Goal: Information Seeking & Learning: Check status

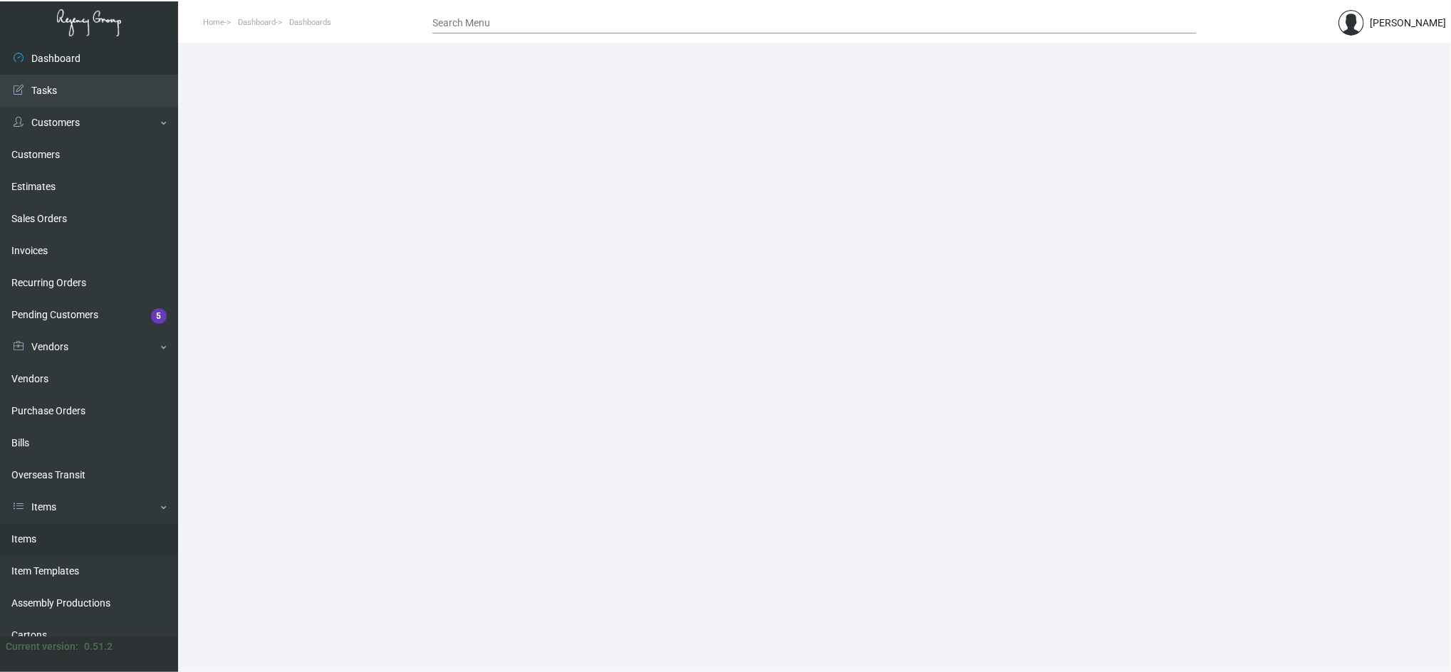
click at [87, 534] on link "Items" at bounding box center [89, 540] width 178 height 32
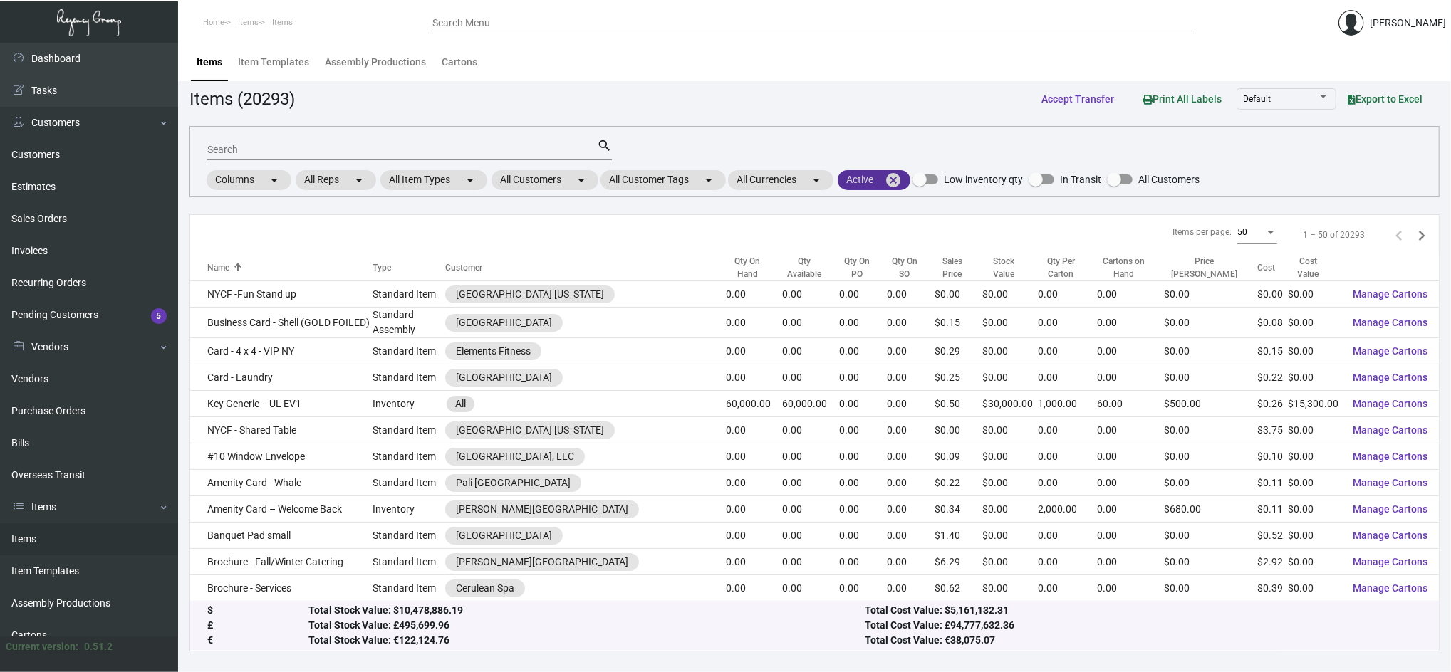
click at [902, 178] on mat-icon "cancel" at bounding box center [893, 180] width 17 height 17
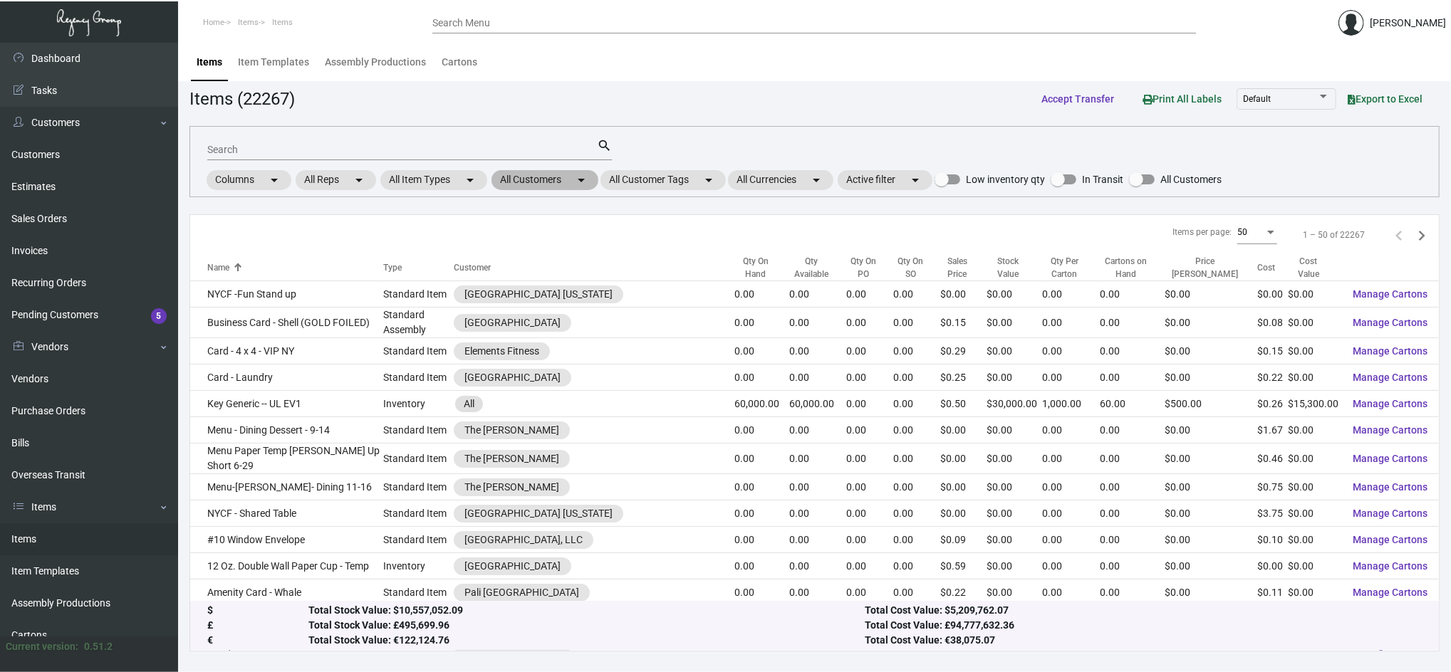
click at [568, 180] on mat-chip "All Customers arrow_drop_down" at bounding box center [545, 180] width 107 height 20
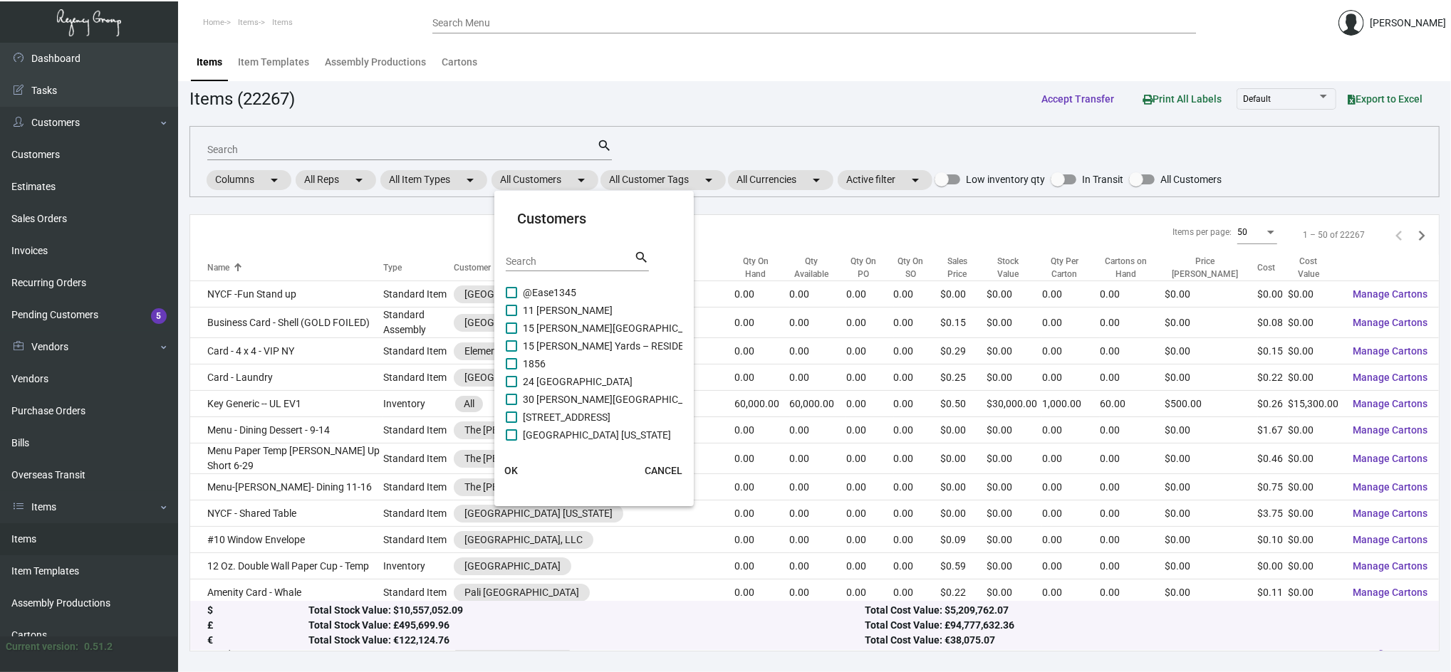
click at [585, 276] on div "Search search" at bounding box center [577, 266] width 143 height 35
click at [578, 264] on input "Search" at bounding box center [570, 261] width 128 height 11
type input "marg"
click at [577, 285] on span "Air [GEOGRAPHIC_DATA] Shop" at bounding box center [590, 292] width 135 height 17
click at [511, 298] on input "Air [GEOGRAPHIC_DATA] Shop" at bounding box center [511, 298] width 1 height 1
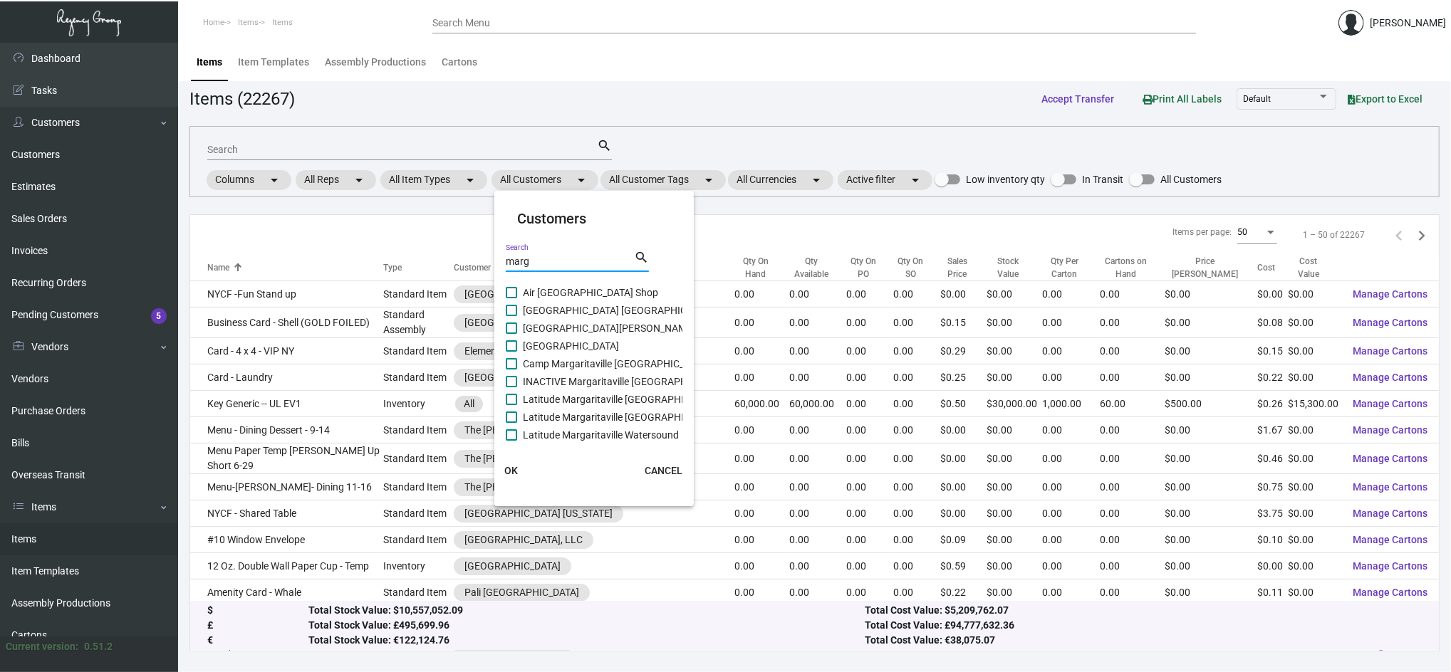
checkbox input "true"
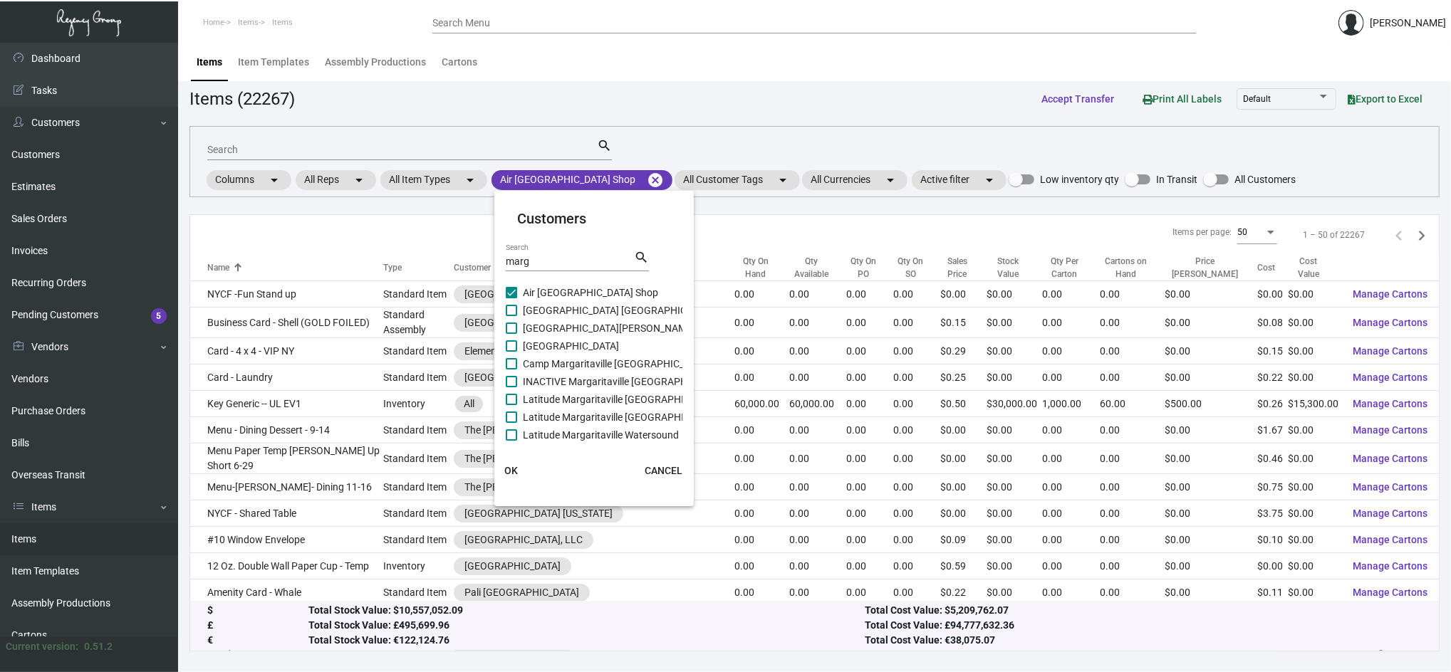
click at [596, 315] on span "[GEOGRAPHIC_DATA] [GEOGRAPHIC_DATA]" at bounding box center [620, 310] width 194 height 17
click at [511, 316] on input "[GEOGRAPHIC_DATA] [GEOGRAPHIC_DATA]" at bounding box center [511, 316] width 1 height 1
checkbox input "true"
click at [606, 328] on span "[GEOGRAPHIC_DATA][PERSON_NAME]" at bounding box center [609, 328] width 172 height 17
click at [511, 334] on input "[GEOGRAPHIC_DATA][PERSON_NAME]" at bounding box center [511, 334] width 1 height 1
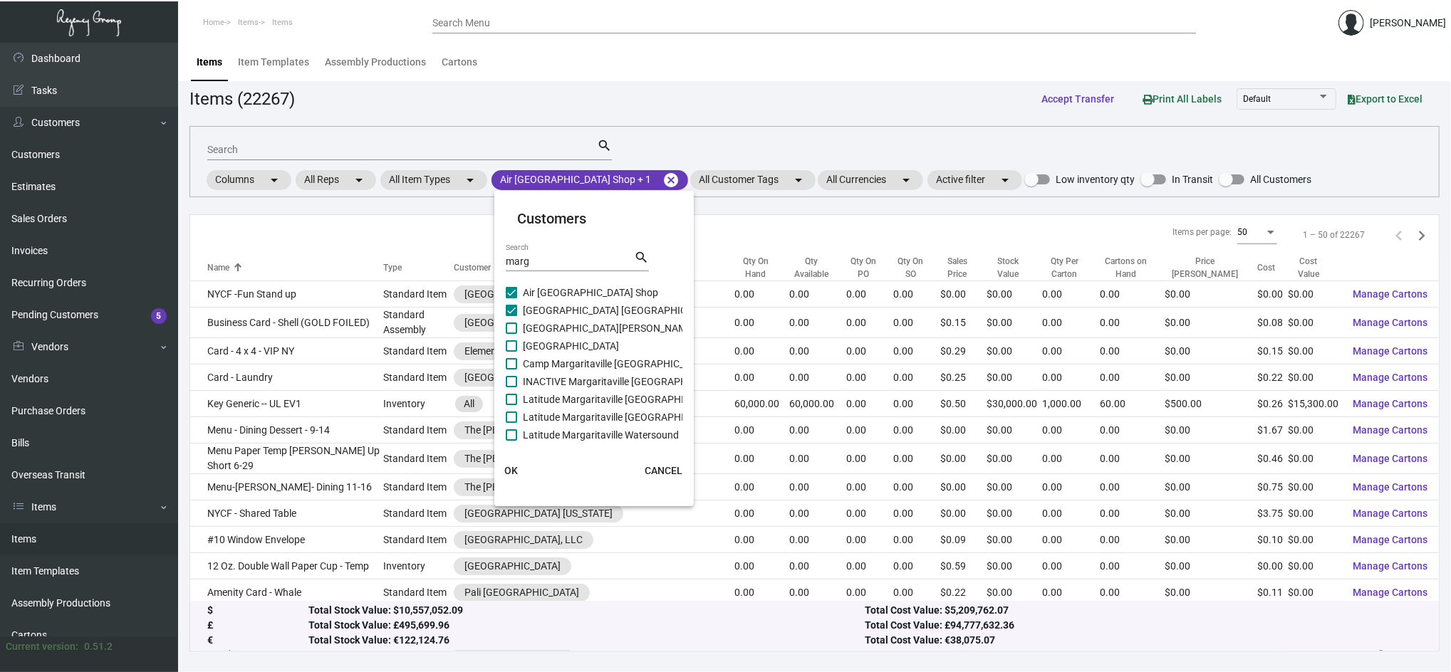
checkbox input "true"
click at [618, 347] on span "[GEOGRAPHIC_DATA]" at bounding box center [571, 346] width 96 height 17
click at [511, 352] on input "[GEOGRAPHIC_DATA]" at bounding box center [511, 352] width 1 height 1
checkbox input "true"
click at [630, 366] on span "Camp Margaritaville [GEOGRAPHIC_DATA]" at bounding box center [616, 363] width 187 height 17
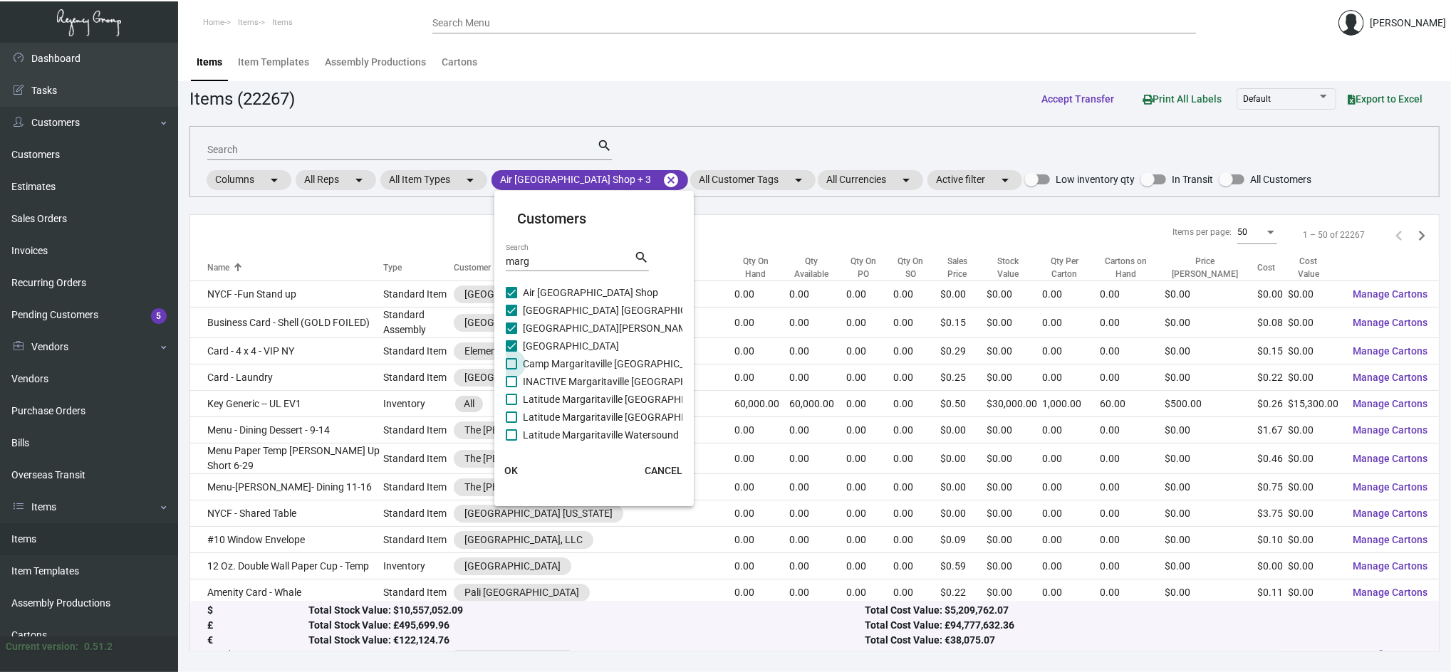
click at [511, 370] on input "Camp Margaritaville [GEOGRAPHIC_DATA]" at bounding box center [511, 370] width 1 height 1
checkbox input "true"
click at [635, 393] on span "Latitude Margaritaville [GEOGRAPHIC_DATA]" at bounding box center [622, 399] width 198 height 17
click at [511, 405] on input "Latitude Margaritaville [GEOGRAPHIC_DATA]" at bounding box center [511, 405] width 1 height 1
checkbox input "true"
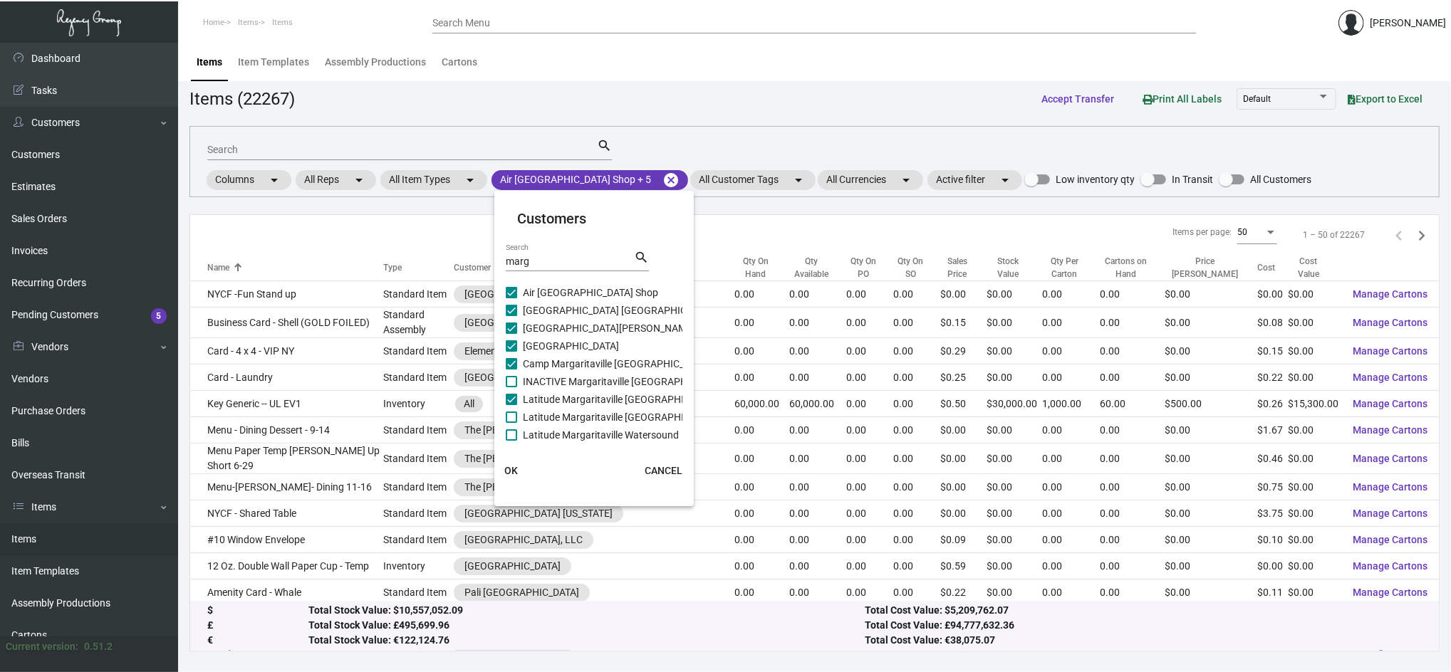
click at [630, 385] on span "INACTIVE Margaritaville [GEOGRAPHIC_DATA]" at bounding box center [625, 381] width 204 height 17
click at [511, 388] on input "INACTIVE Margaritaville [GEOGRAPHIC_DATA]" at bounding box center [511, 388] width 1 height 1
checkbox input "true"
click at [640, 412] on span "Latitude Margaritaville [GEOGRAPHIC_DATA]" at bounding box center [622, 417] width 198 height 17
click at [511, 423] on input "Latitude Margaritaville [GEOGRAPHIC_DATA]" at bounding box center [511, 423] width 1 height 1
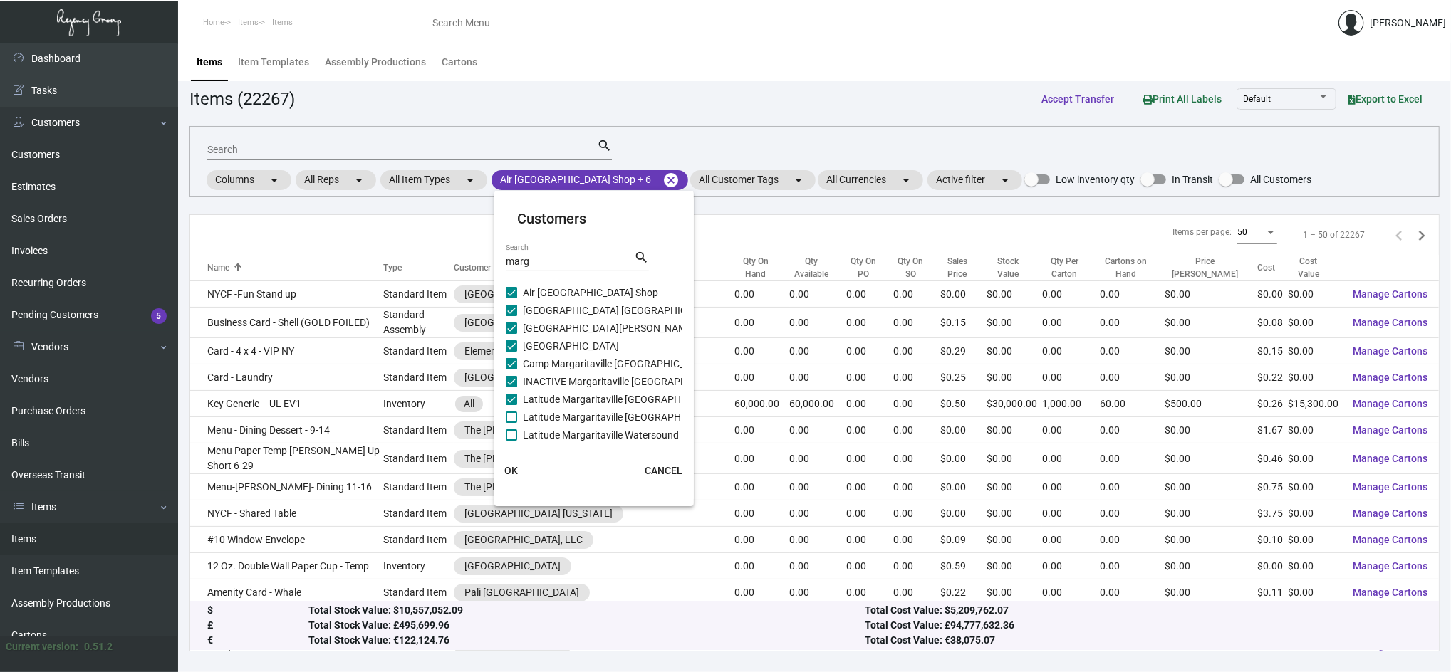
checkbox input "true"
click at [644, 442] on mat-card "Customers marg Search search Air Margaritaville [GEOGRAPHIC_DATA] Shop [GEOGRAP…" at bounding box center [593, 349] width 199 height 304
click at [635, 431] on span "Latitude Margaritaville Watersound" at bounding box center [601, 435] width 156 height 17
click at [511, 441] on input "Latitude Margaritaville Watersound" at bounding box center [511, 441] width 1 height 1
checkbox input "true"
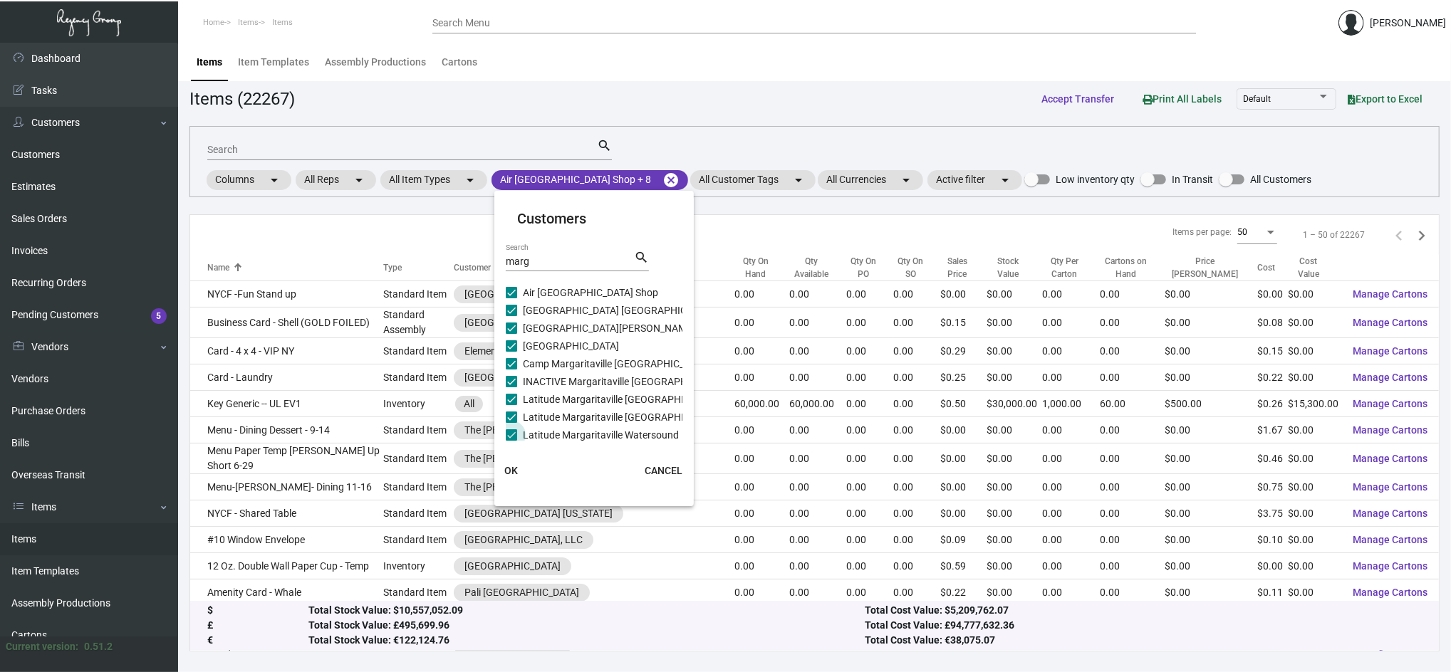
scroll to position [78, 0]
checkbox input "false"
click at [581, 358] on span "[GEOGRAPHIC_DATA]" at bounding box center [571, 363] width 96 height 17
click at [511, 370] on input "[GEOGRAPHIC_DATA]" at bounding box center [511, 370] width 1 height 1
checkbox input "true"
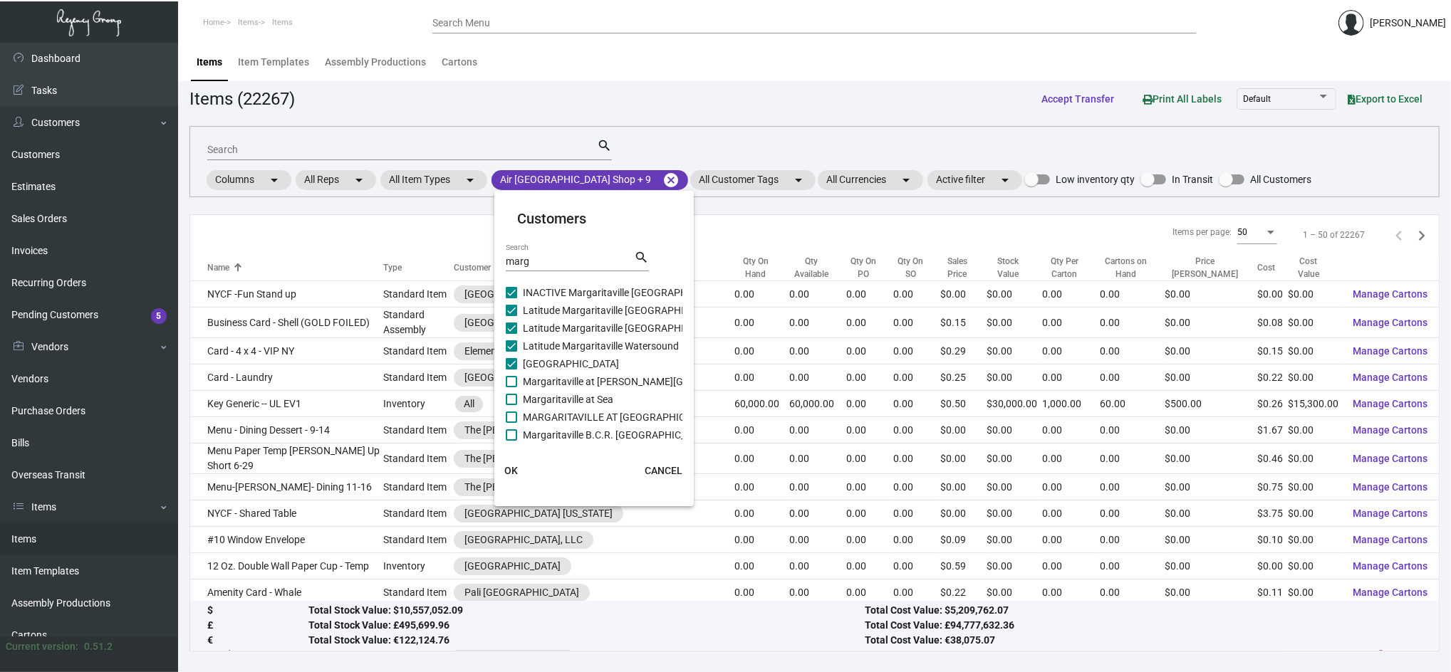
click at [584, 377] on span "Margaritaville at [PERSON_NAME][GEOGRAPHIC_DATA]" at bounding box center [646, 381] width 246 height 17
click at [511, 388] on input "Margaritaville at [PERSON_NAME][GEOGRAPHIC_DATA]" at bounding box center [511, 388] width 1 height 1
checkbox input "true"
click at [586, 399] on span "Margaritaville at Sea" at bounding box center [568, 399] width 90 height 17
click at [511, 405] on input "Margaritaville at Sea" at bounding box center [511, 405] width 1 height 1
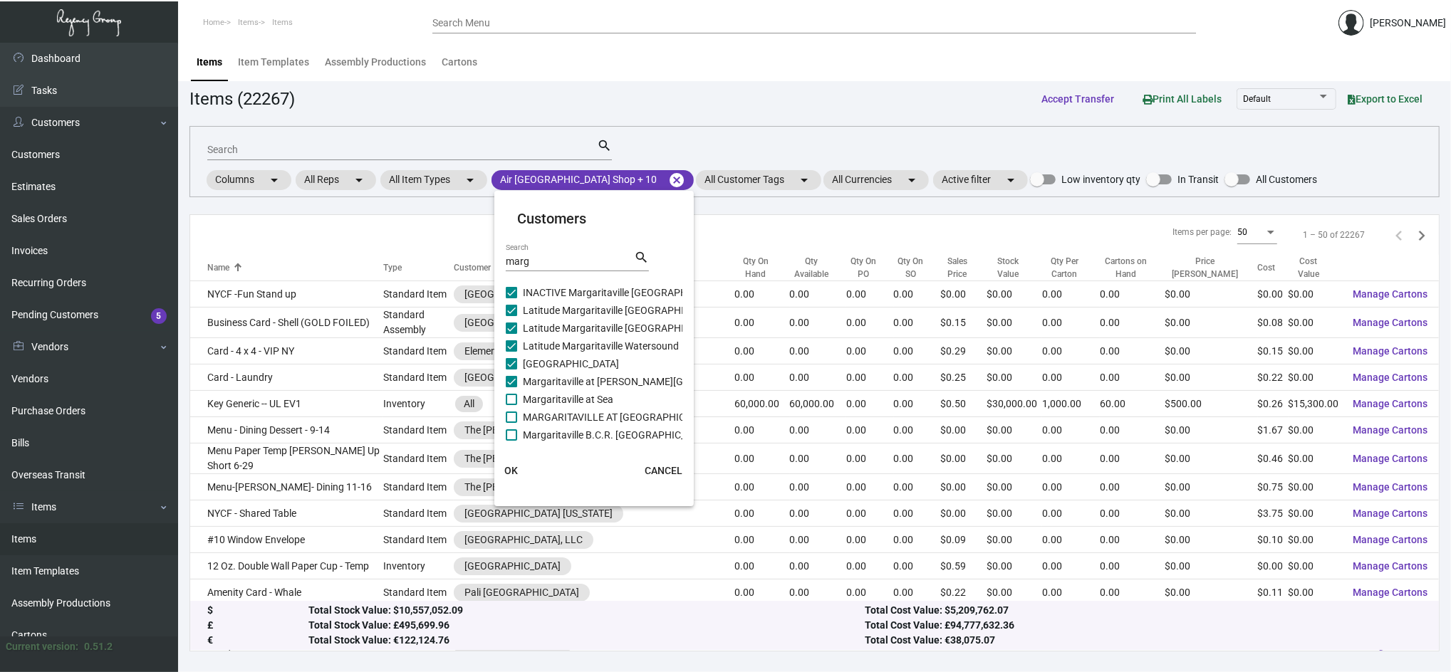
checkbox input "true"
click at [591, 413] on span "MARGARITAVILLE AT [GEOGRAPHIC_DATA]" at bounding box center [619, 417] width 193 height 17
click at [511, 423] on input "MARGARITAVILLE AT [GEOGRAPHIC_DATA]" at bounding box center [511, 423] width 1 height 1
checkbox input "true"
click at [601, 433] on span "Margaritaville B.C.R. [GEOGRAPHIC_DATA]" at bounding box center [617, 435] width 189 height 17
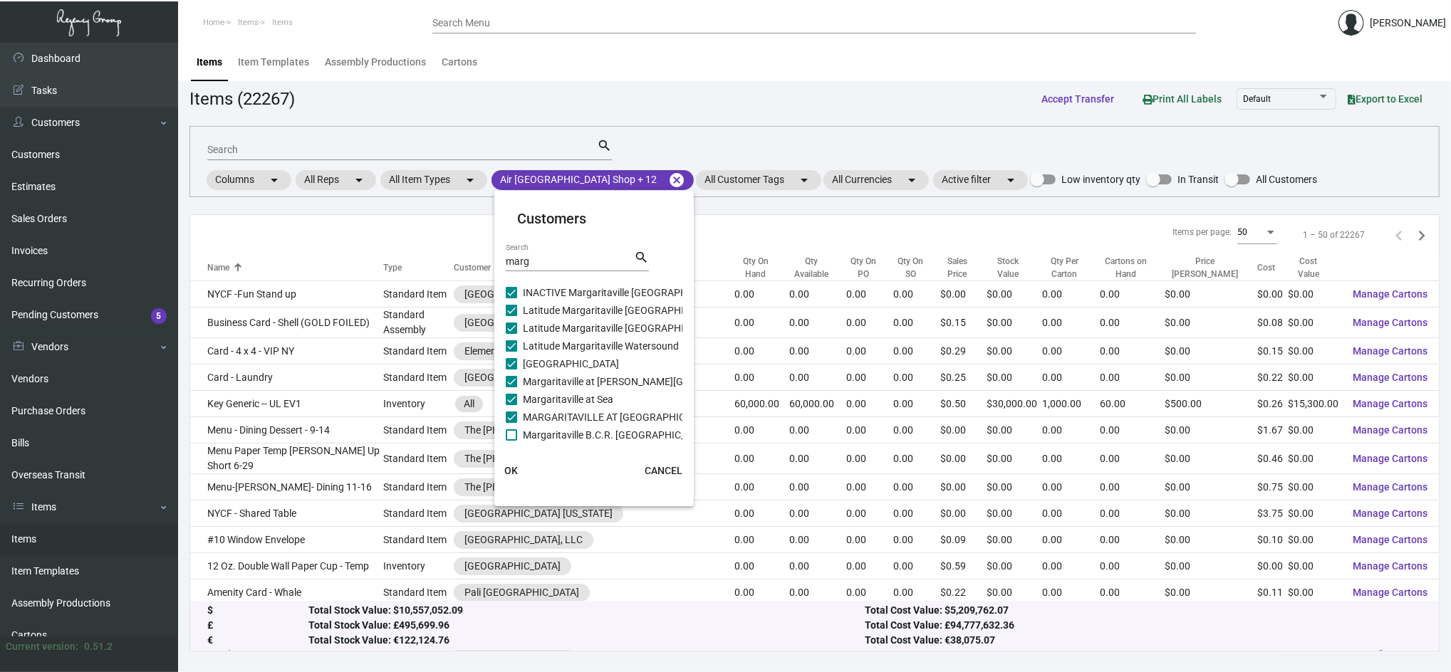
click at [511, 441] on input "Margaritaville B.C.R. [GEOGRAPHIC_DATA]" at bounding box center [511, 441] width 1 height 1
checkbox input "true"
click at [601, 433] on span "[GEOGRAPHIC_DATA] [GEOGRAPHIC_DATA]" at bounding box center [620, 432] width 194 height 17
click at [511, 438] on input "[GEOGRAPHIC_DATA] [GEOGRAPHIC_DATA]" at bounding box center [511, 438] width 1 height 1
checkbox input "true"
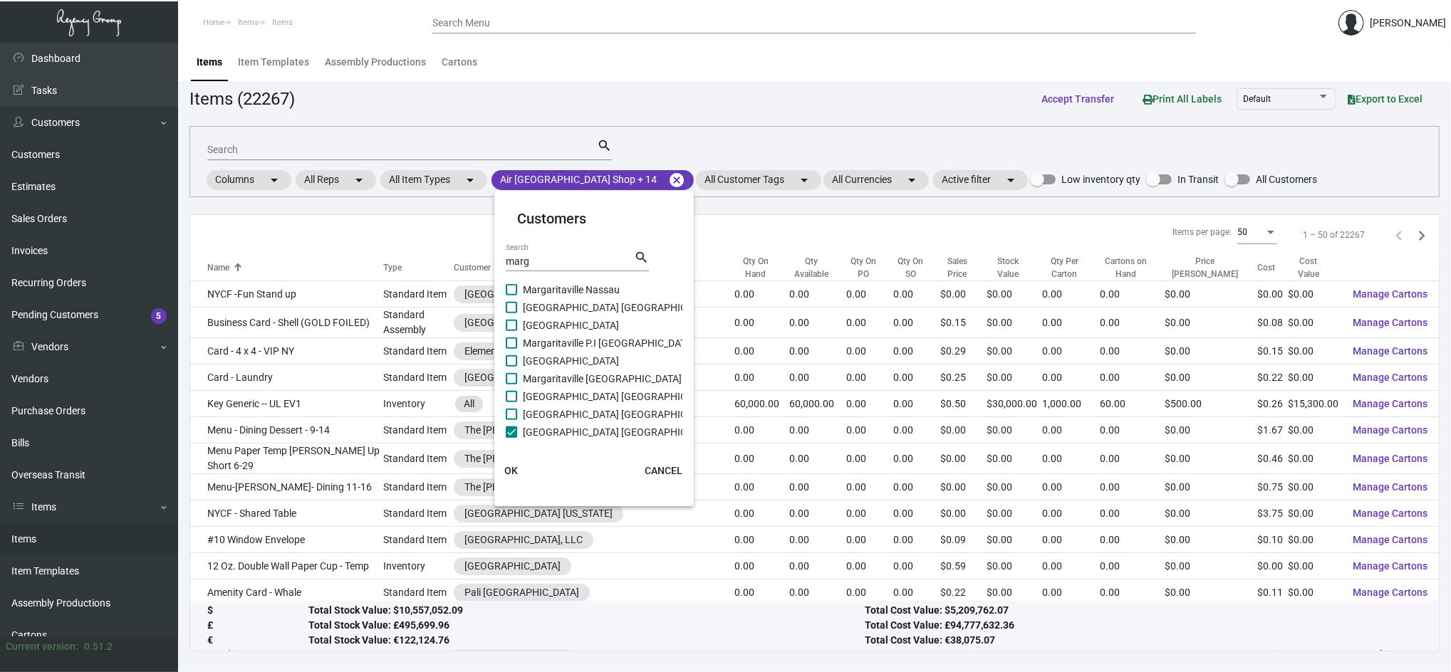
checkbox input "false"
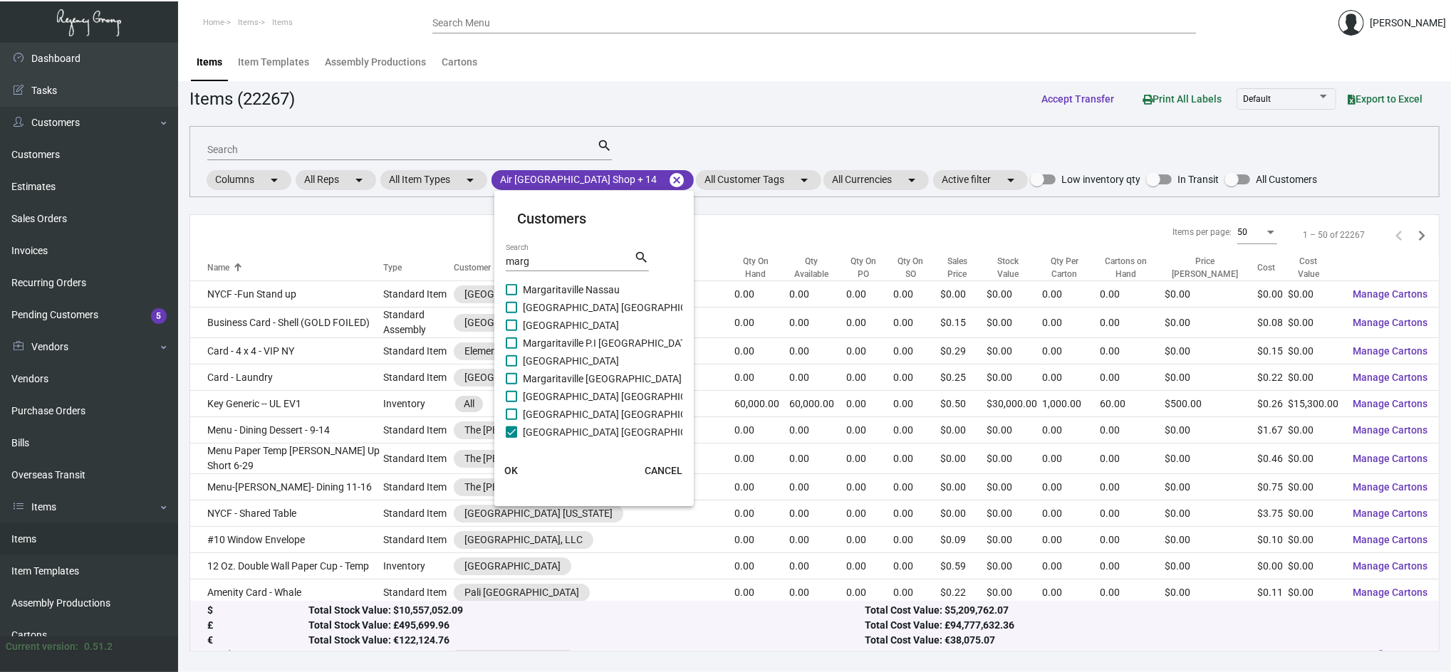
checkbox input "false"
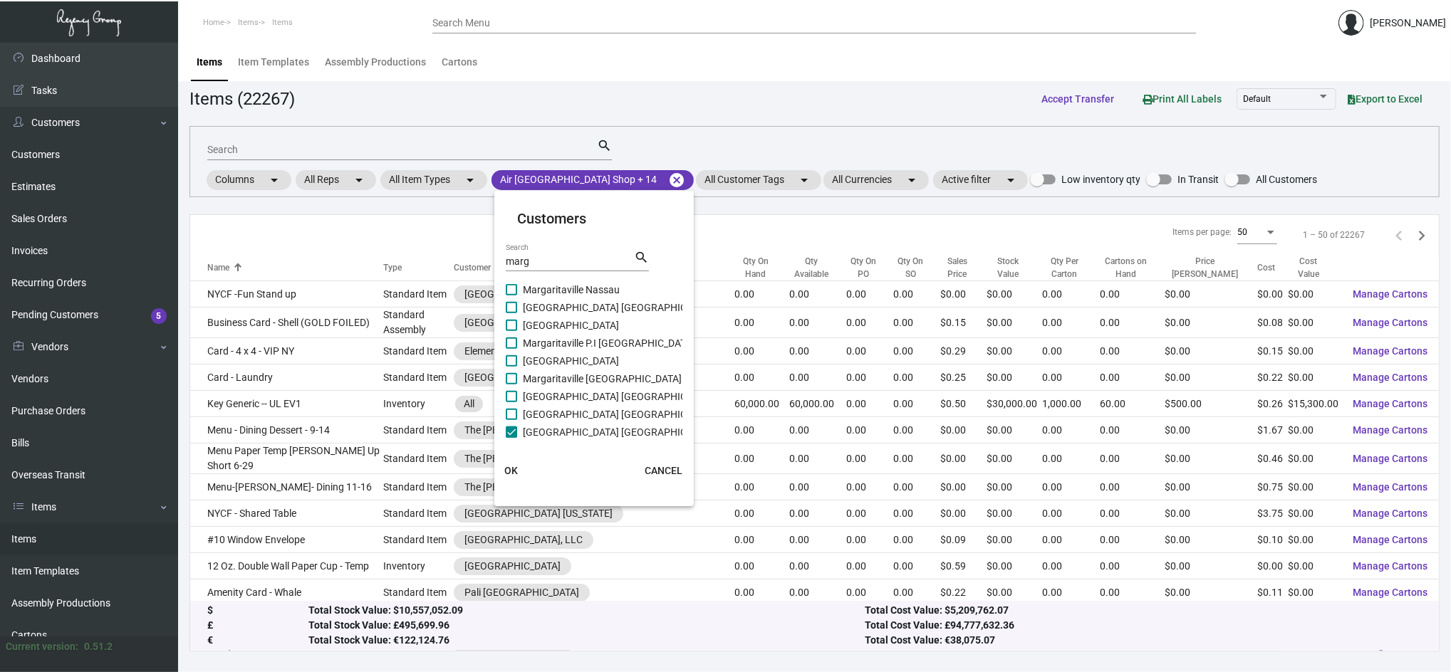
checkbox input "false"
checkbox input "true"
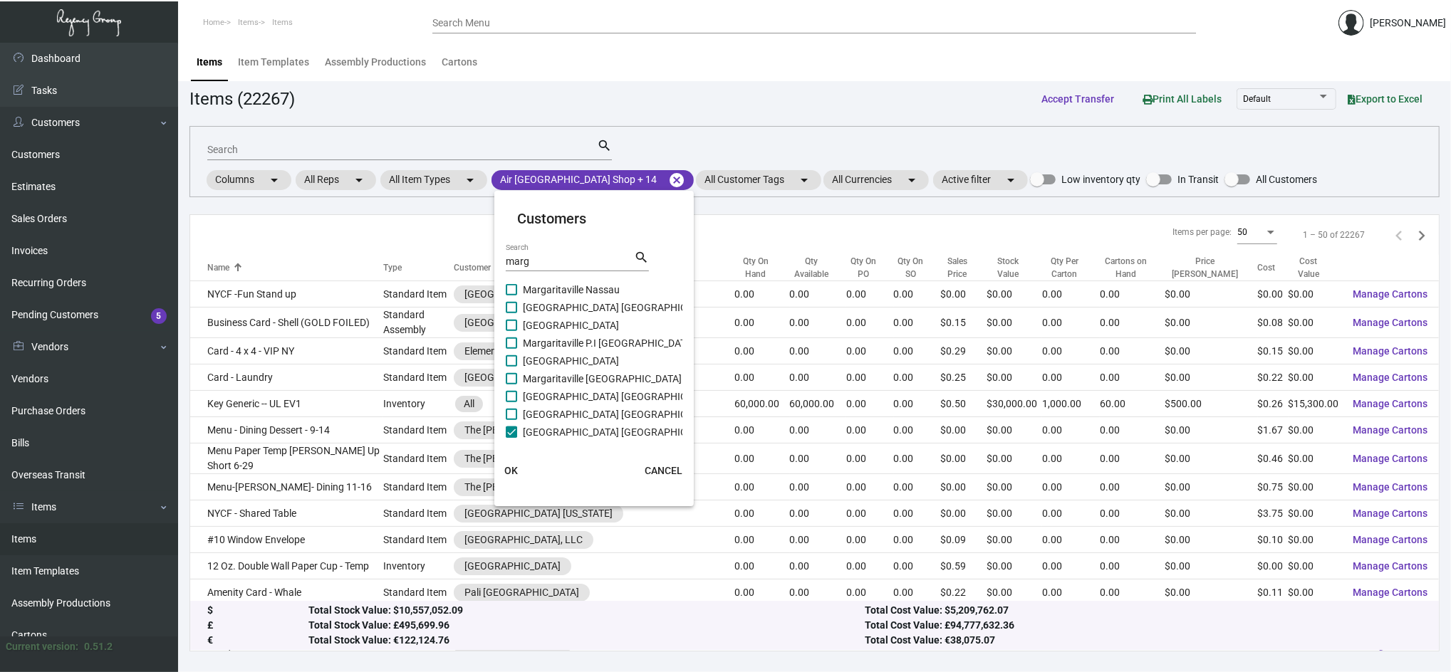
checkbox input "true"
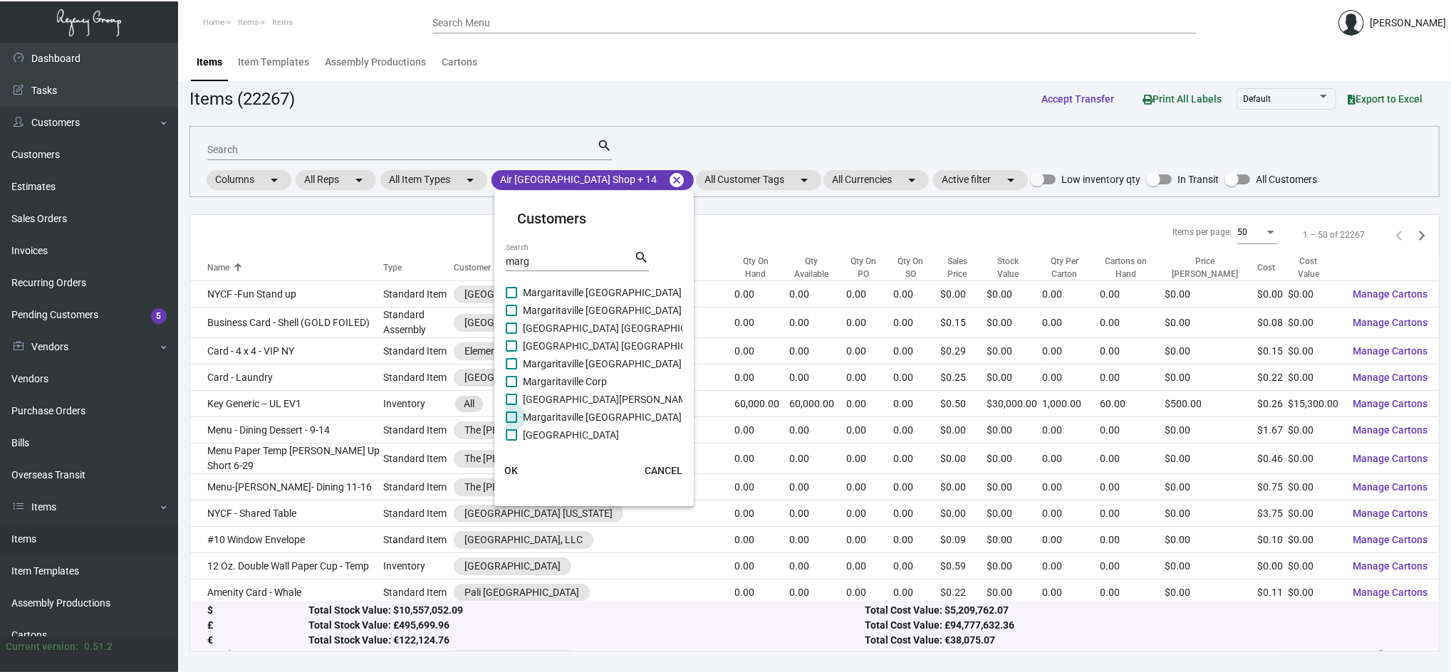
click at [589, 417] on span "Margaritaville [GEOGRAPHIC_DATA]" at bounding box center [602, 417] width 159 height 17
click at [511, 423] on input "Margaritaville [GEOGRAPHIC_DATA]" at bounding box center [511, 423] width 1 height 1
checkbox input "true"
click at [579, 401] on span "[GEOGRAPHIC_DATA][PERSON_NAME]" at bounding box center [609, 399] width 172 height 17
click at [511, 405] on input "[GEOGRAPHIC_DATA][PERSON_NAME]" at bounding box center [511, 405] width 1 height 1
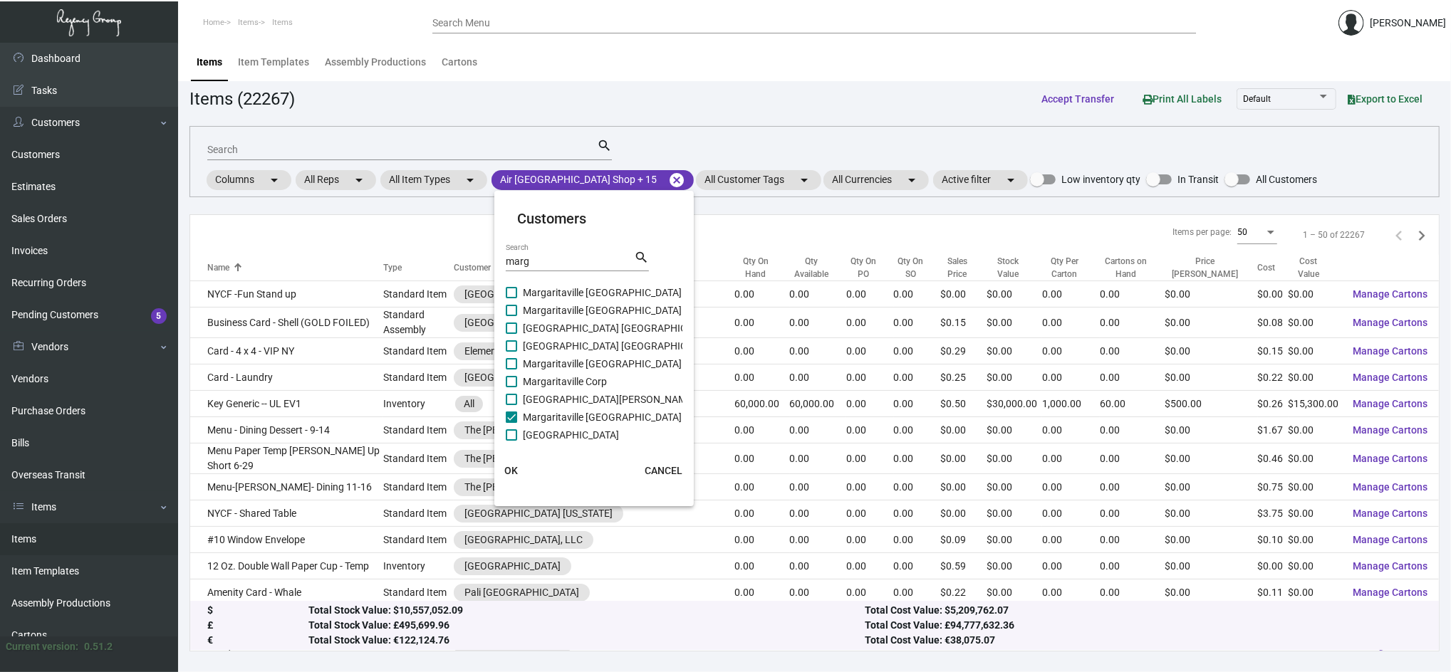
checkbox input "true"
click at [563, 383] on span "Margaritaville Corp" at bounding box center [565, 381] width 84 height 17
click at [511, 388] on input "Margaritaville Corp" at bounding box center [511, 388] width 1 height 1
checkbox input "true"
click at [550, 363] on span "Margaritaville [GEOGRAPHIC_DATA]" at bounding box center [602, 363] width 159 height 17
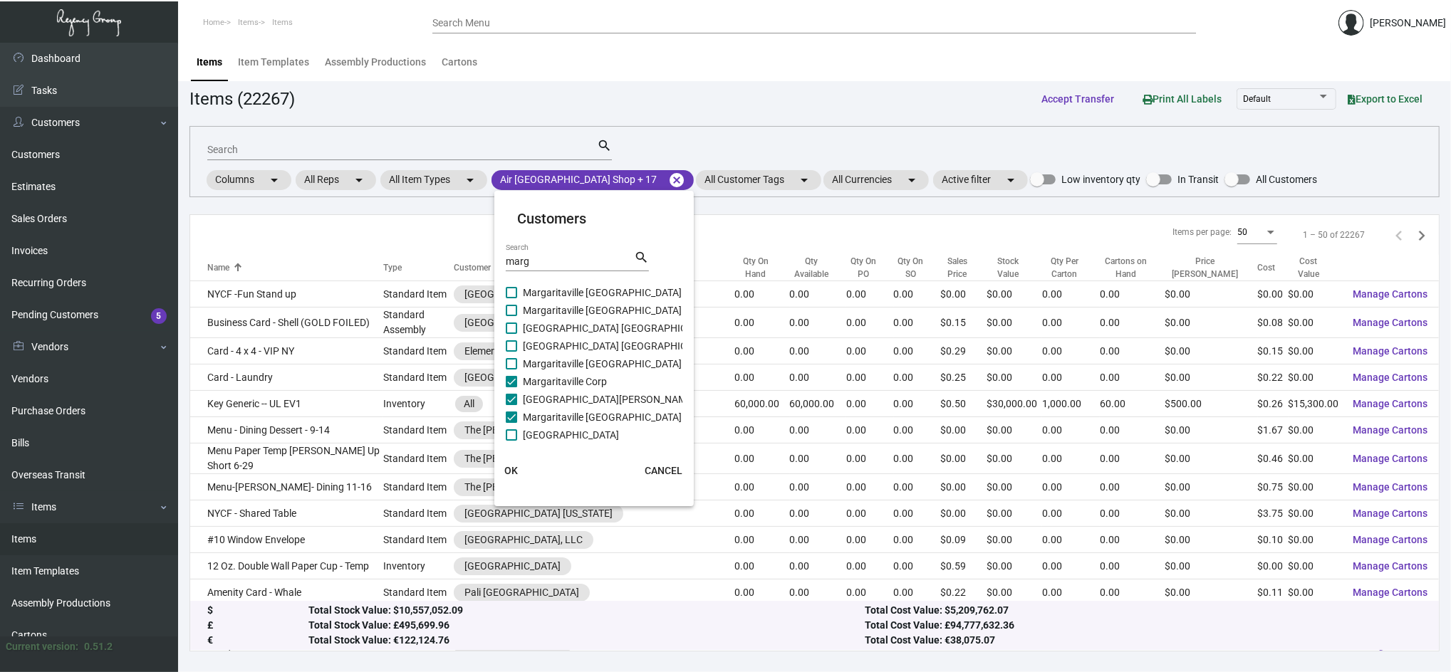
click at [511, 370] on input "Margaritaville [GEOGRAPHIC_DATA]" at bounding box center [511, 370] width 1 height 1
checkbox input "true"
click at [539, 343] on span "[GEOGRAPHIC_DATA] [GEOGRAPHIC_DATA]" at bounding box center [620, 346] width 194 height 17
click at [511, 352] on input "[GEOGRAPHIC_DATA] [GEOGRAPHIC_DATA]" at bounding box center [511, 352] width 1 height 1
checkbox input "true"
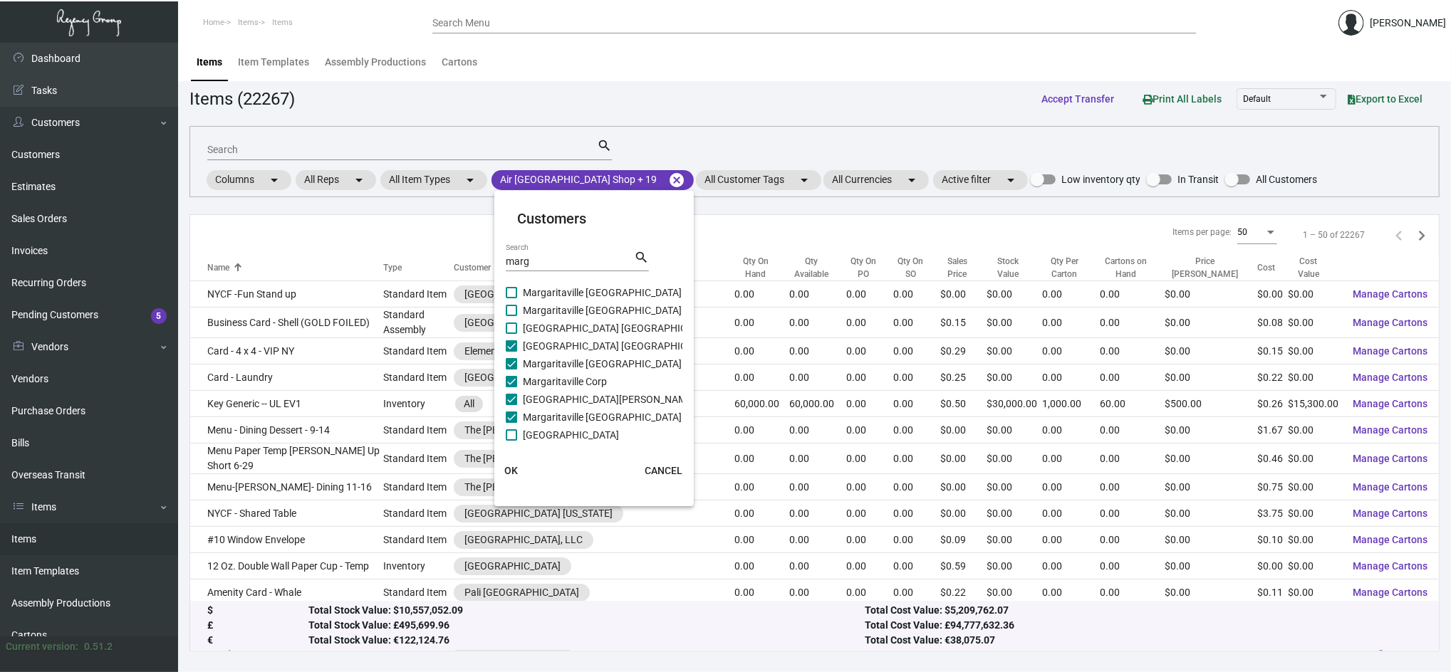
click at [529, 323] on span "[GEOGRAPHIC_DATA] [GEOGRAPHIC_DATA]" at bounding box center [620, 328] width 194 height 17
click at [511, 334] on input "[GEOGRAPHIC_DATA] [GEOGRAPHIC_DATA]" at bounding box center [511, 334] width 1 height 1
checkbox input "true"
click at [519, 305] on label "Margaritaville [GEOGRAPHIC_DATA]" at bounding box center [594, 310] width 176 height 17
click at [511, 316] on input "Margaritaville [GEOGRAPHIC_DATA]" at bounding box center [511, 316] width 1 height 1
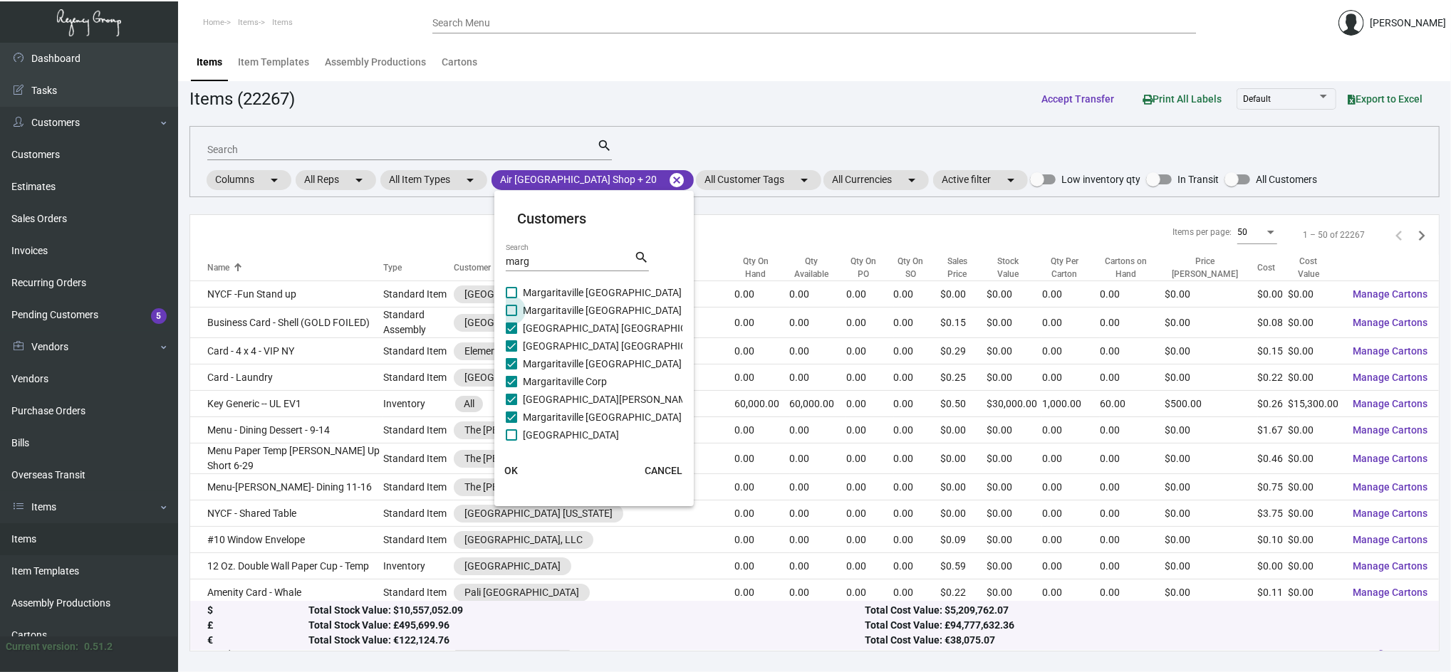
checkbox input "true"
click at [513, 292] on span at bounding box center [511, 292] width 11 height 11
click at [511, 298] on input "Margaritaville [GEOGRAPHIC_DATA]" at bounding box center [511, 298] width 1 height 1
checkbox input "true"
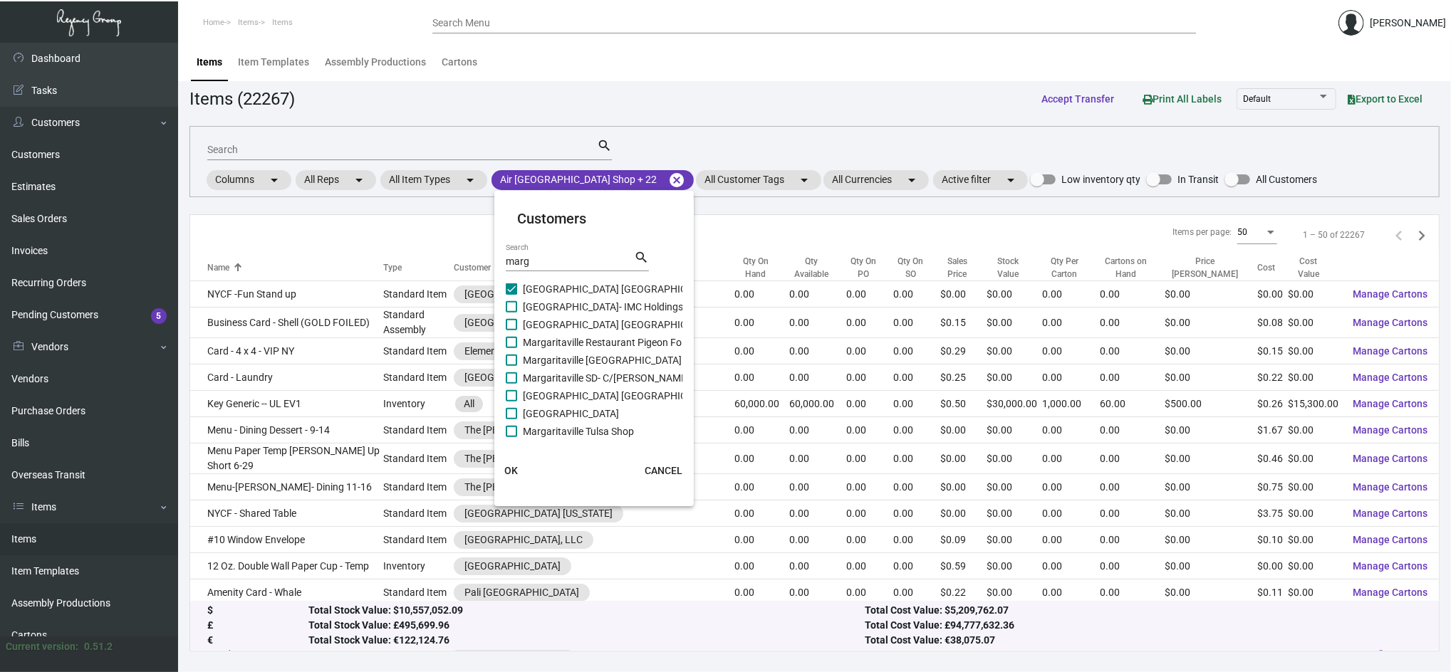
click at [583, 433] on span "Margaritaville Tulsa Shop" at bounding box center [578, 431] width 111 height 17
click at [511, 437] on input "Margaritaville Tulsa Shop" at bounding box center [511, 437] width 1 height 1
checkbox input "true"
click at [573, 412] on span "[GEOGRAPHIC_DATA]" at bounding box center [571, 413] width 96 height 17
click at [511, 420] on input "[GEOGRAPHIC_DATA]" at bounding box center [511, 420] width 1 height 1
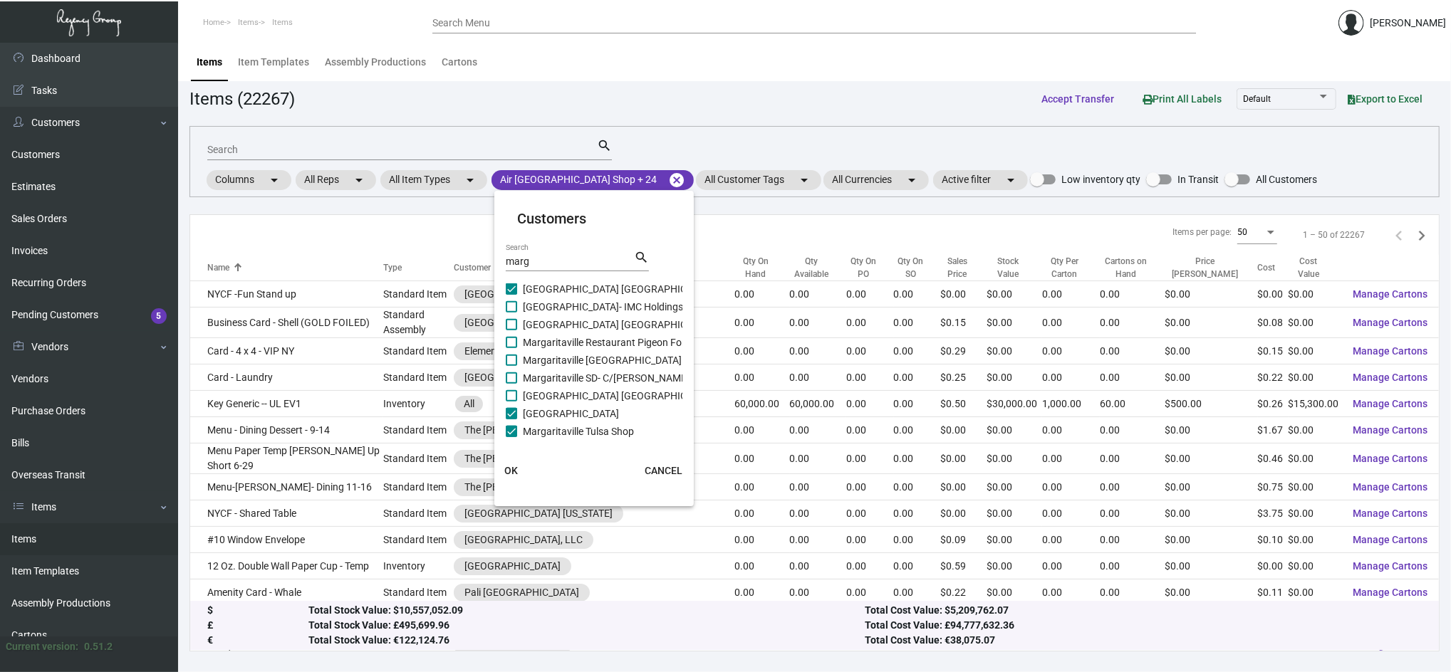
click at [572, 407] on span "[GEOGRAPHIC_DATA]" at bounding box center [571, 413] width 96 height 17
click at [511, 420] on input "[GEOGRAPHIC_DATA]" at bounding box center [511, 420] width 1 height 1
click at [572, 407] on span "[GEOGRAPHIC_DATA]" at bounding box center [571, 413] width 96 height 17
click at [511, 420] on input "[GEOGRAPHIC_DATA]" at bounding box center [511, 420] width 1 height 1
checkbox input "true"
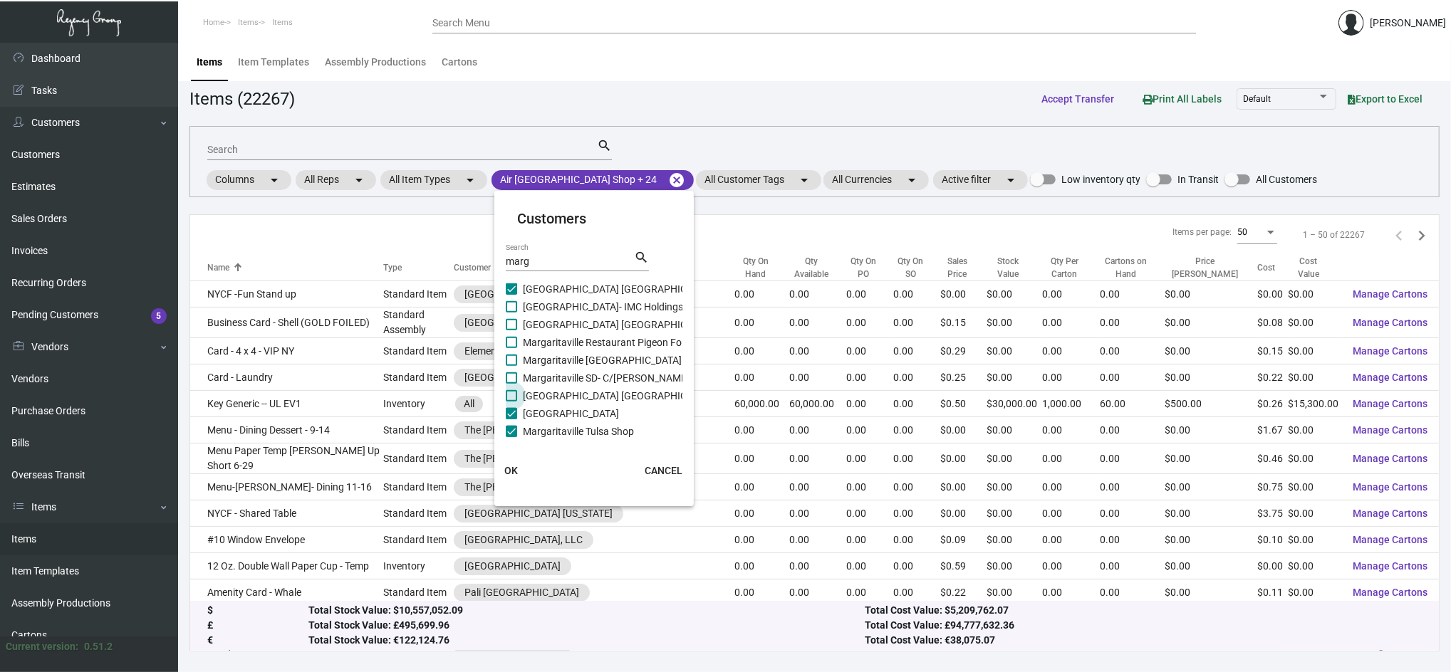
click at [570, 400] on span "[GEOGRAPHIC_DATA] [GEOGRAPHIC_DATA]" at bounding box center [620, 396] width 194 height 17
click at [511, 402] on input "[GEOGRAPHIC_DATA] [GEOGRAPHIC_DATA]" at bounding box center [511, 402] width 1 height 1
checkbox input "true"
click at [557, 380] on span "Margaritaville SD- C/[PERSON_NAME] Whaler" at bounding box center [622, 378] width 199 height 17
click at [511, 384] on input "Margaritaville SD- C/[PERSON_NAME] Whaler" at bounding box center [511, 384] width 1 height 1
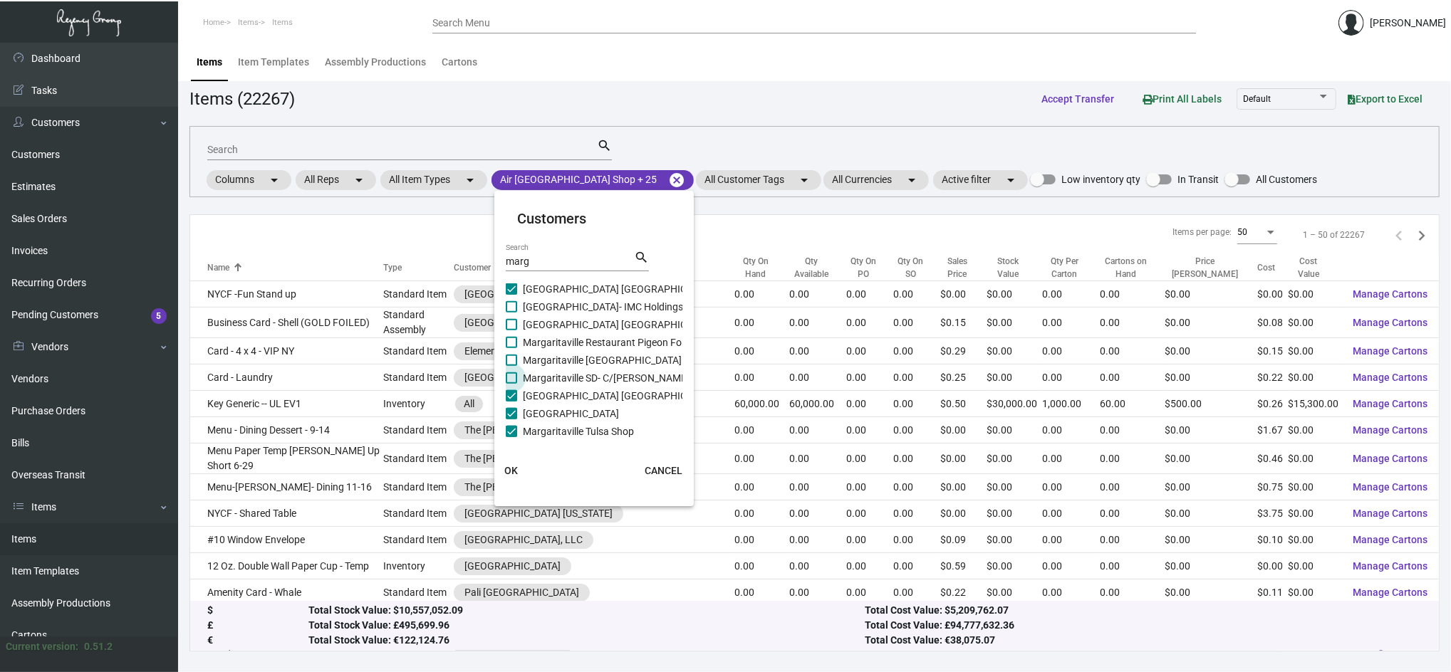
checkbox input "true"
click at [541, 355] on span "Margaritaville [GEOGRAPHIC_DATA] Gaslamp Quarter" at bounding box center [641, 360] width 237 height 17
click at [511, 366] on input "Margaritaville [GEOGRAPHIC_DATA] Gaslamp Quarter" at bounding box center [511, 366] width 1 height 1
checkbox input "true"
click at [536, 346] on span "Margaritaville Restaurant Pigeon Forge" at bounding box center [609, 342] width 173 height 17
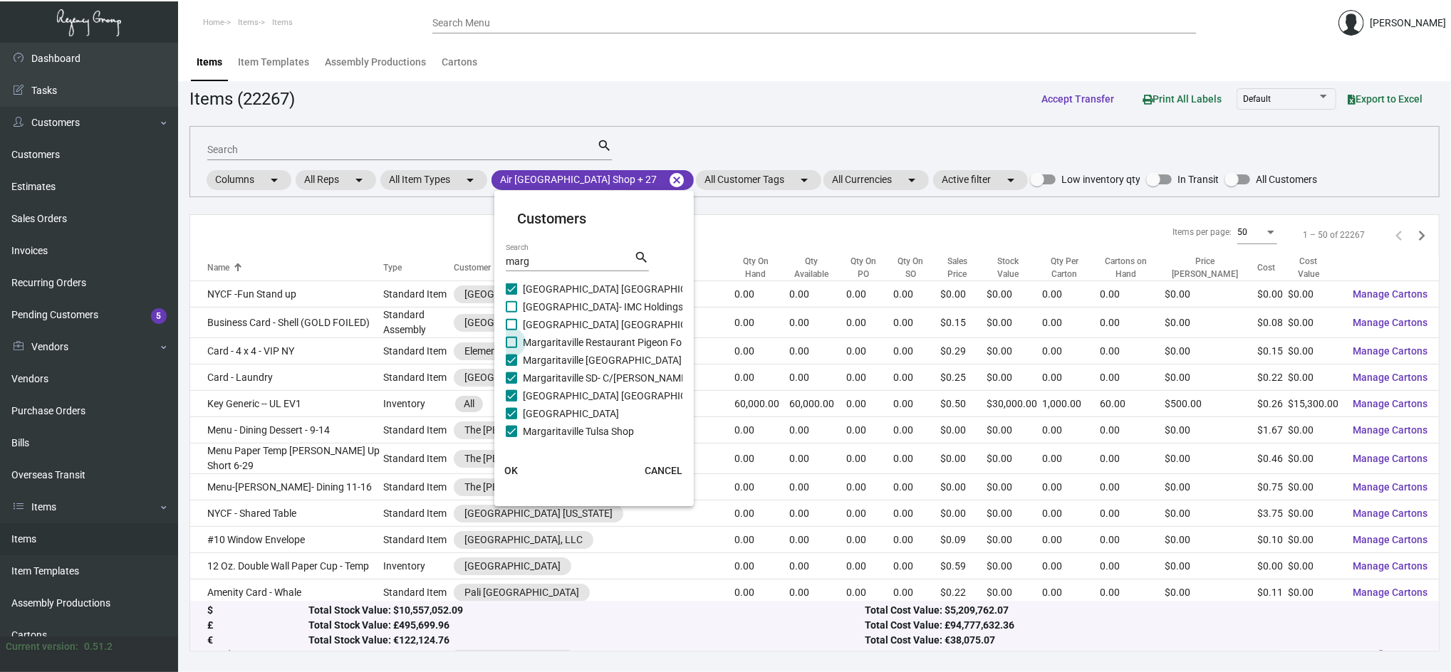
click at [511, 348] on input "Margaritaville Restaurant Pigeon Forge" at bounding box center [511, 348] width 1 height 1
checkbox input "true"
click at [531, 333] on span "[GEOGRAPHIC_DATA] [GEOGRAPHIC_DATA]" at bounding box center [620, 324] width 194 height 17
click at [511, 331] on input "[GEOGRAPHIC_DATA] [GEOGRAPHIC_DATA]" at bounding box center [511, 331] width 1 height 1
checkbox input "true"
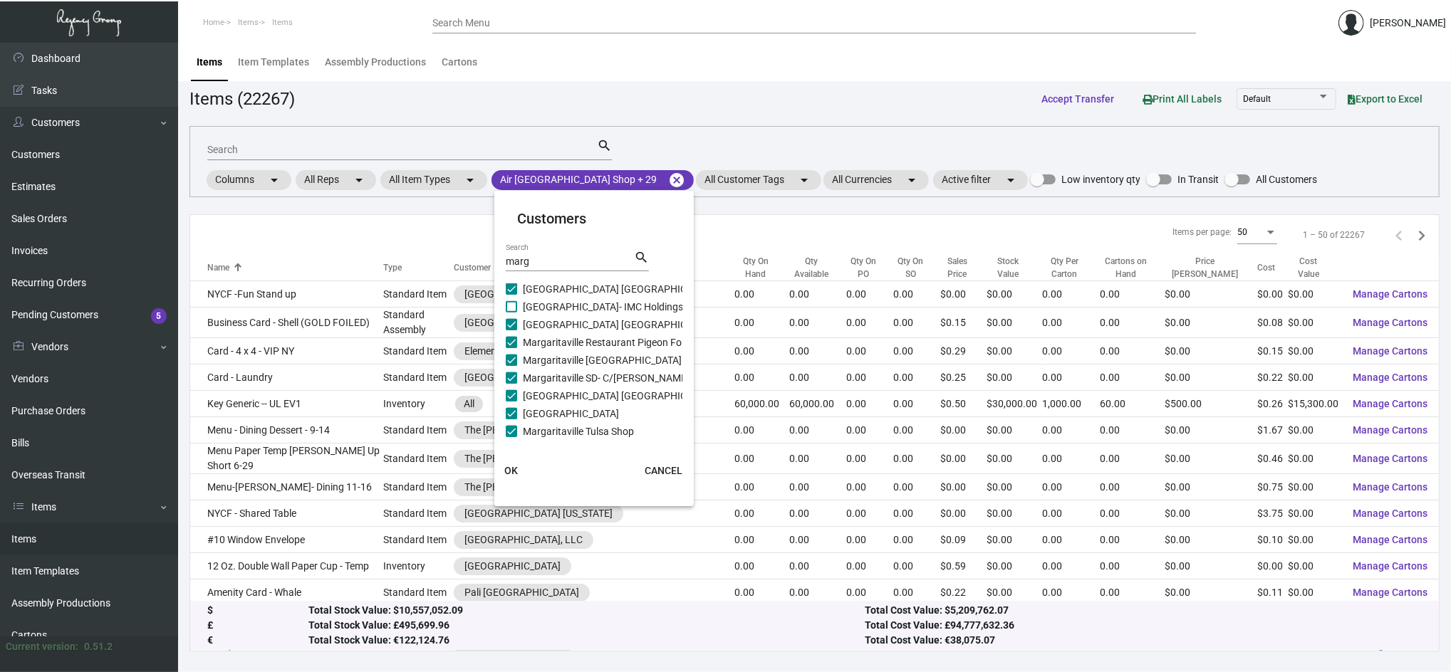
click at [523, 314] on span "[GEOGRAPHIC_DATA]- IMC Holdings, Inc" at bounding box center [612, 306] width 178 height 17
click at [511, 313] on input "[GEOGRAPHIC_DATA]- IMC Holdings, Inc" at bounding box center [511, 313] width 1 height 1
checkbox input "true"
click at [523, 314] on span "[GEOGRAPHIC_DATA] [GEOGRAPHIC_DATA] - Inactive" at bounding box center [641, 321] width 236 height 17
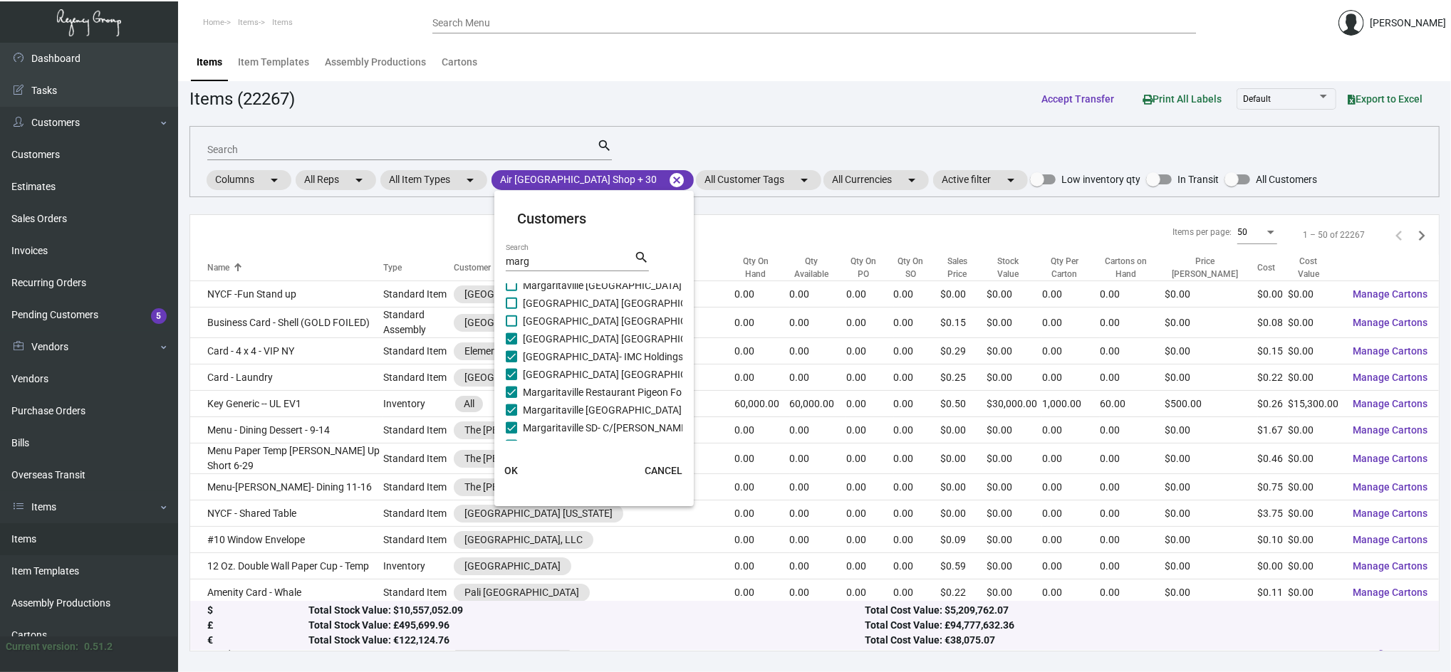
click at [511, 327] on input "[GEOGRAPHIC_DATA] [GEOGRAPHIC_DATA] - Inactive" at bounding box center [511, 327] width 1 height 1
checkbox input "true"
click at [523, 310] on span "[GEOGRAPHIC_DATA] [GEOGRAPHIC_DATA]" at bounding box center [620, 303] width 194 height 17
click at [511, 310] on input "[GEOGRAPHIC_DATA] [GEOGRAPHIC_DATA]" at bounding box center [511, 309] width 1 height 1
checkbox input "true"
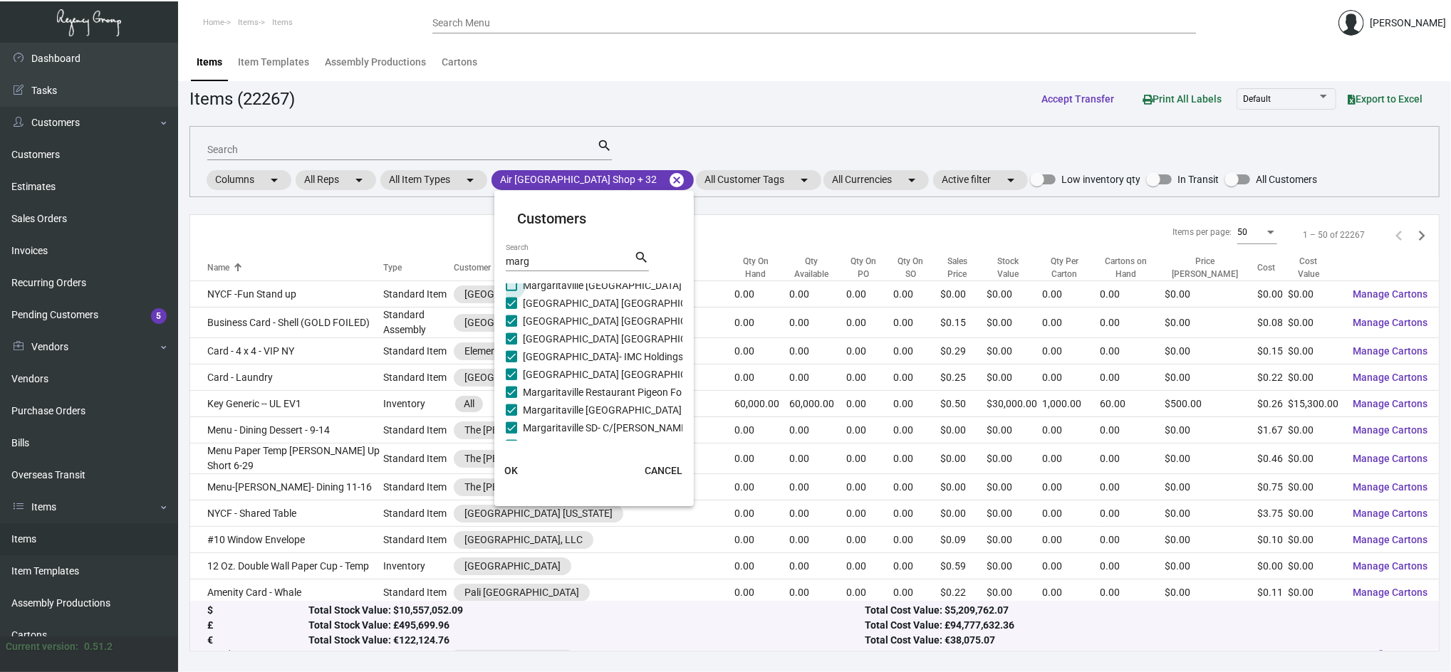
click at [511, 288] on span at bounding box center [511, 285] width 11 height 11
click at [511, 291] on input "Margaritaville [GEOGRAPHIC_DATA]" at bounding box center [511, 291] width 1 height 1
checkbox input "true"
click at [519, 309] on label "Margaritaville Nassau" at bounding box center [563, 301] width 114 height 17
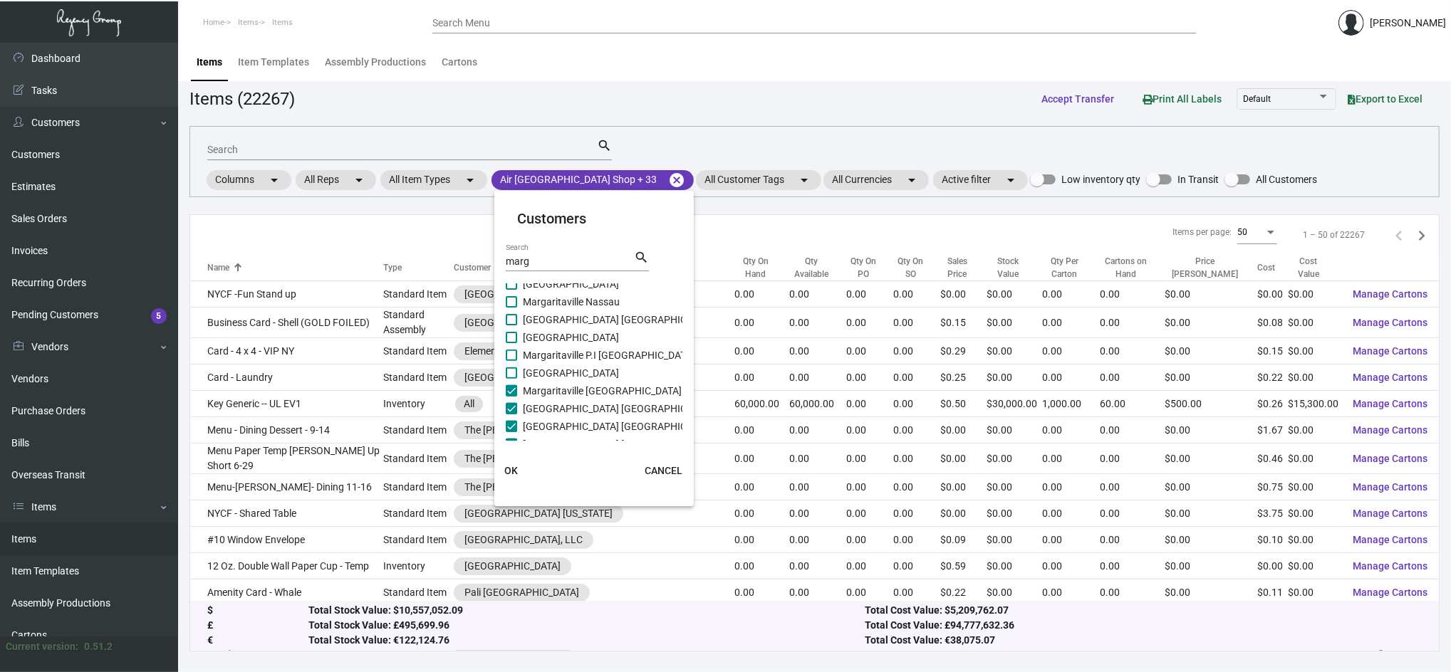
click at [511, 308] on input "Margaritaville Nassau" at bounding box center [511, 308] width 1 height 1
checkbox input "true"
click at [526, 316] on span "[GEOGRAPHIC_DATA] [GEOGRAPHIC_DATA]" at bounding box center [620, 319] width 194 height 17
click at [511, 326] on input "[GEOGRAPHIC_DATA] [GEOGRAPHIC_DATA]" at bounding box center [511, 326] width 1 height 1
checkbox input "true"
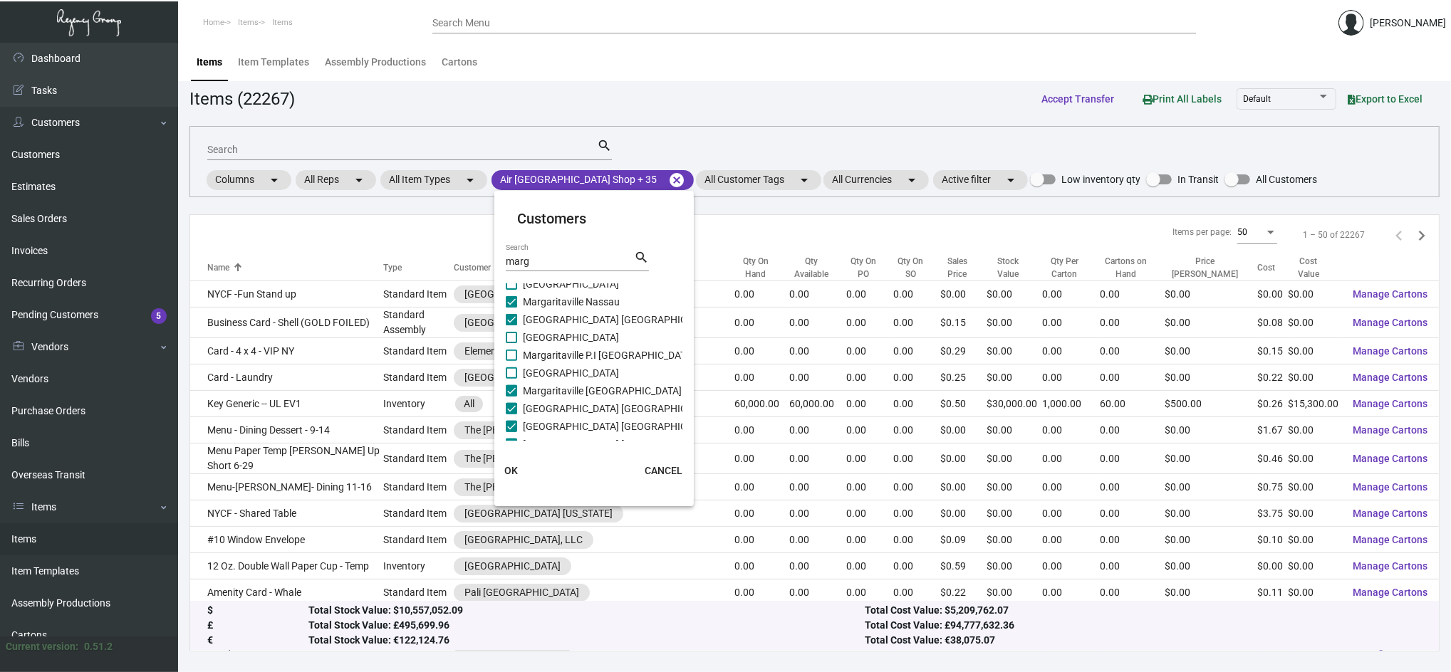
click at [538, 336] on span "[GEOGRAPHIC_DATA]" at bounding box center [571, 337] width 96 height 17
click at [511, 343] on input "[GEOGRAPHIC_DATA]" at bounding box center [511, 343] width 1 height 1
checkbox input "true"
click at [553, 359] on span "Margaritaville P.I [GEOGRAPHIC_DATA]" at bounding box center [609, 355] width 172 height 17
click at [511, 361] on input "Margaritaville P.I [GEOGRAPHIC_DATA]" at bounding box center [511, 361] width 1 height 1
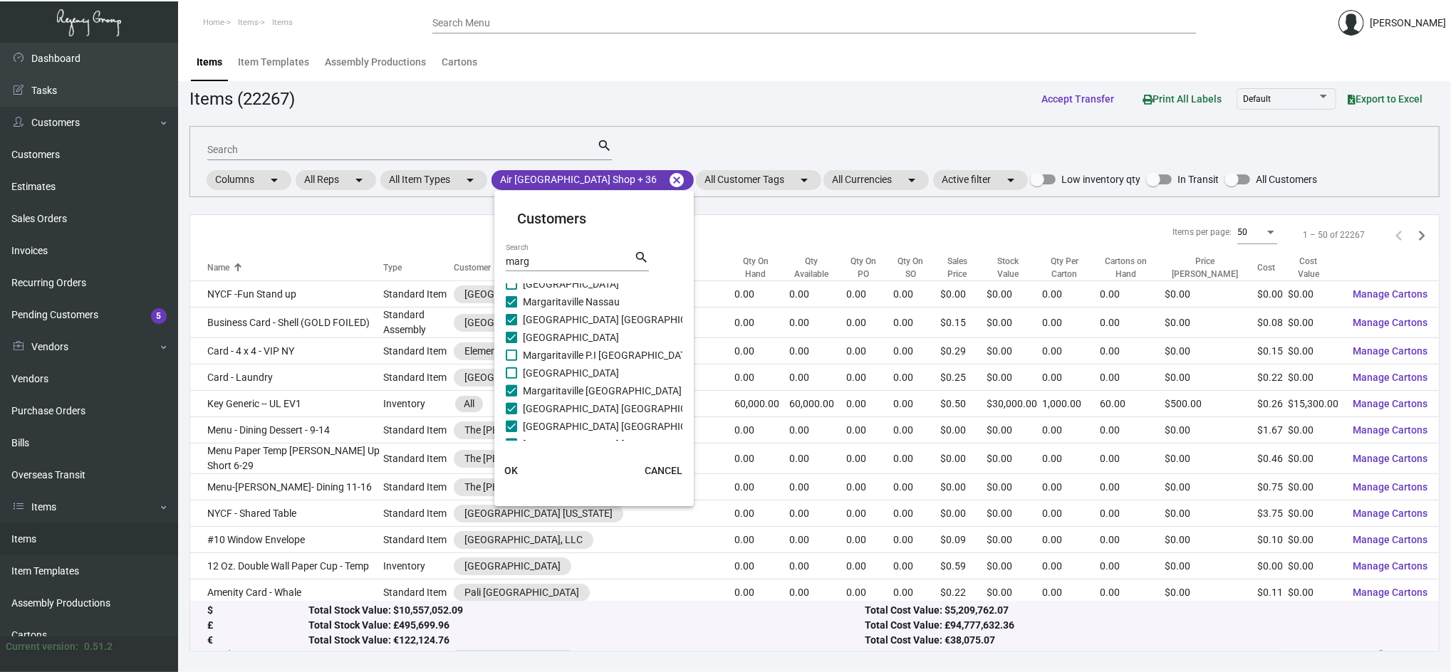
checkbox input "true"
click at [563, 373] on span "[GEOGRAPHIC_DATA]" at bounding box center [571, 373] width 96 height 17
click at [511, 379] on input "[GEOGRAPHIC_DATA]" at bounding box center [511, 379] width 1 height 1
checkbox input "true"
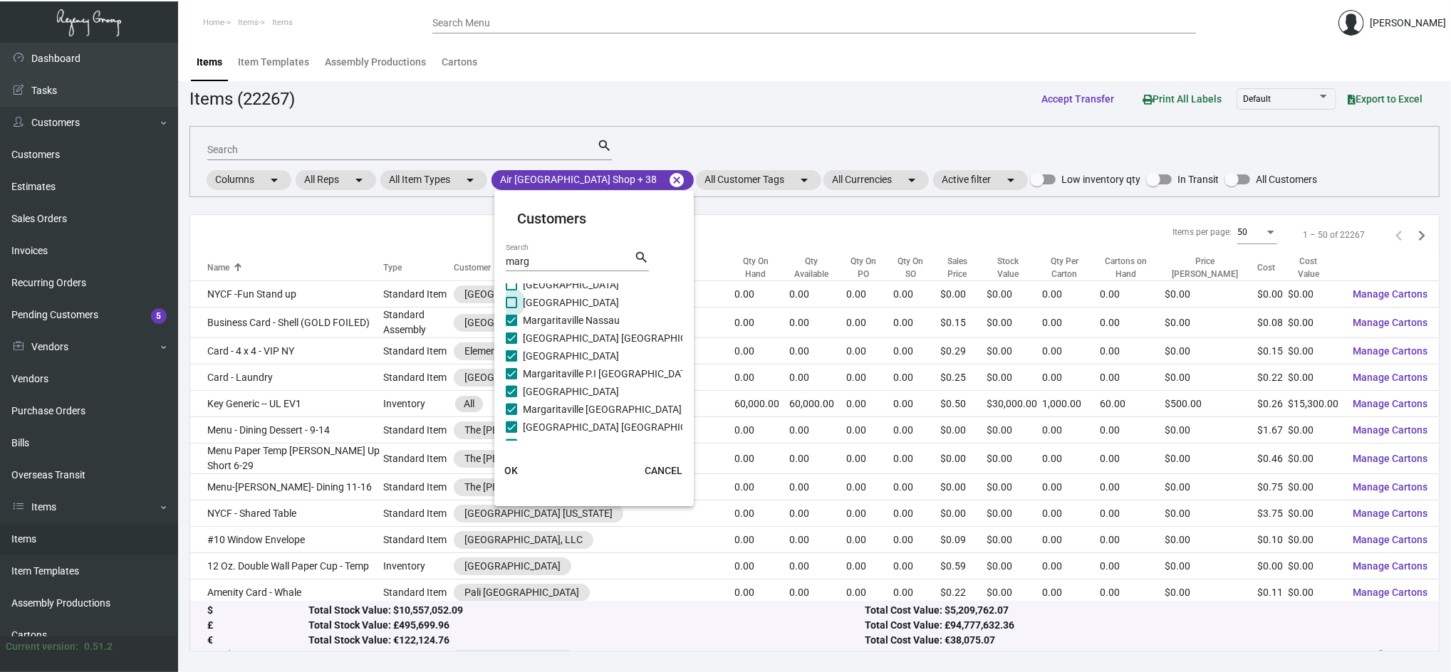
click at [533, 306] on span "[GEOGRAPHIC_DATA]" at bounding box center [571, 302] width 96 height 17
click at [511, 308] on input "[GEOGRAPHIC_DATA]" at bounding box center [511, 308] width 1 height 1
checkbox input "true"
click at [533, 306] on span "[GEOGRAPHIC_DATA], [GEOGRAPHIC_DATA]" at bounding box center [621, 309] width 197 height 17
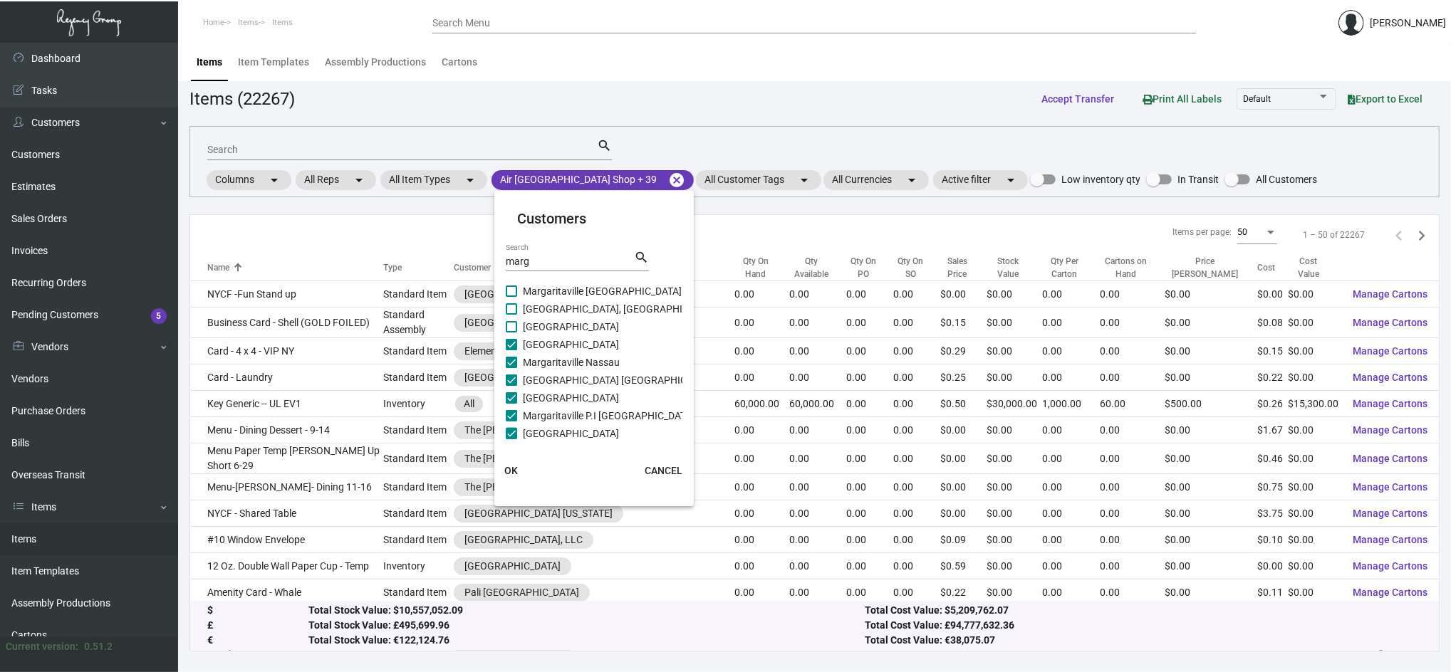
click at [511, 315] on input "[GEOGRAPHIC_DATA], [GEOGRAPHIC_DATA]" at bounding box center [511, 315] width 1 height 1
checkbox input "true"
click at [525, 286] on span "Margaritaville [GEOGRAPHIC_DATA]" at bounding box center [602, 291] width 159 height 17
click at [511, 297] on input "Margaritaville [GEOGRAPHIC_DATA]" at bounding box center [511, 297] width 1 height 1
checkbox input "true"
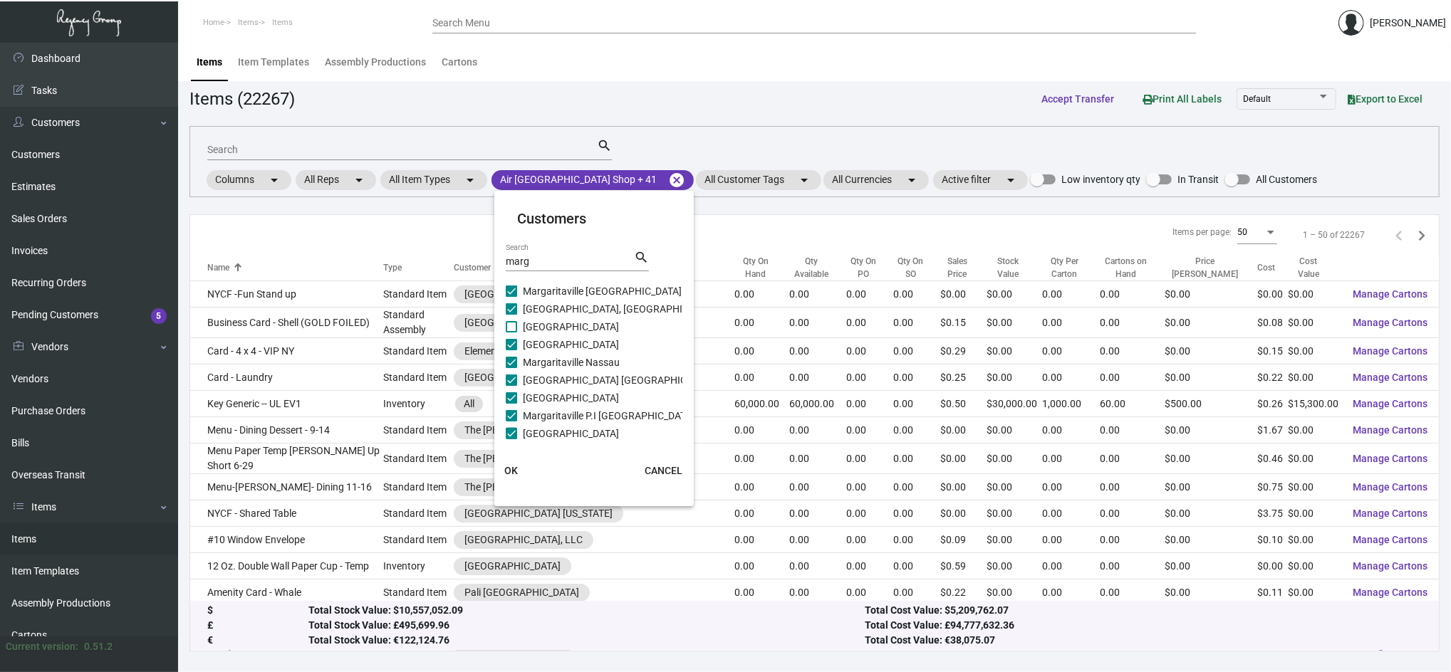
click at [541, 323] on span "[GEOGRAPHIC_DATA]" at bounding box center [571, 326] width 96 height 17
click at [511, 333] on input "[GEOGRAPHIC_DATA]" at bounding box center [511, 333] width 1 height 1
checkbox input "true"
click at [541, 323] on span "[GEOGRAPHIC_DATA] [GEOGRAPHIC_DATA]" at bounding box center [620, 317] width 194 height 17
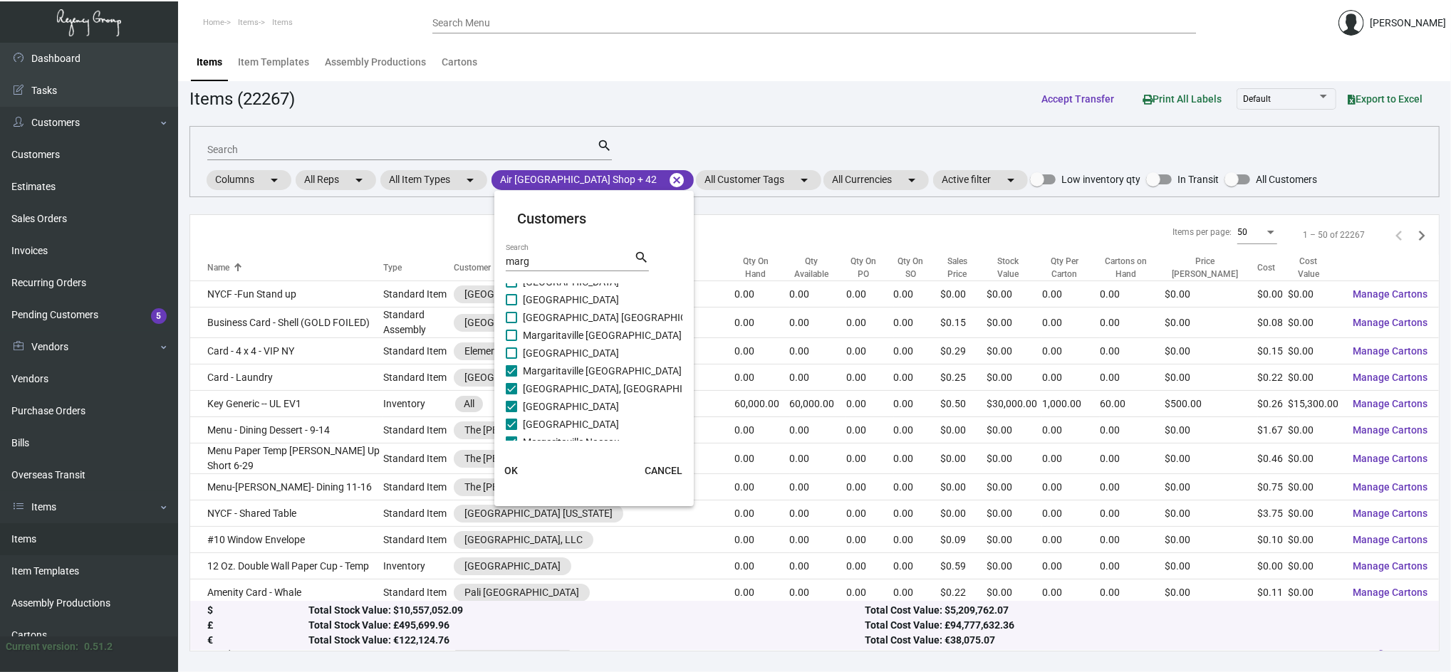
click at [511, 323] on input "[GEOGRAPHIC_DATA] [GEOGRAPHIC_DATA]" at bounding box center [511, 323] width 1 height 1
checkbox input "true"
click at [548, 336] on span "Margaritaville [GEOGRAPHIC_DATA]" at bounding box center [602, 335] width 159 height 17
click at [511, 341] on input "Margaritaville [GEOGRAPHIC_DATA]" at bounding box center [511, 341] width 1 height 1
checkbox input "true"
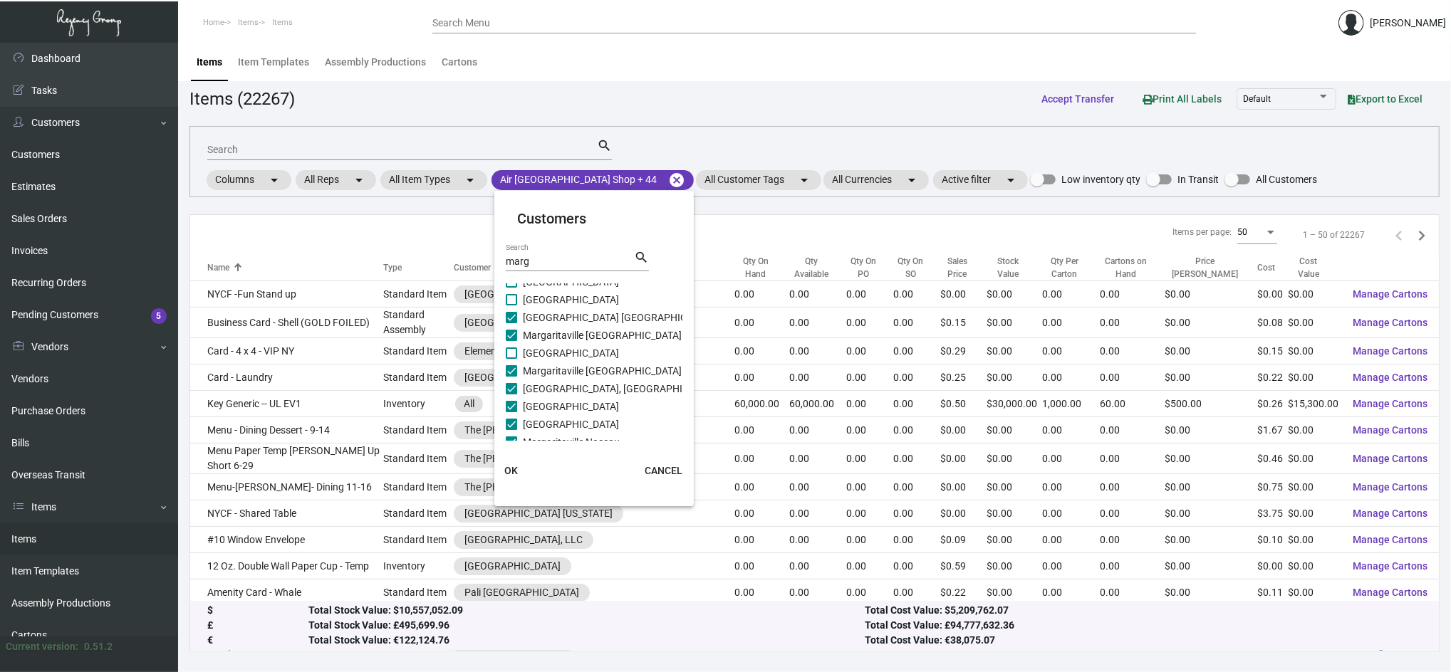
click at [557, 352] on span "[GEOGRAPHIC_DATA]" at bounding box center [571, 353] width 96 height 17
click at [511, 359] on input "[GEOGRAPHIC_DATA]" at bounding box center [511, 359] width 1 height 1
checkbox input "true"
click at [538, 300] on span "[GEOGRAPHIC_DATA]" at bounding box center [571, 299] width 96 height 17
click at [511, 306] on input "[GEOGRAPHIC_DATA]" at bounding box center [511, 306] width 1 height 1
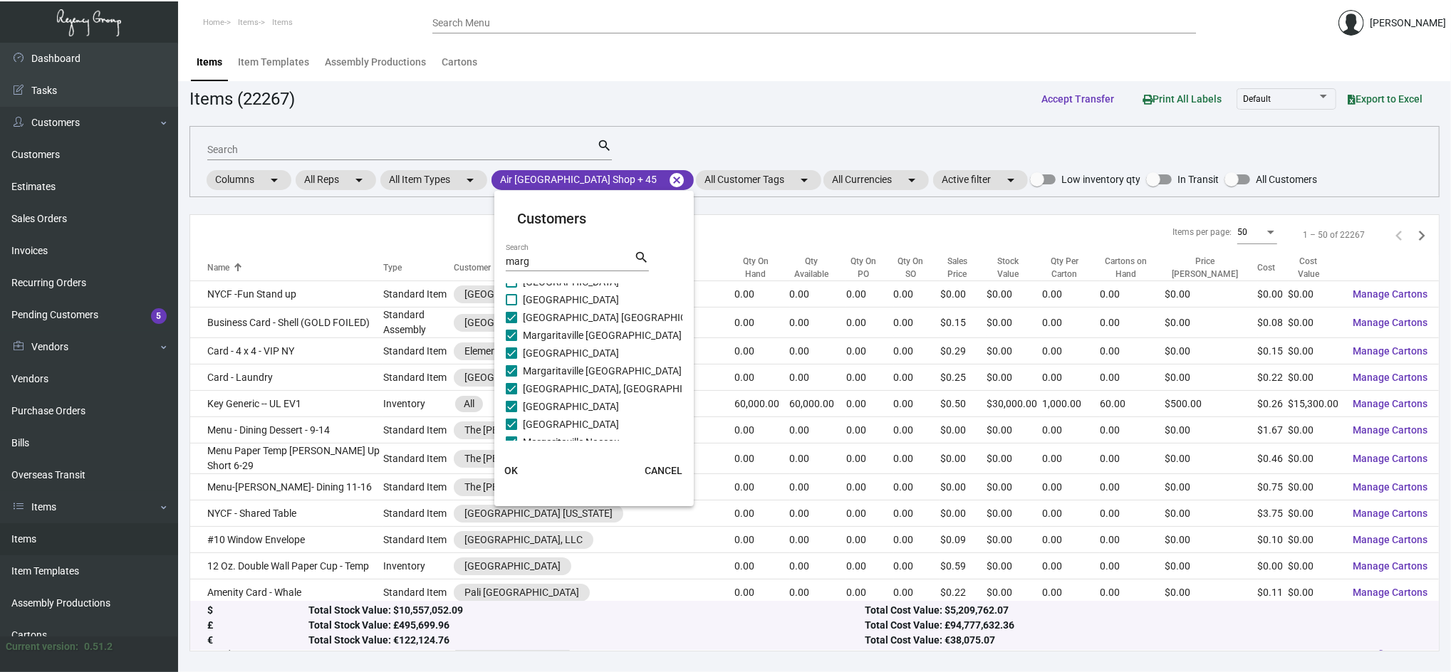
checkbox input "true"
click at [549, 324] on span "[GEOGRAPHIC_DATA]" at bounding box center [571, 325] width 96 height 17
click at [511, 331] on input "[GEOGRAPHIC_DATA]" at bounding box center [511, 331] width 1 height 1
checkbox input "true"
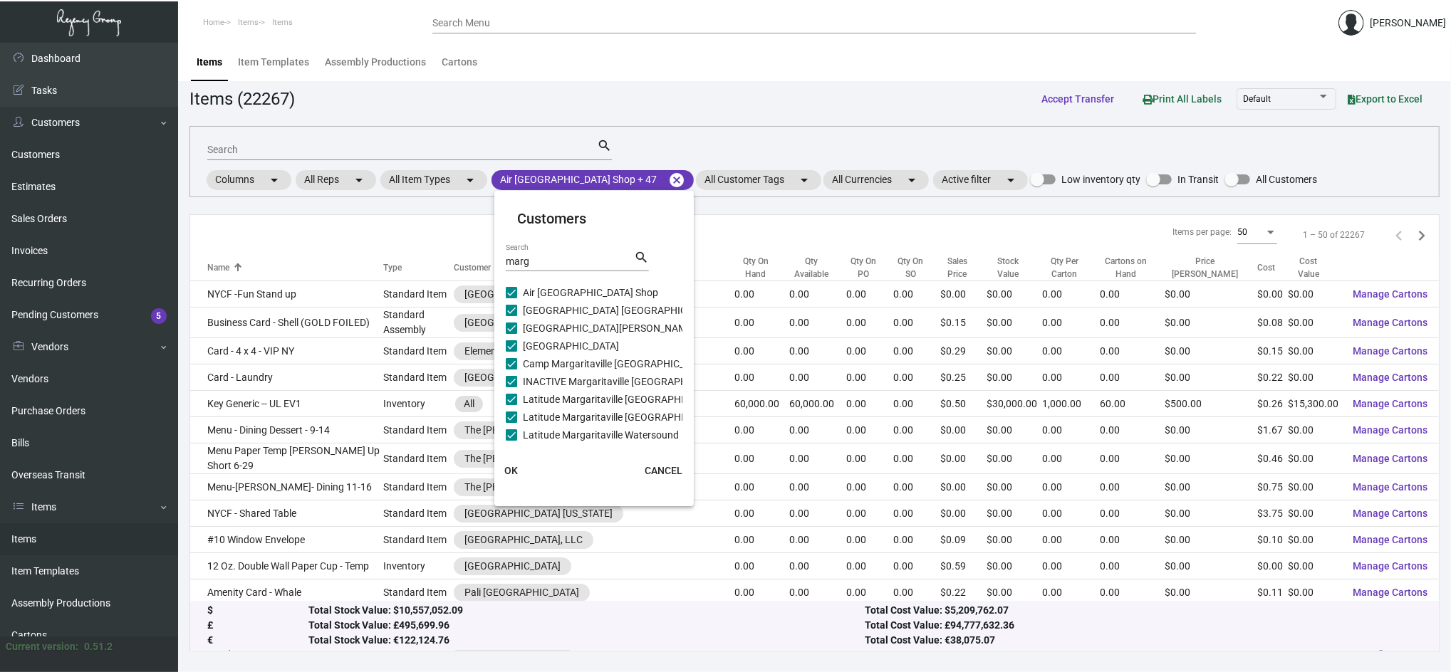
scroll to position [559, 0]
click at [511, 253] on div "marg Search" at bounding box center [570, 260] width 128 height 22
click at [521, 260] on input "marg" at bounding box center [570, 261] width 128 height 11
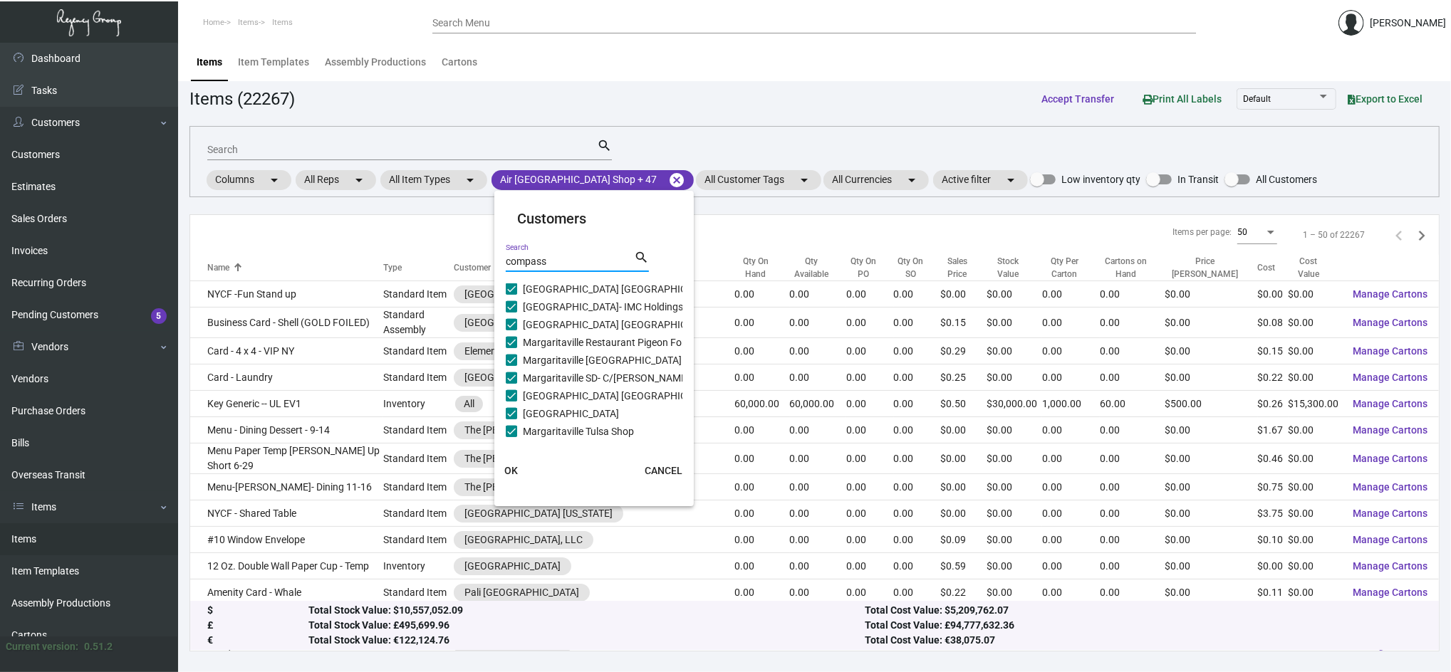
type input "compass"
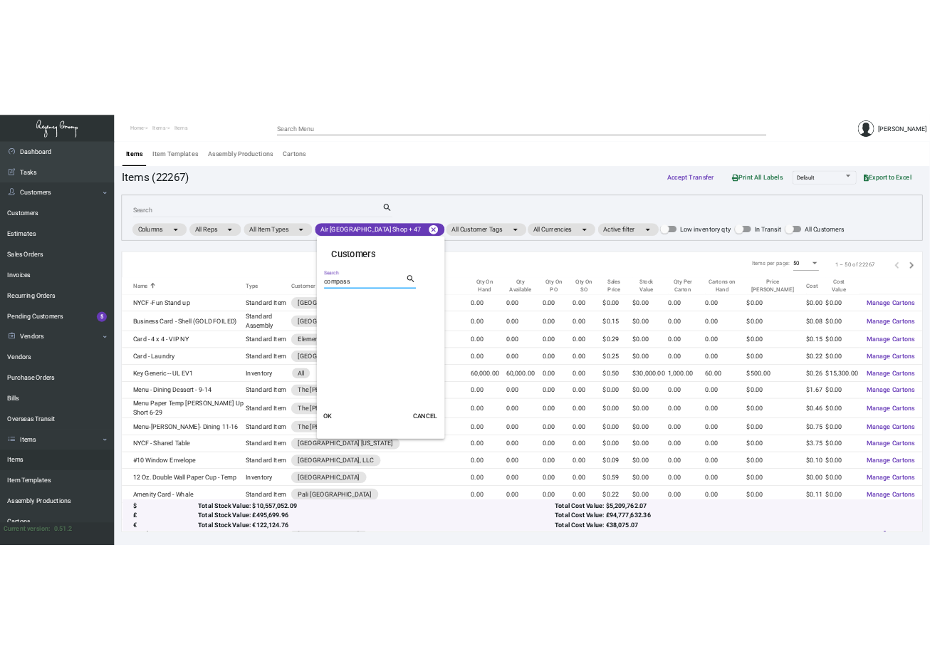
scroll to position [0, 0]
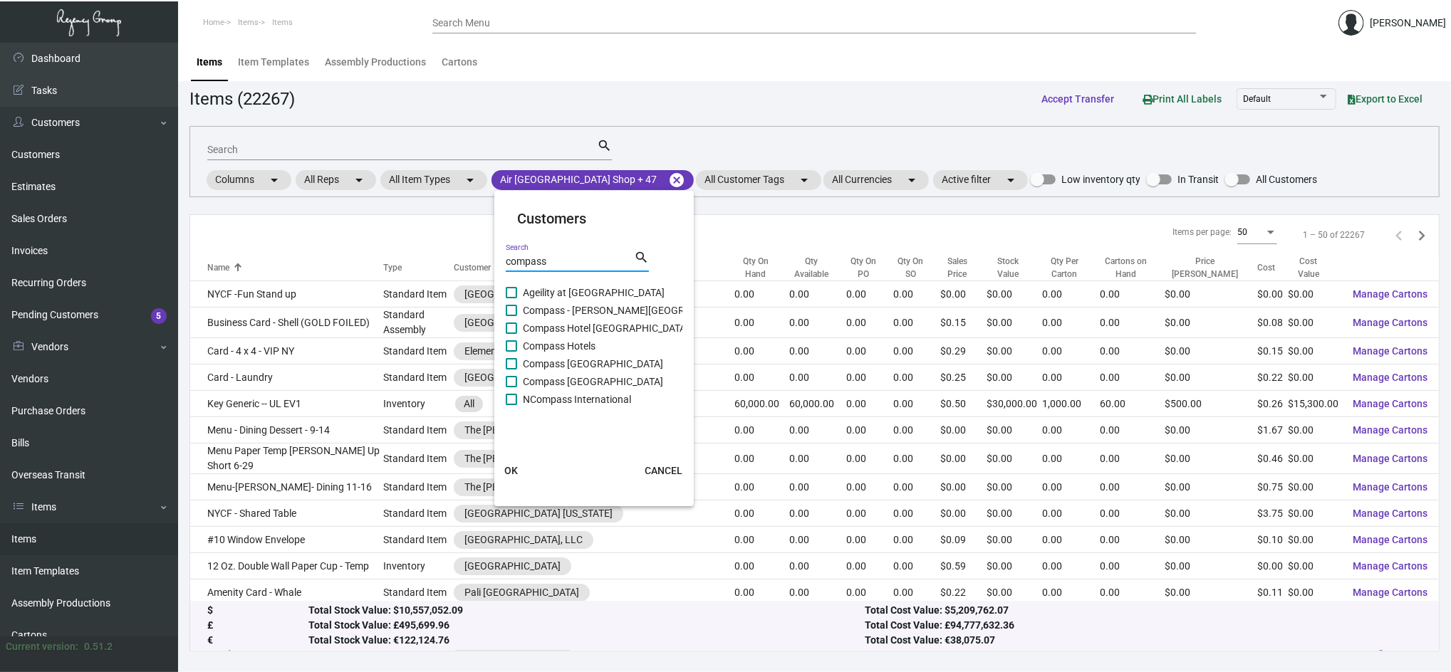
click at [530, 294] on span "Ageility at [GEOGRAPHIC_DATA]" at bounding box center [594, 292] width 142 height 17
click at [511, 298] on input "Ageility at [GEOGRAPHIC_DATA]" at bounding box center [511, 298] width 1 height 1
checkbox input "true"
click at [543, 319] on span "Compass - [PERSON_NAME][GEOGRAPHIC_DATA][PERSON_NAME]" at bounding box center [672, 310] width 298 height 17
click at [511, 317] on input "Compass - [PERSON_NAME][GEOGRAPHIC_DATA][PERSON_NAME]" at bounding box center [511, 316] width 1 height 1
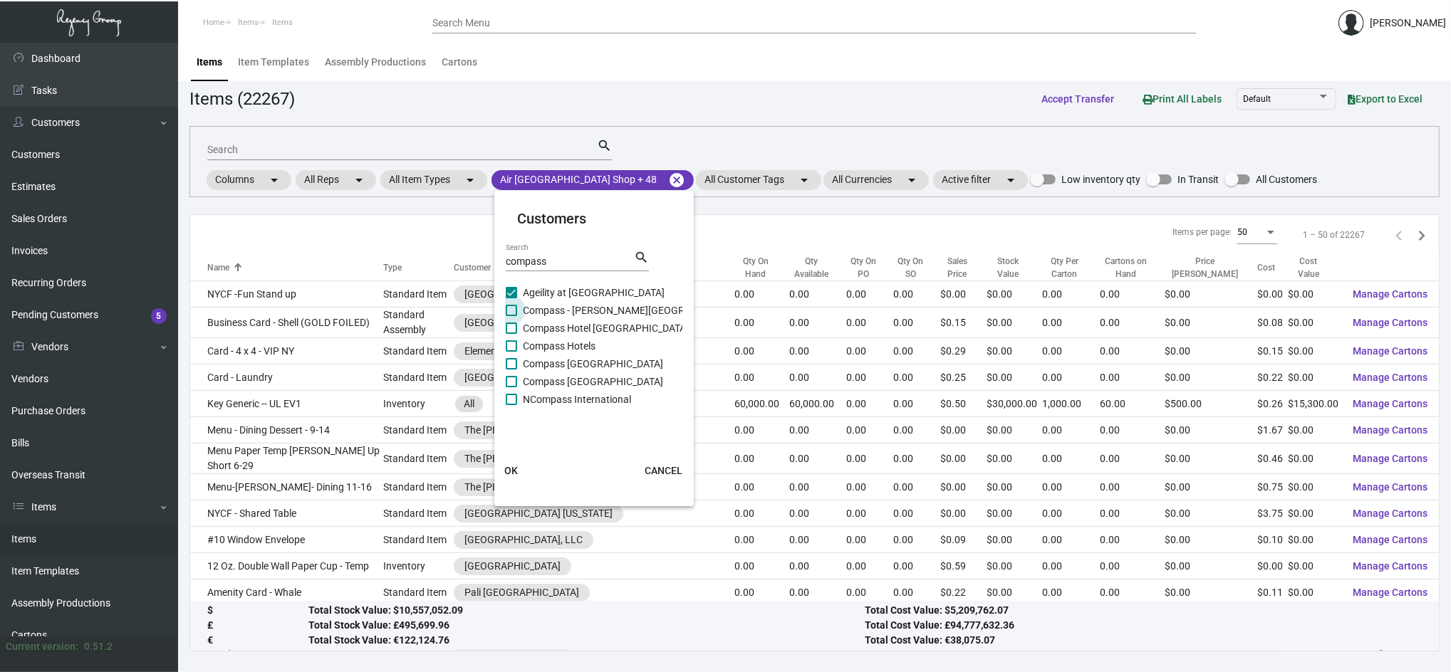
checkbox input "true"
click at [554, 336] on span "Compass Hotel [GEOGRAPHIC_DATA]" at bounding box center [606, 328] width 166 height 17
click at [511, 335] on input "Compass Hotel [GEOGRAPHIC_DATA]" at bounding box center [511, 334] width 1 height 1
checkbox input "true"
click at [561, 348] on span "Compass Hotels" at bounding box center [559, 346] width 73 height 17
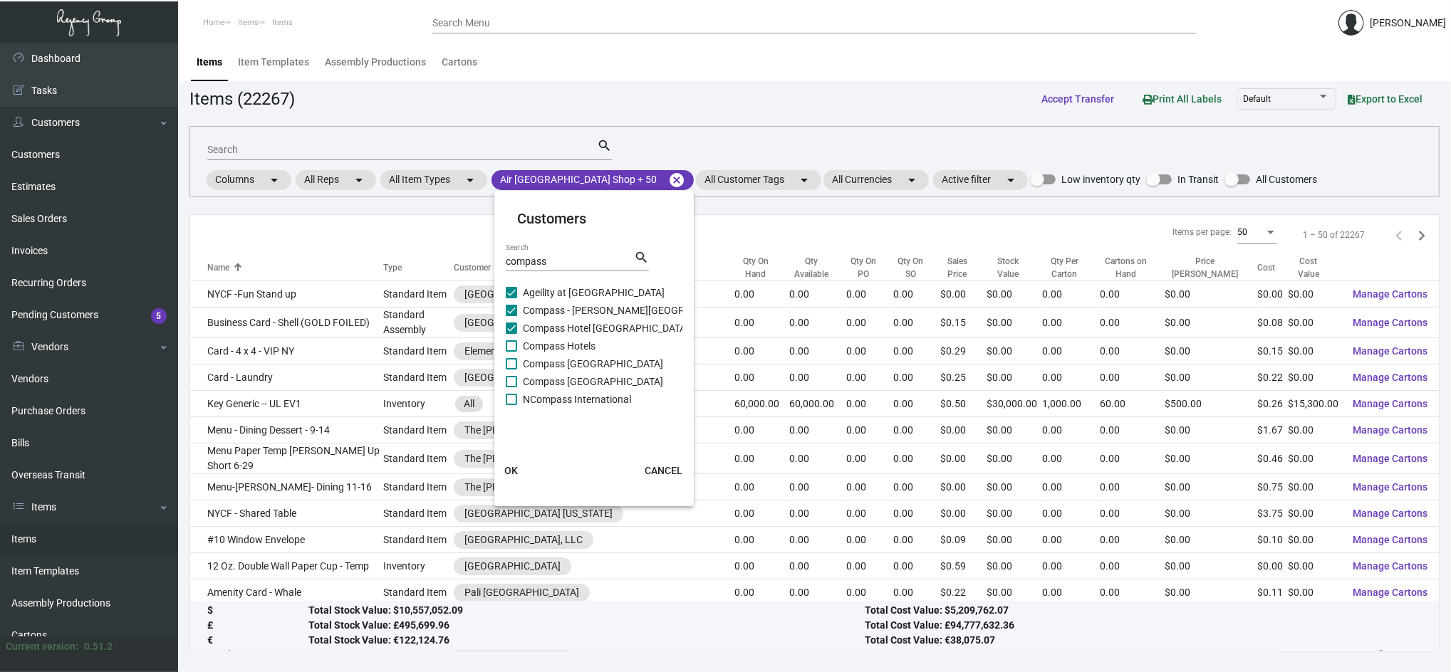
click at [511, 352] on input "Compass Hotels" at bounding box center [511, 352] width 1 height 1
checkbox input "true"
click at [571, 368] on span "Compass [GEOGRAPHIC_DATA]" at bounding box center [593, 363] width 140 height 17
click at [511, 370] on input "Compass [GEOGRAPHIC_DATA]" at bounding box center [511, 370] width 1 height 1
checkbox input "true"
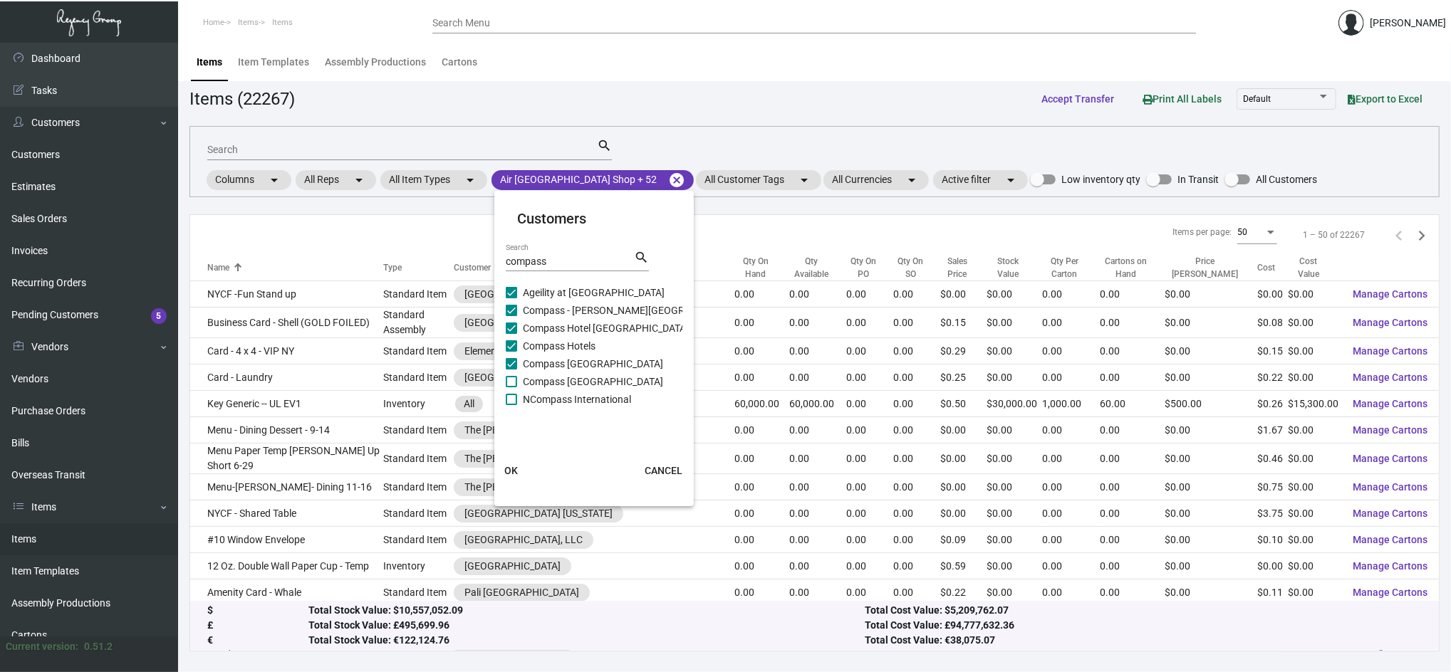
click at [582, 385] on span "Compass [GEOGRAPHIC_DATA]" at bounding box center [593, 381] width 140 height 17
click at [511, 388] on input "Compass [GEOGRAPHIC_DATA]" at bounding box center [511, 388] width 1 height 1
checkbox input "true"
click at [590, 401] on span "NCompass International" at bounding box center [577, 399] width 108 height 17
click at [511, 405] on input "NCompass International" at bounding box center [511, 405] width 1 height 1
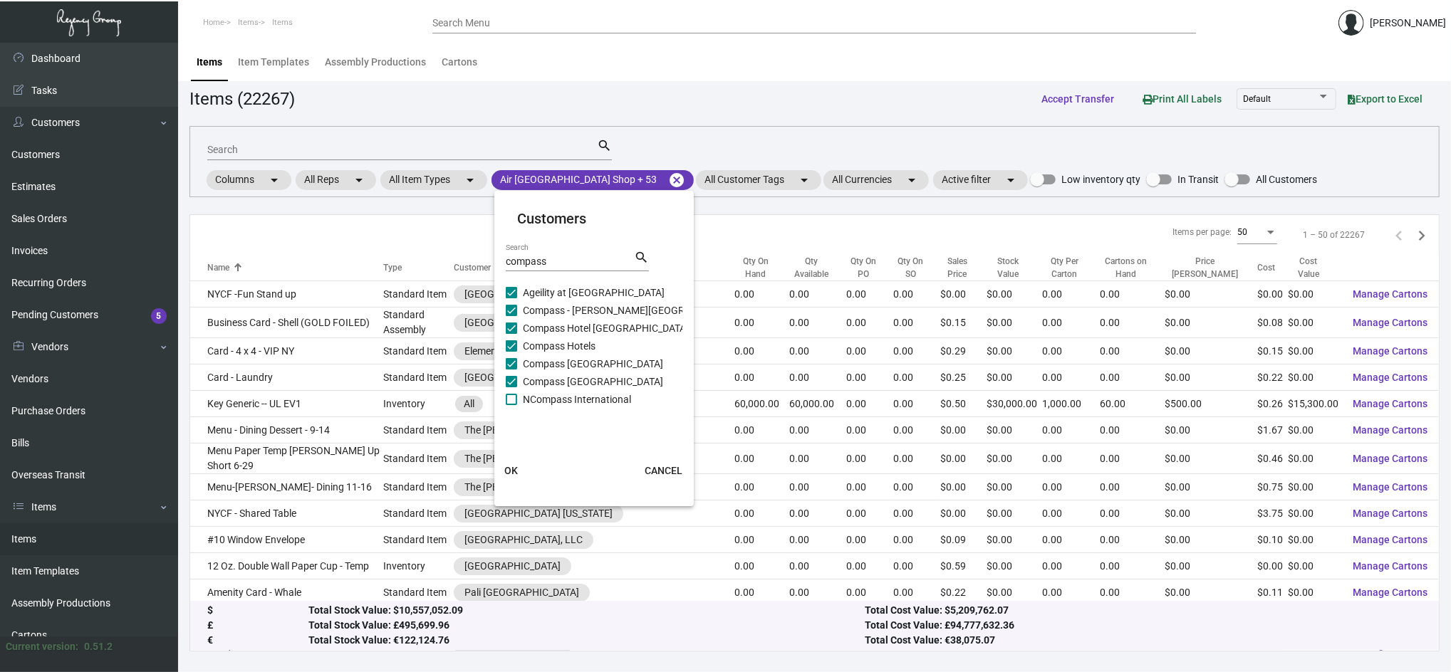
checkbox input "true"
click at [516, 469] on span "OK" at bounding box center [511, 470] width 14 height 11
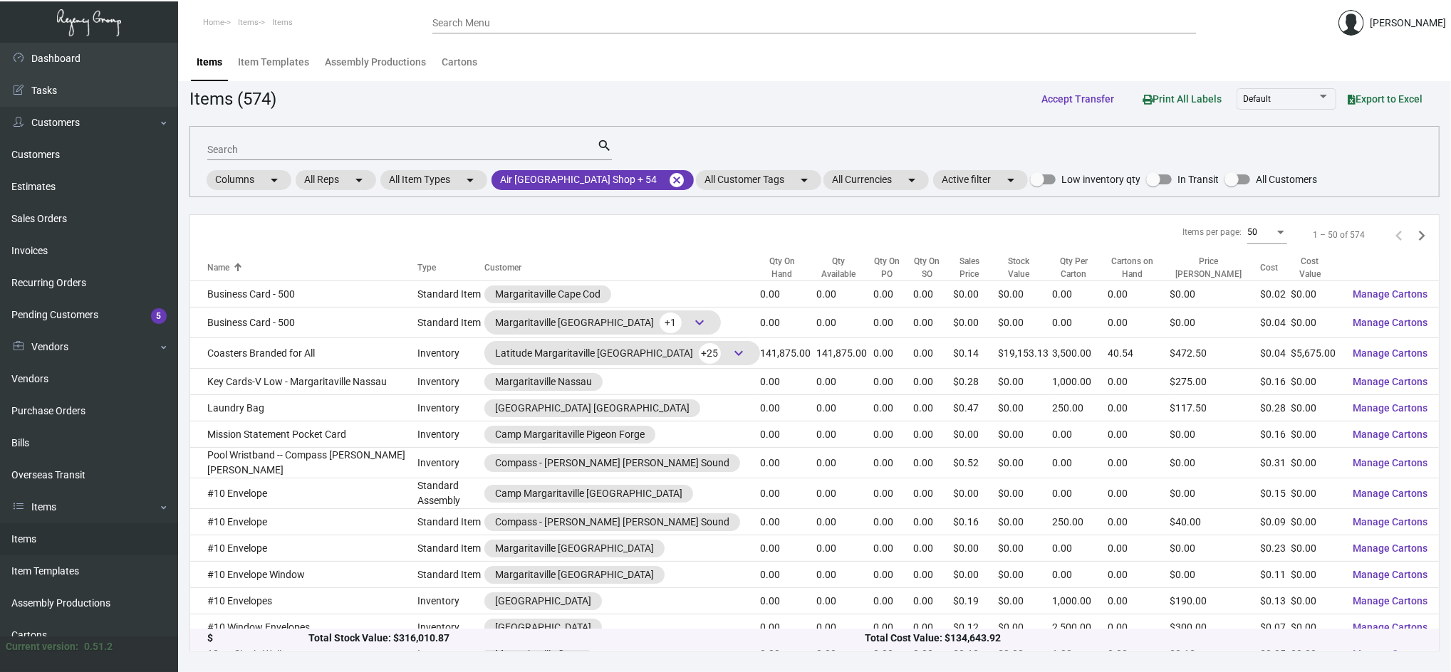
click at [409, 153] on input "Search" at bounding box center [402, 150] width 390 height 11
type input "ball"
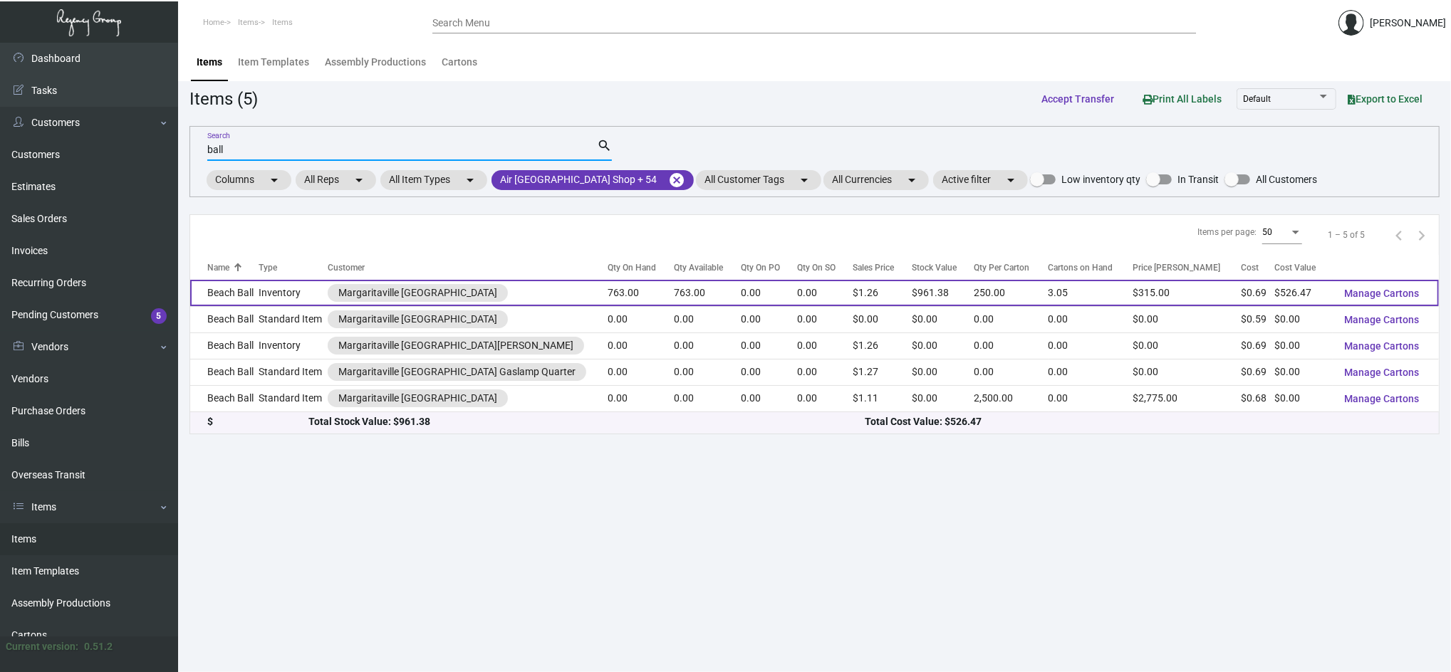
click at [269, 296] on td "Inventory" at bounding box center [293, 293] width 68 height 26
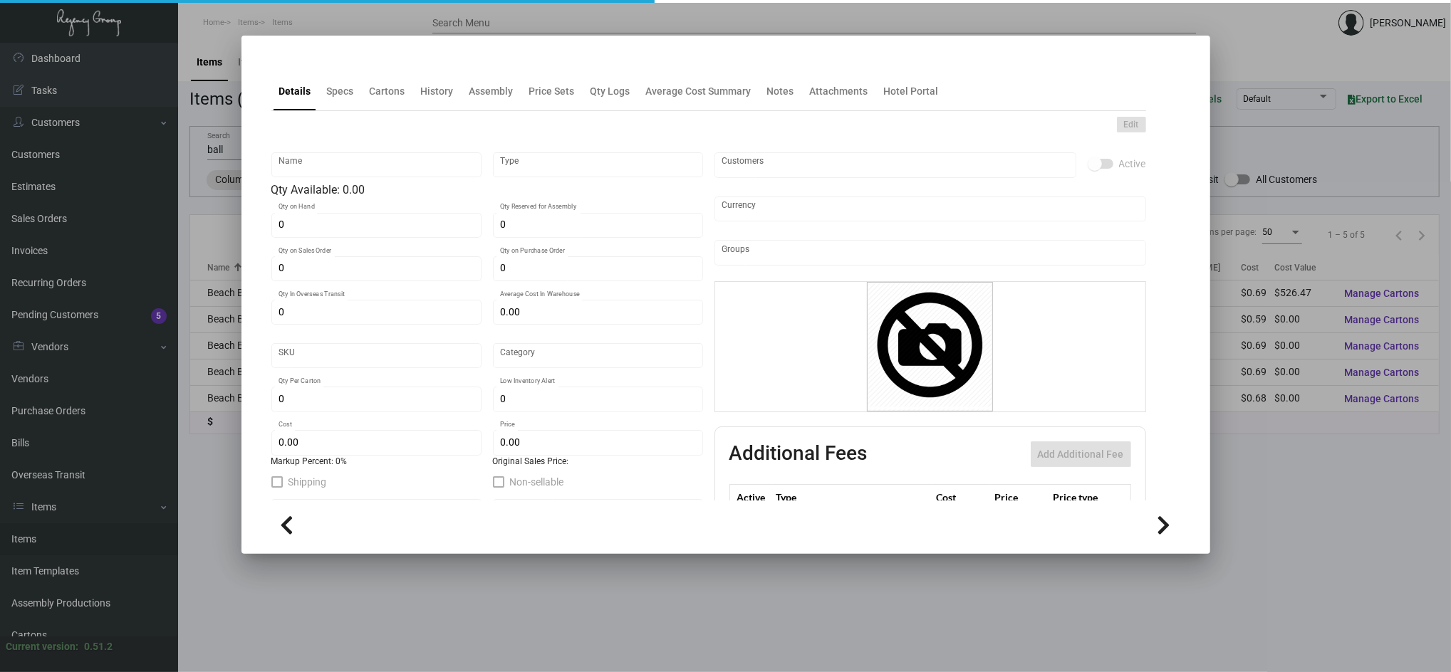
type input "Beach Ball"
type input "Inventory"
type input "763"
type input "$ 13.26923"
type input "MRG-JKB-Ashtray-64"
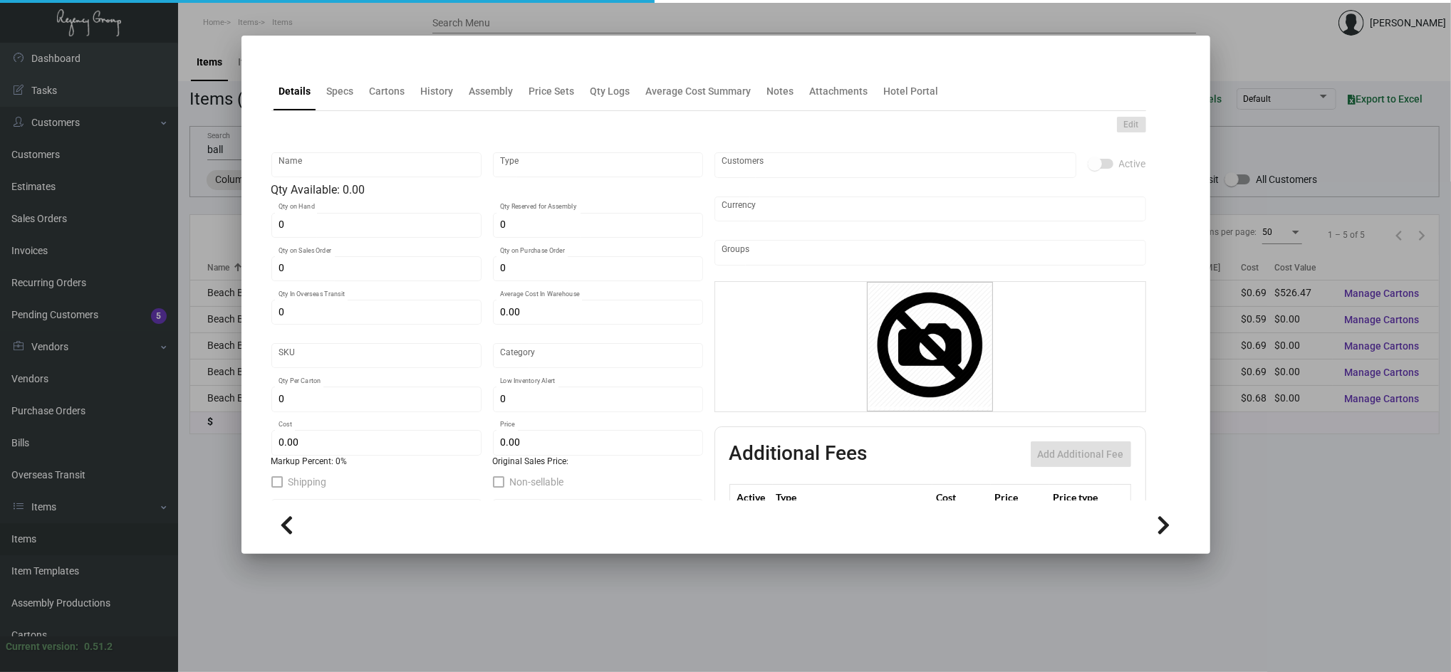
type input "Standard"
type input "250"
type input "$ 0.69"
type input "$ 1.26"
checkbox input "true"
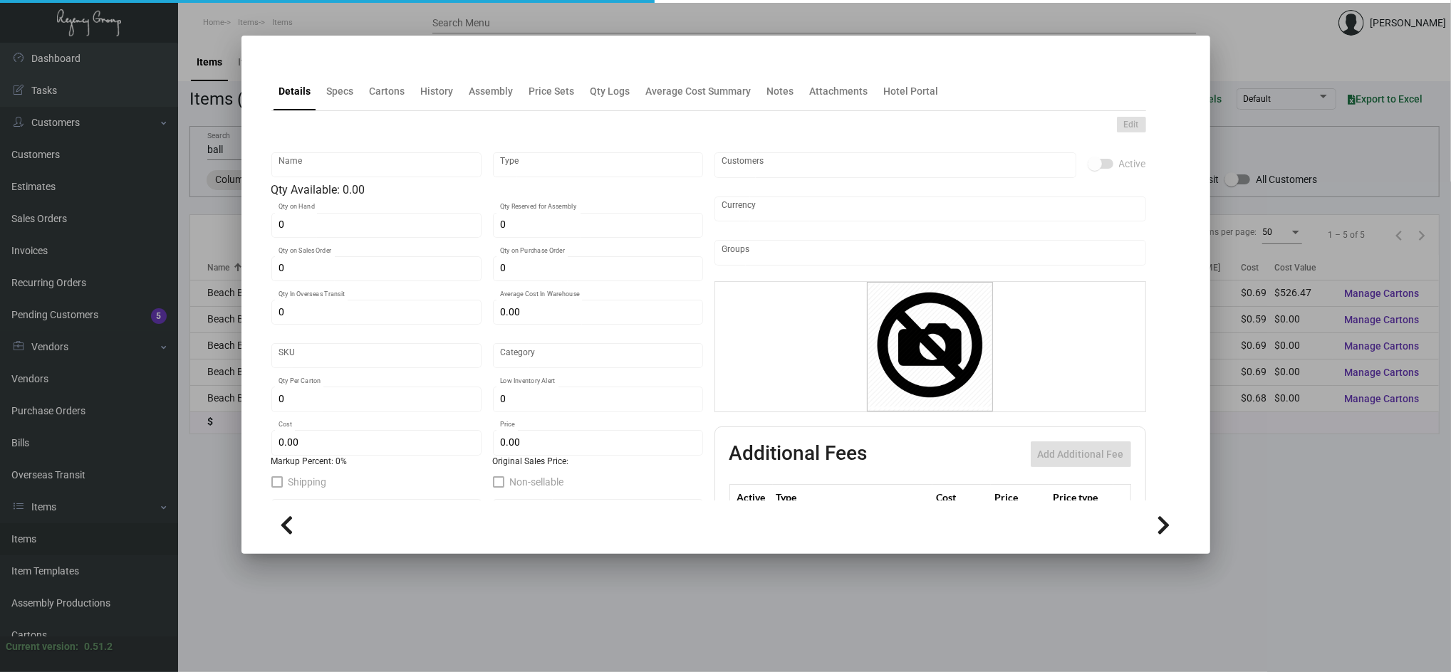
type input "United States Dollar $"
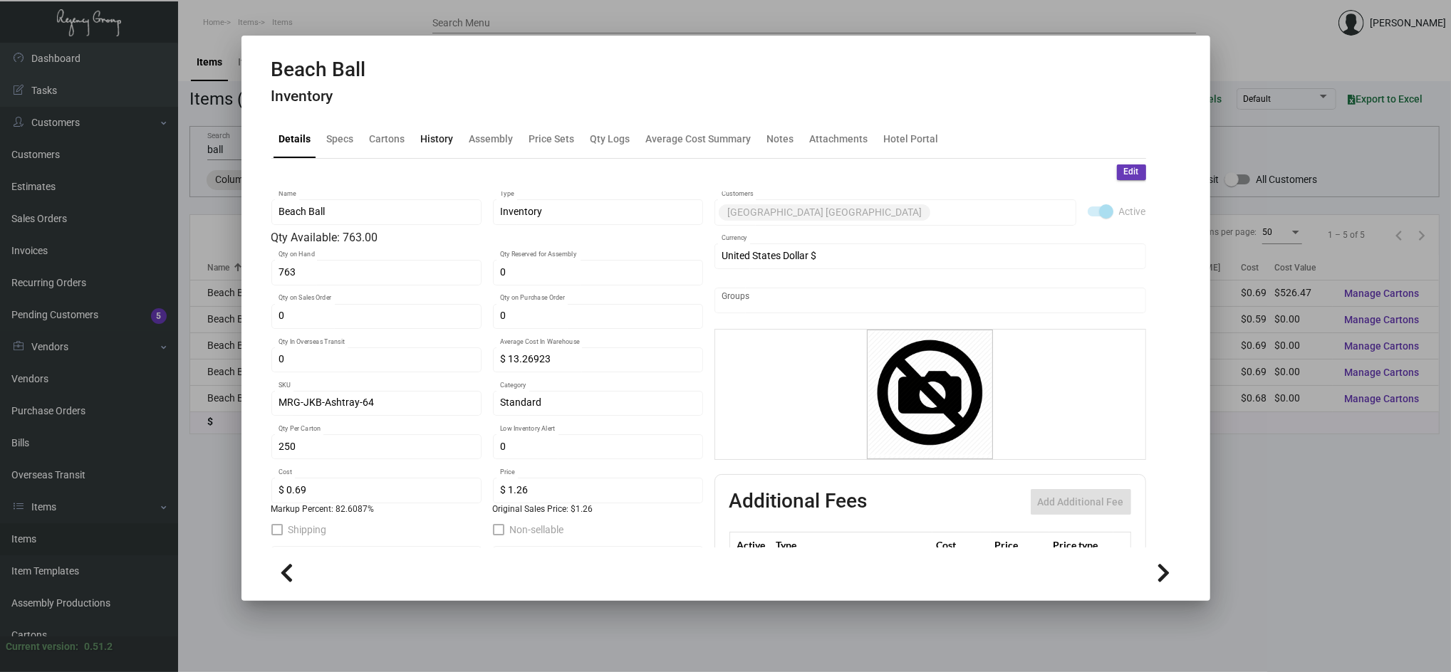
click at [425, 137] on div "History" at bounding box center [437, 138] width 33 height 15
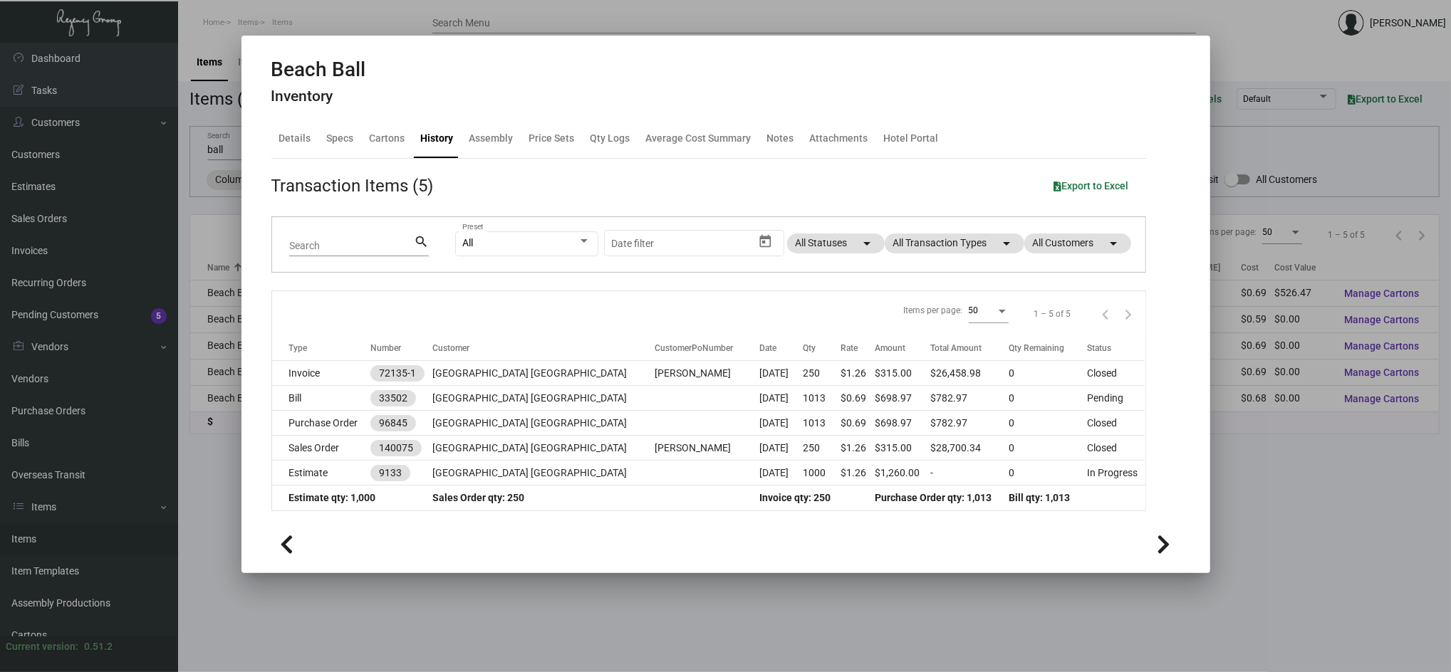
click at [225, 519] on div at bounding box center [725, 336] width 1451 height 672
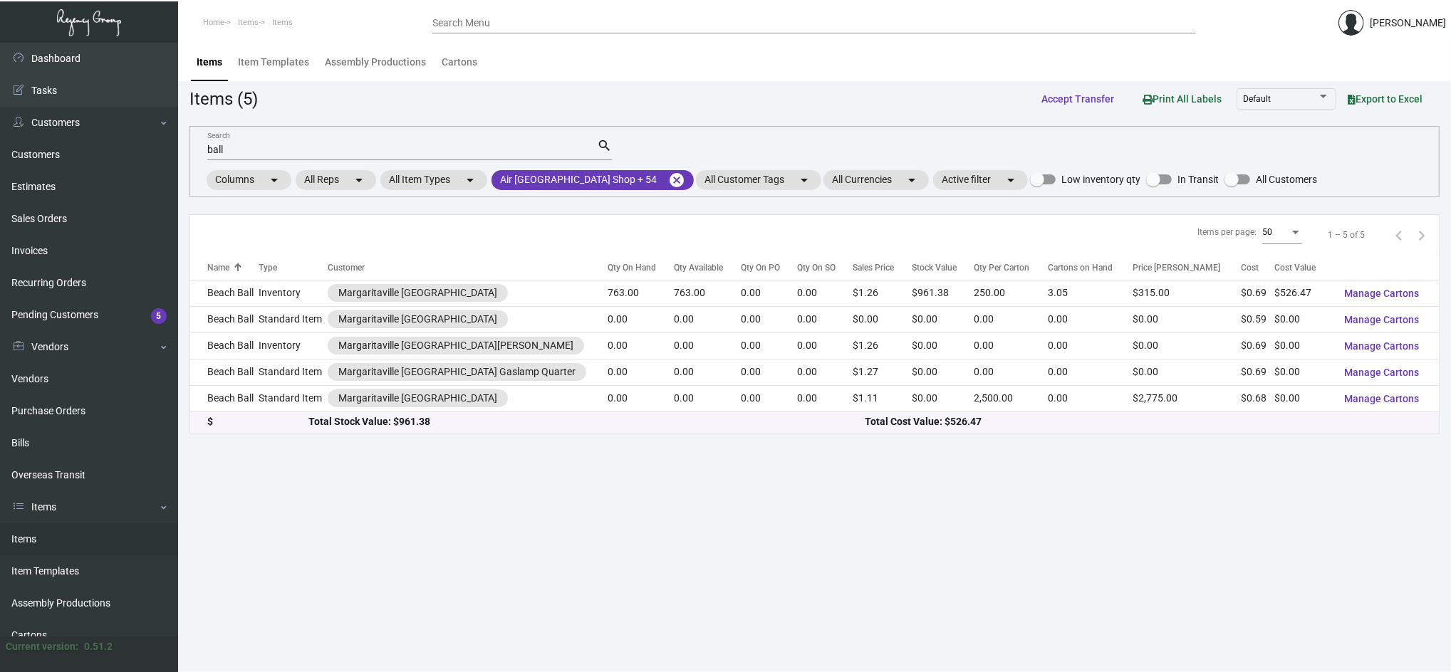
click at [254, 326] on td "Beach Ball" at bounding box center [224, 319] width 68 height 26
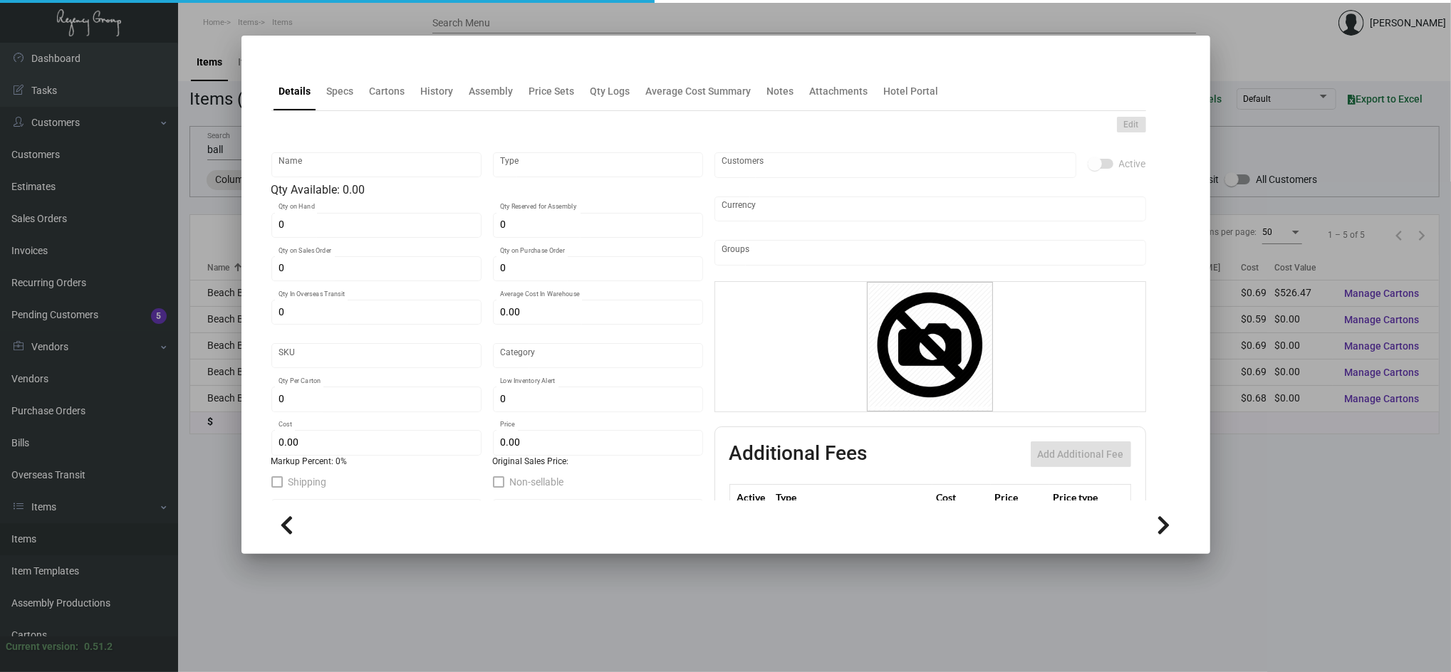
type input "Beach Ball"
type input "Standard Item"
type input "$ 0.00"
type input "829-Backpack-91"
type input "Standard"
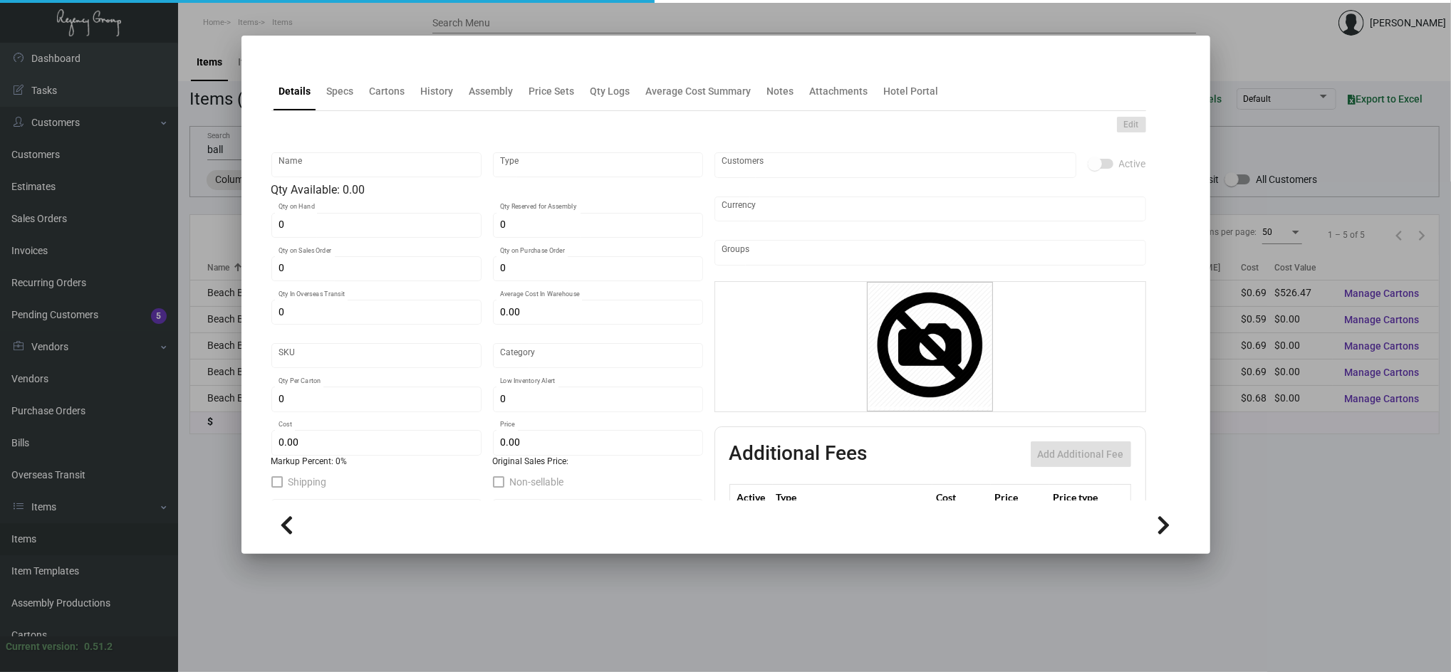
type input "$ 0.594"
type input "$ 0.00"
checkbox input "true"
type input "United States Dollar $"
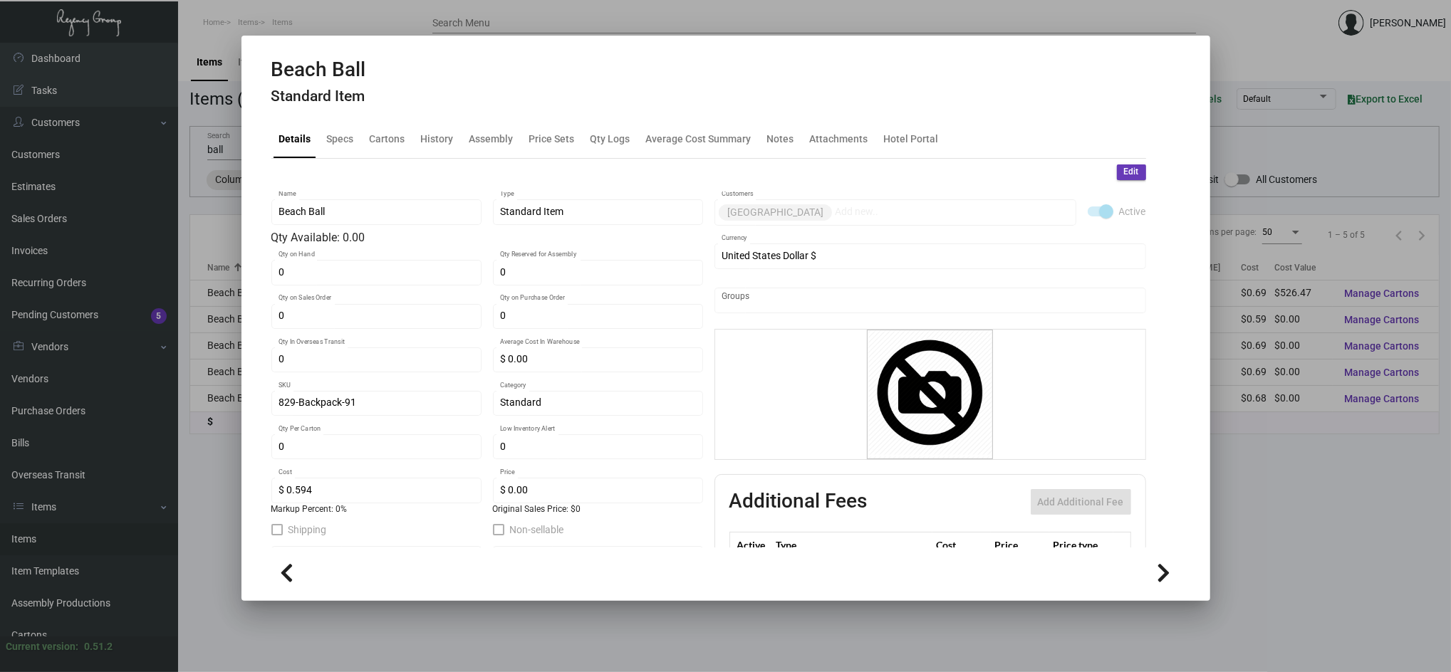
click at [222, 494] on div at bounding box center [725, 336] width 1451 height 672
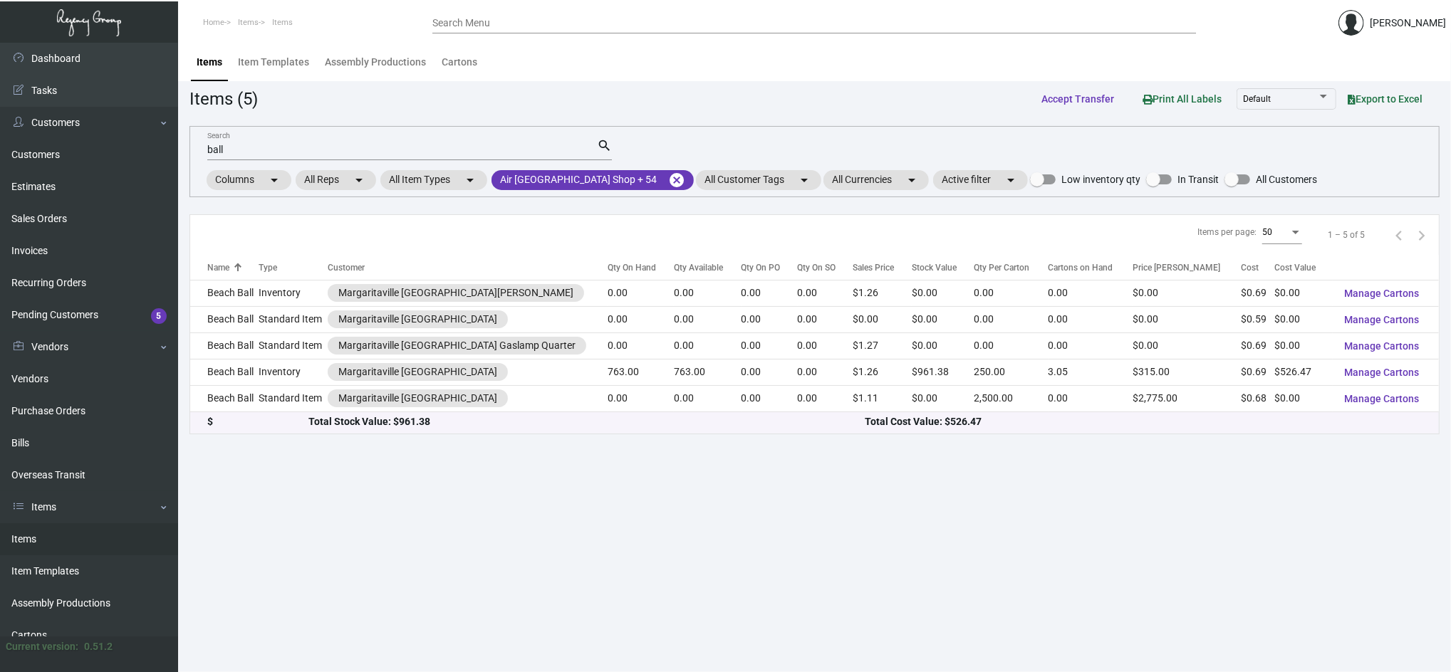
click at [225, 274] on div "Name" at bounding box center [218, 267] width 22 height 13
click at [343, 270] on th "Customer" at bounding box center [468, 267] width 280 height 25
click at [271, 266] on div "Type" at bounding box center [268, 267] width 19 height 13
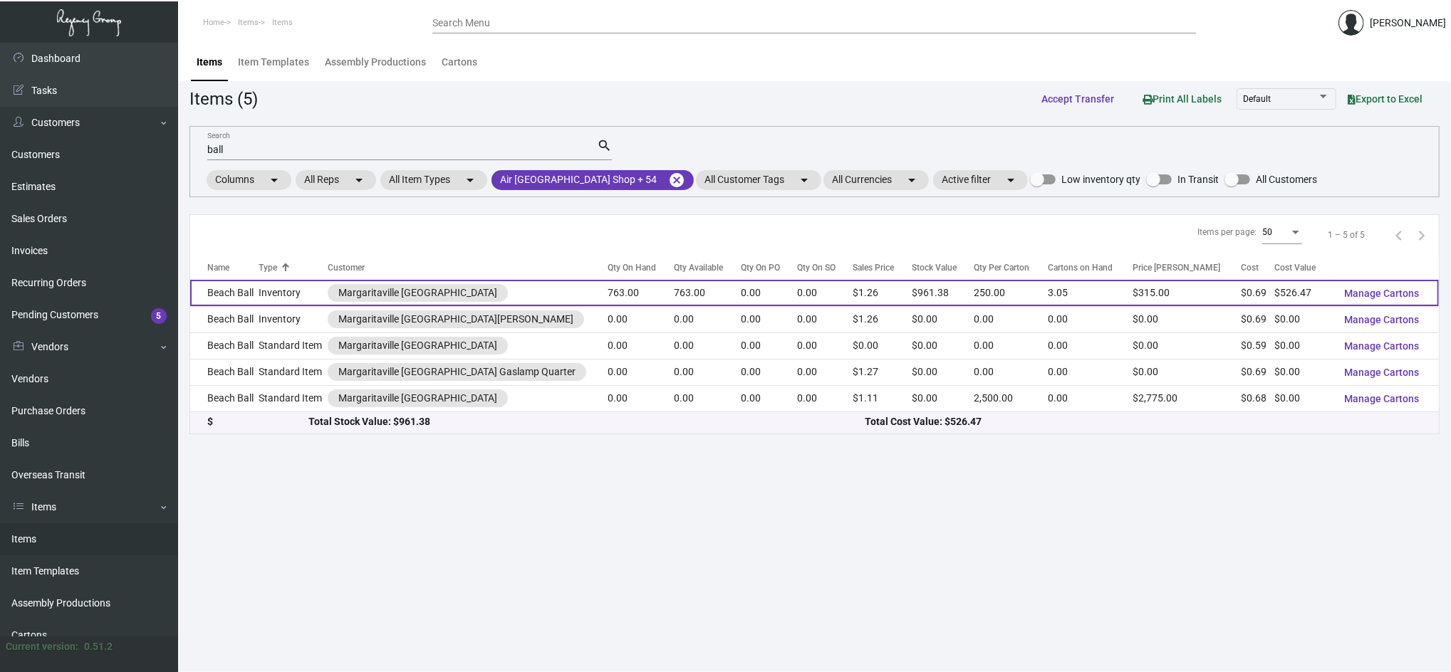
click at [284, 293] on td "Inventory" at bounding box center [293, 293] width 68 height 26
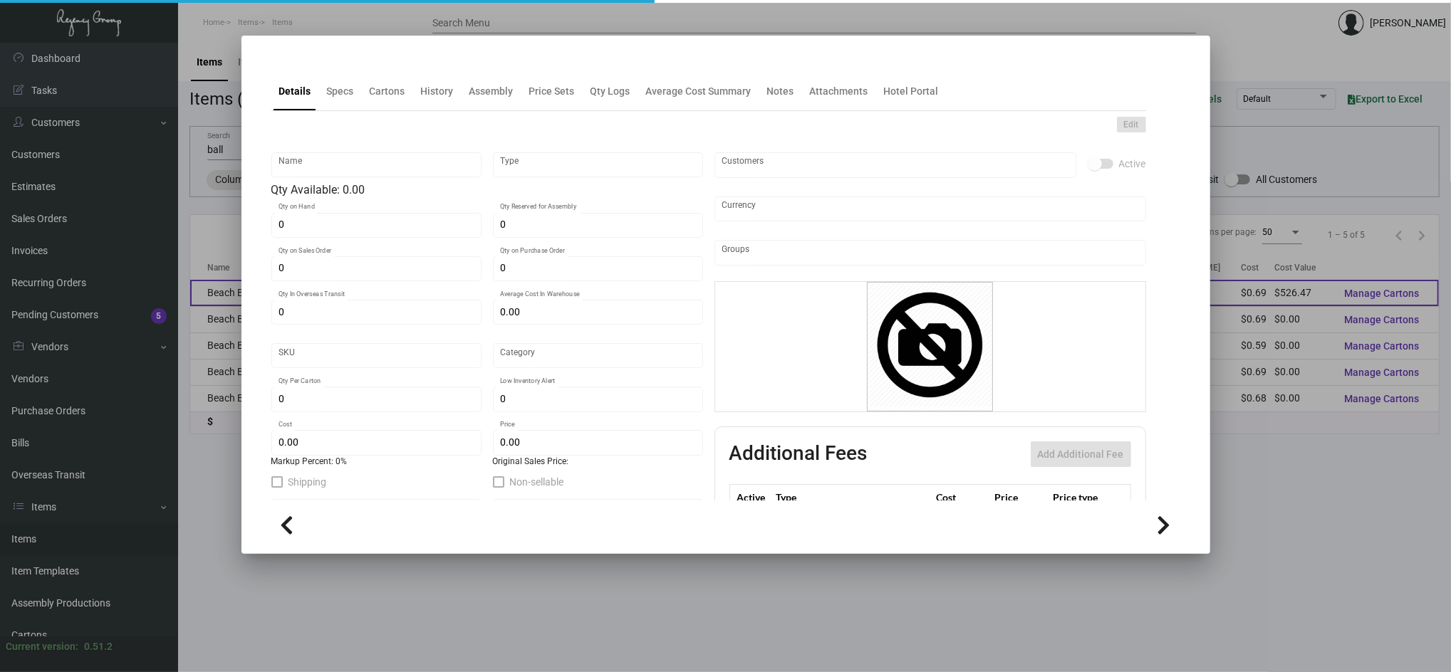
type input "Beach Ball"
type input "Inventory"
type input "763"
type input "$ 13.26923"
type input "MRG-JKB-Ashtray-64"
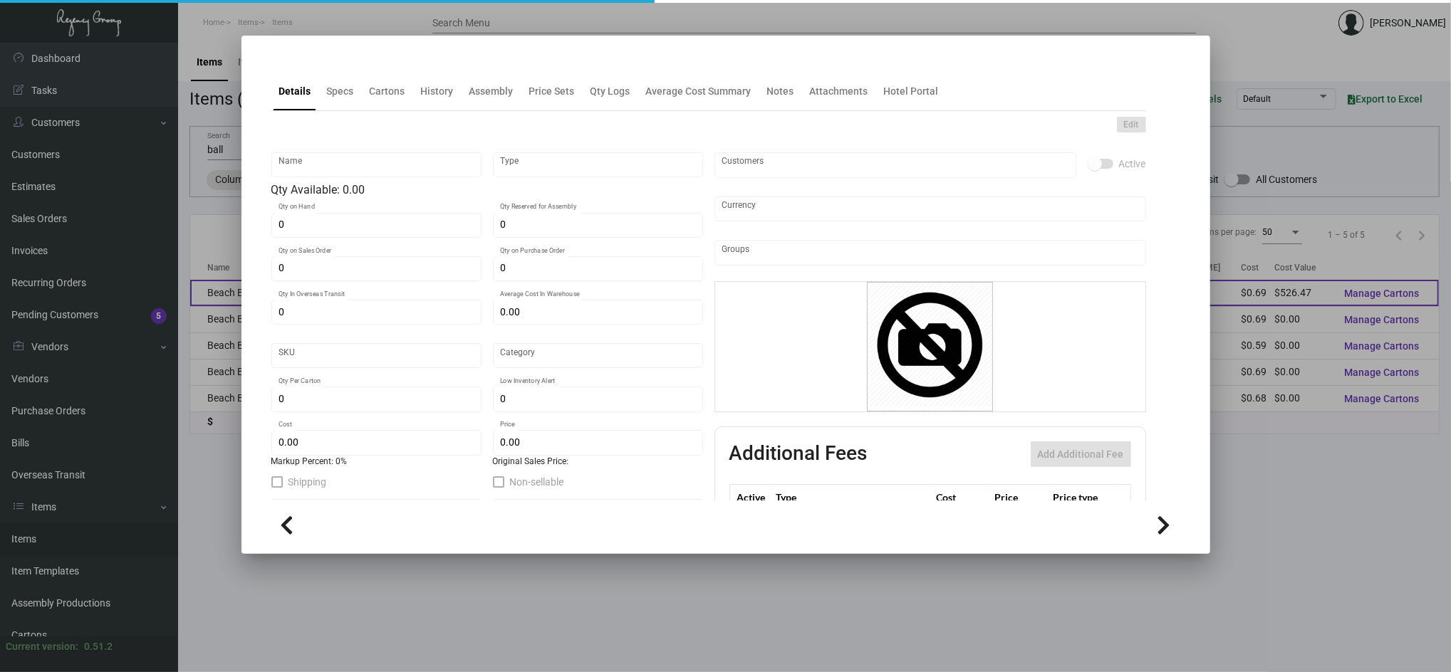
type input "Standard"
type input "250"
type input "$ 0.69"
type input "$ 1.26"
checkbox input "true"
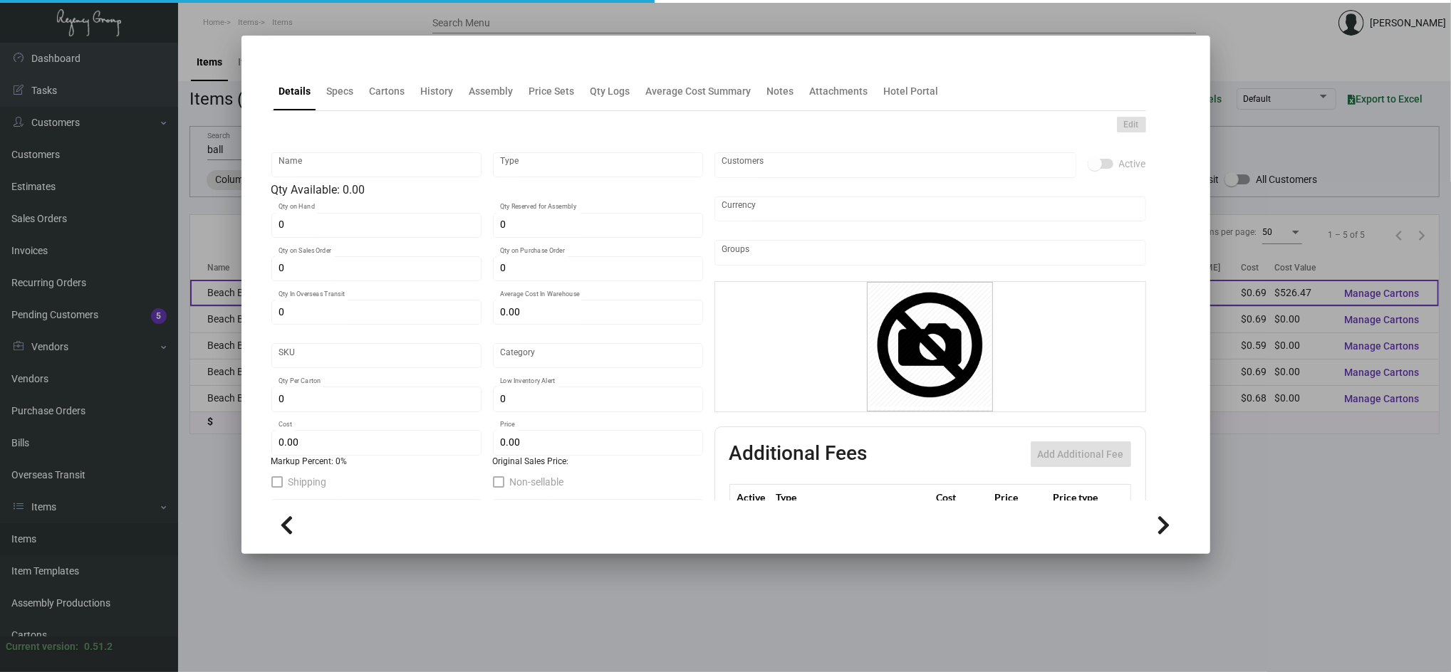
type input "United States Dollar $"
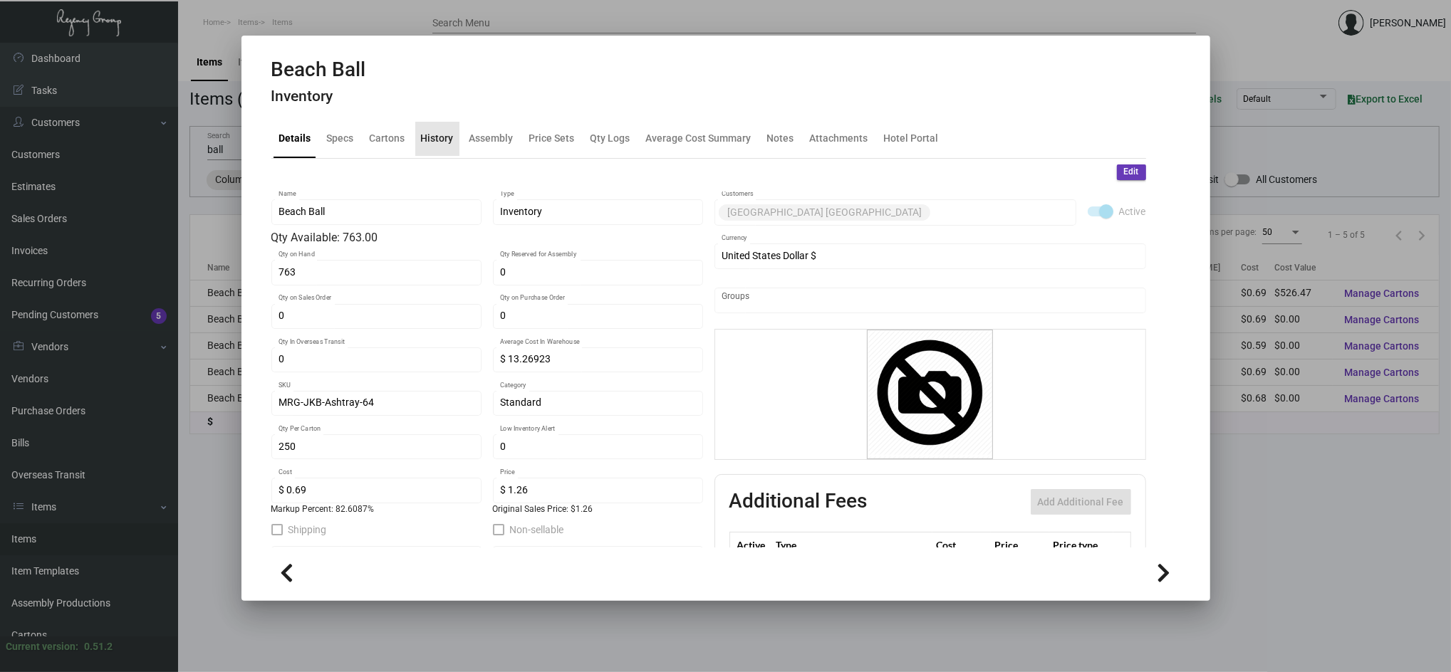
click at [437, 149] on div "History" at bounding box center [437, 139] width 44 height 34
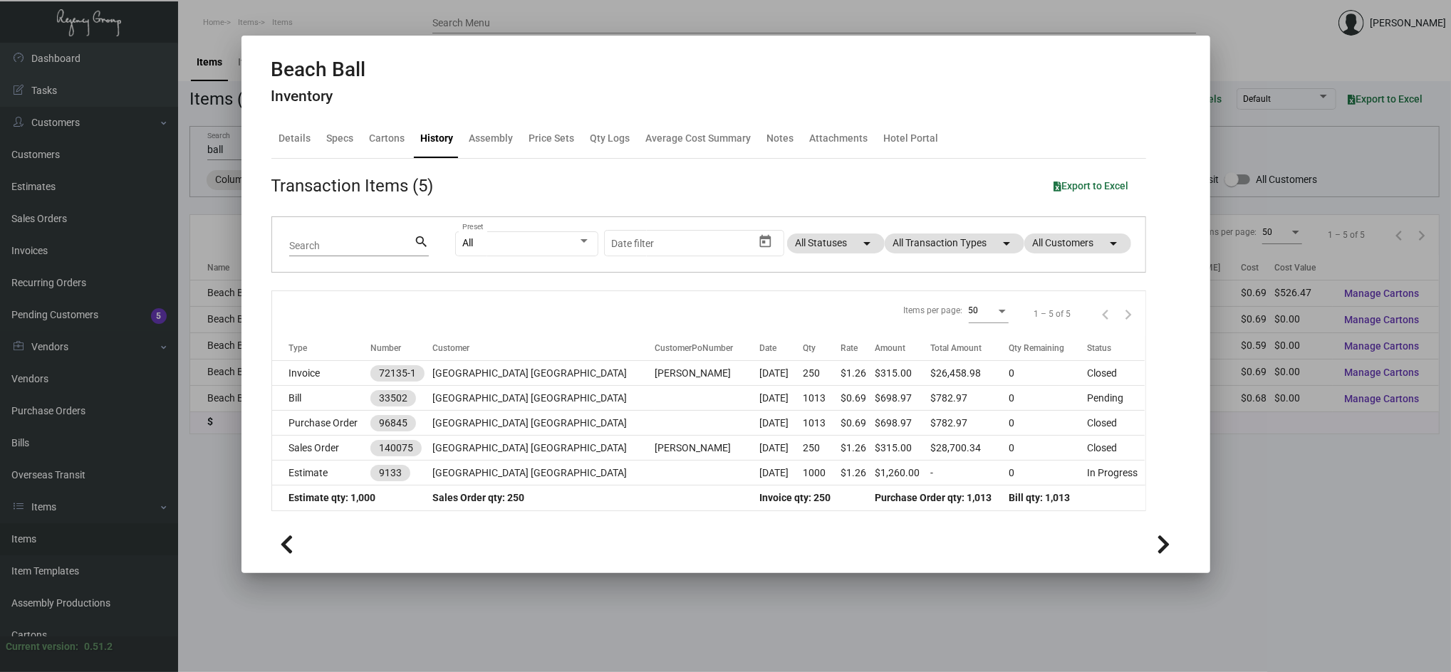
click at [218, 467] on div at bounding box center [725, 336] width 1451 height 672
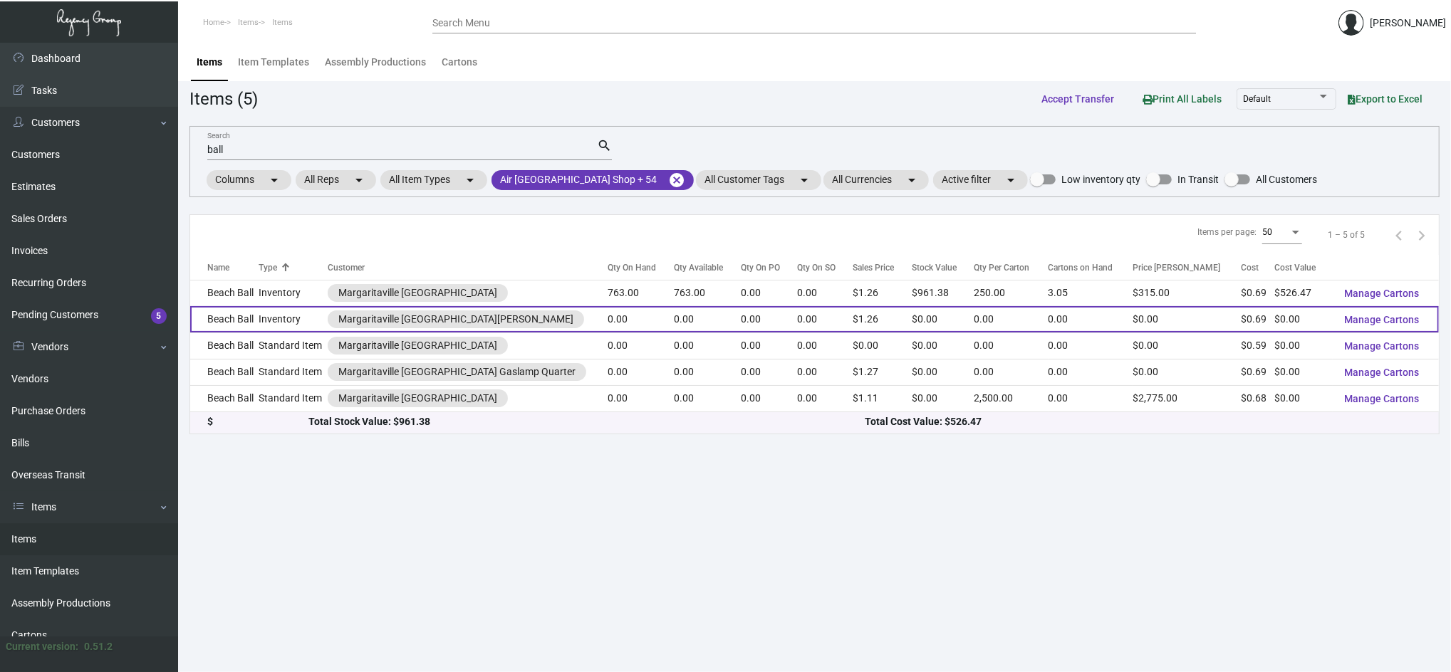
click at [297, 315] on td "Inventory" at bounding box center [293, 319] width 68 height 26
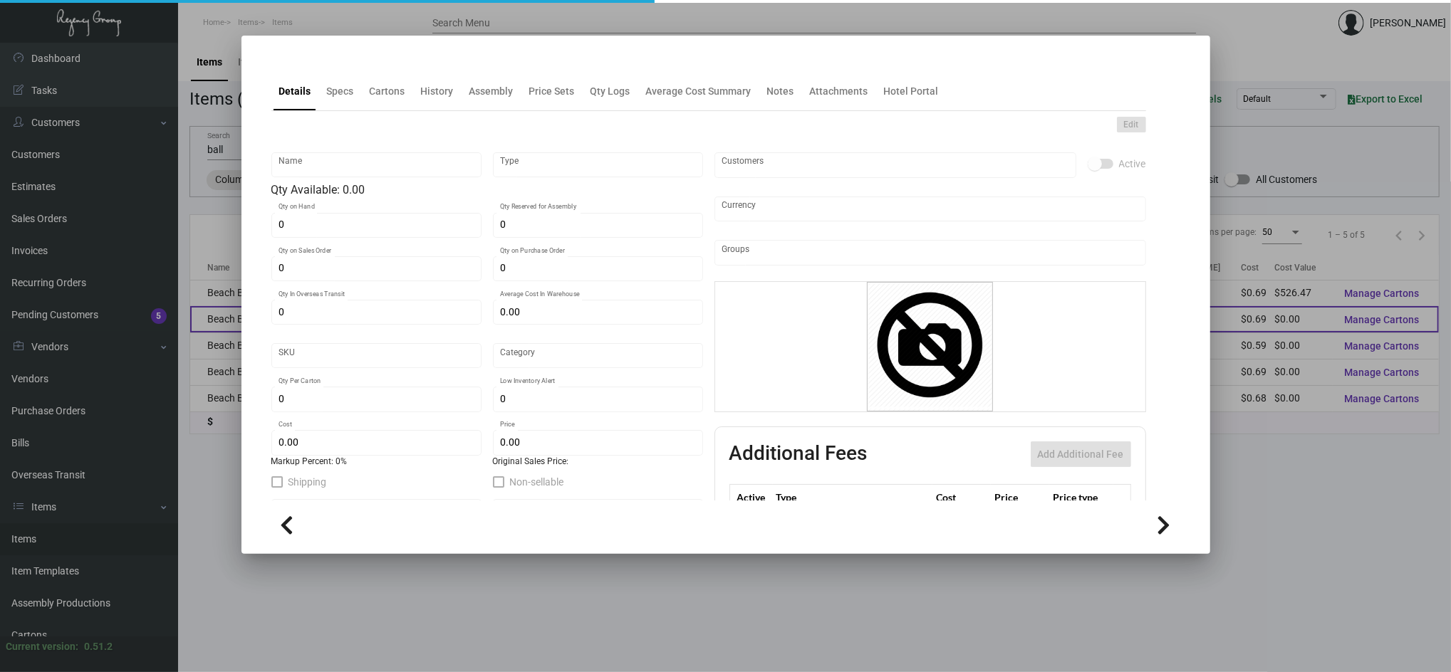
type input "Beach Ball"
type input "Inventory"
type input "$ 0.00"
type input "MRG-JKB-Ashtray-64"
type input "Standard"
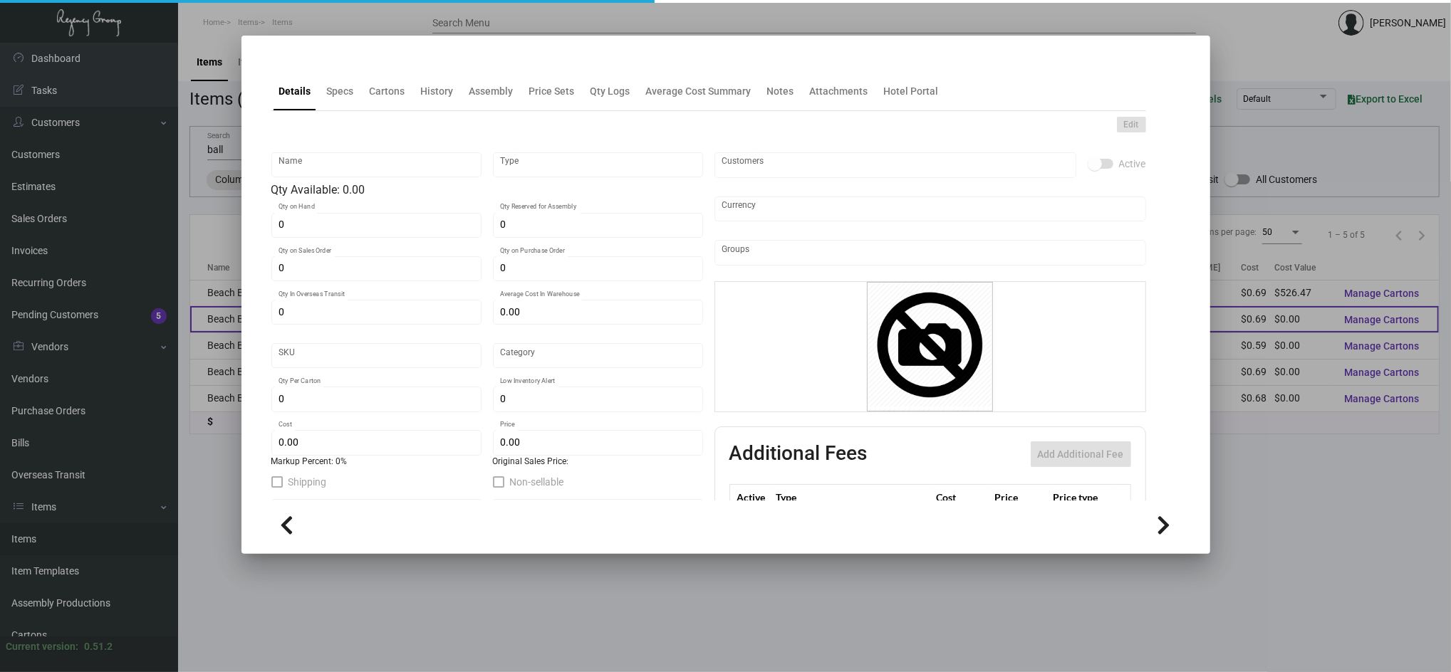
type input "$ 0.69"
type input "$ 1.26"
checkbox input "true"
type input "United States Dollar $"
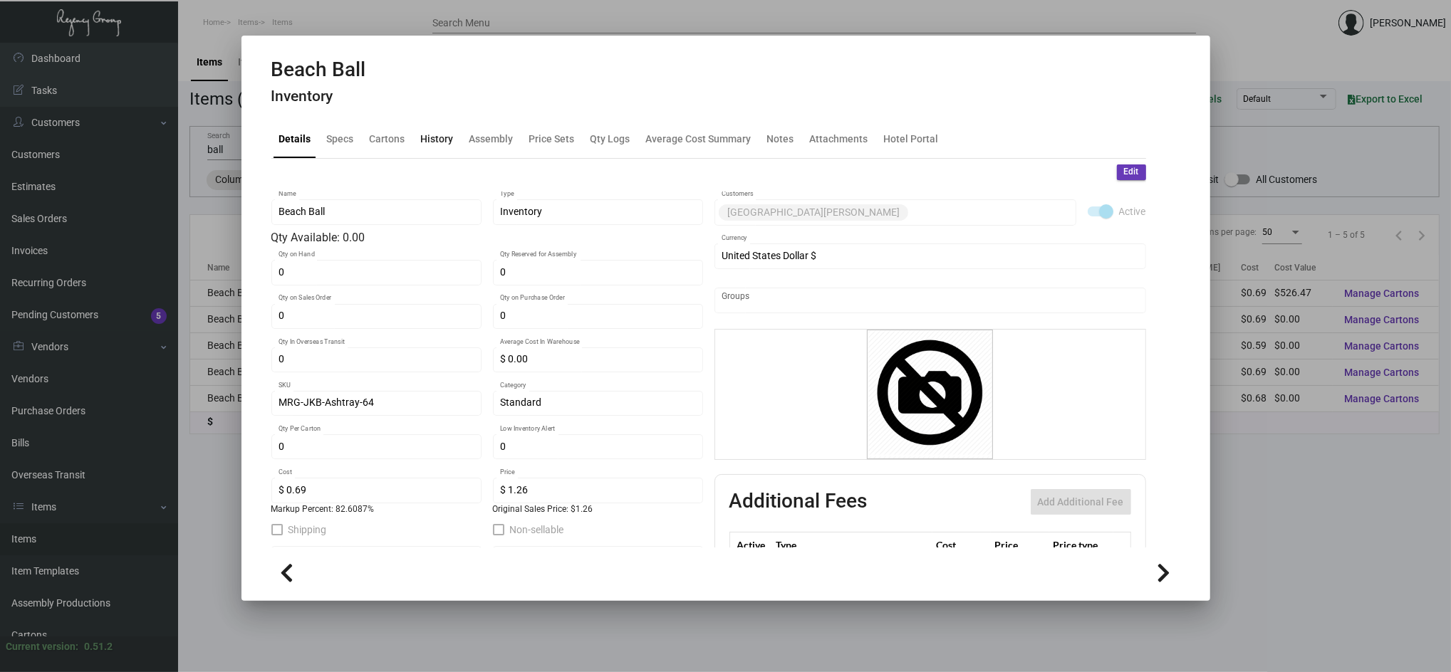
click at [426, 143] on div "History" at bounding box center [437, 138] width 33 height 15
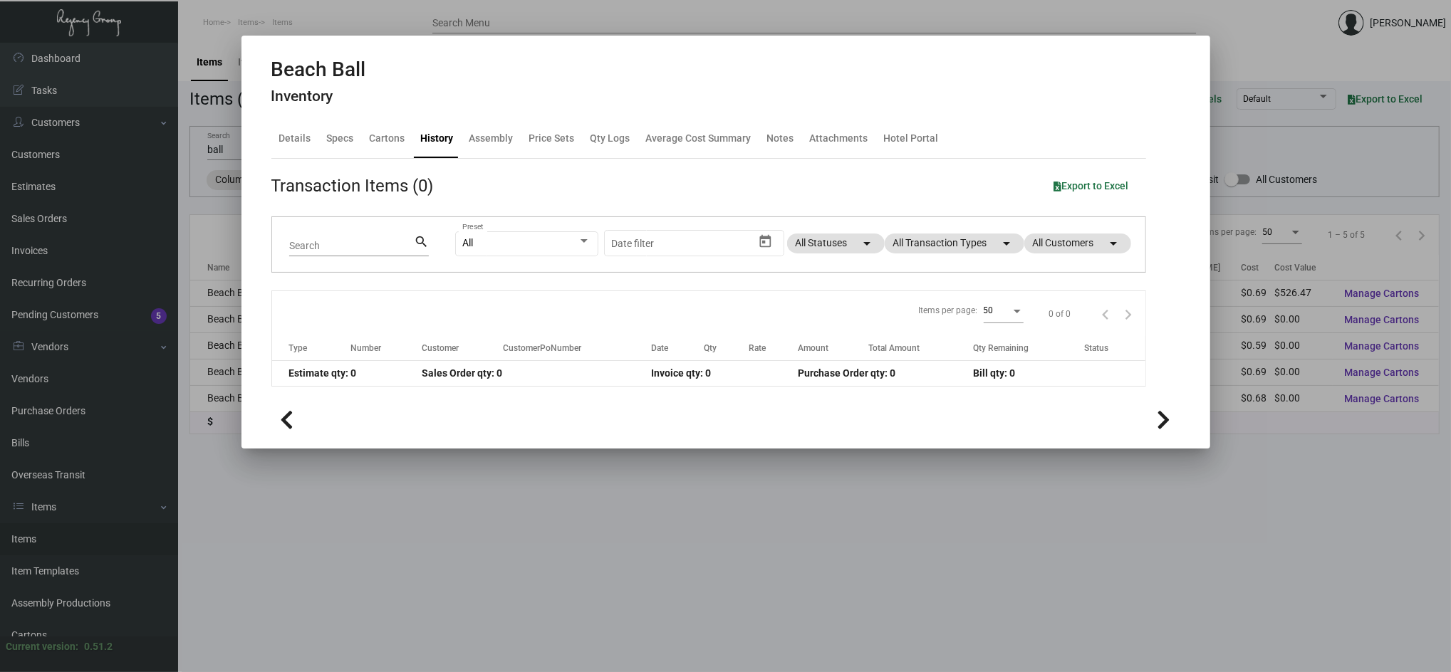
click at [298, 531] on div at bounding box center [725, 336] width 1451 height 672
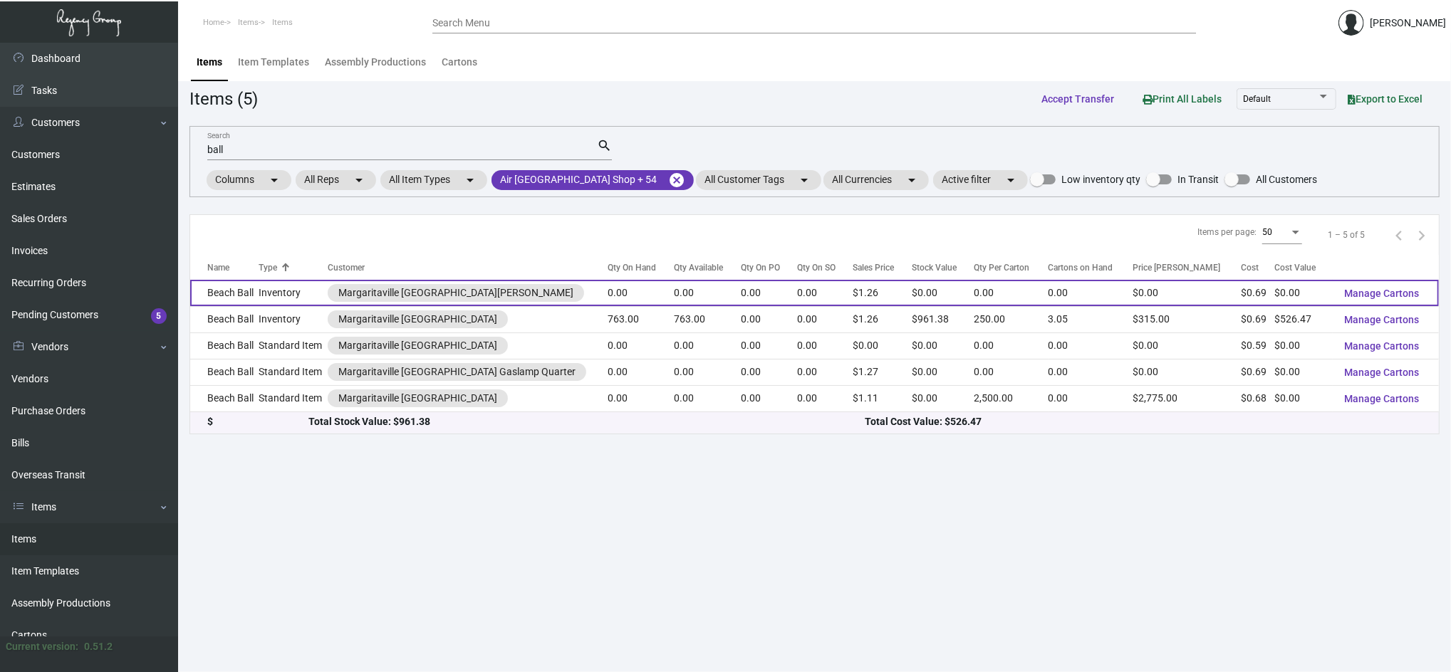
click at [266, 295] on td "Inventory" at bounding box center [293, 293] width 68 height 26
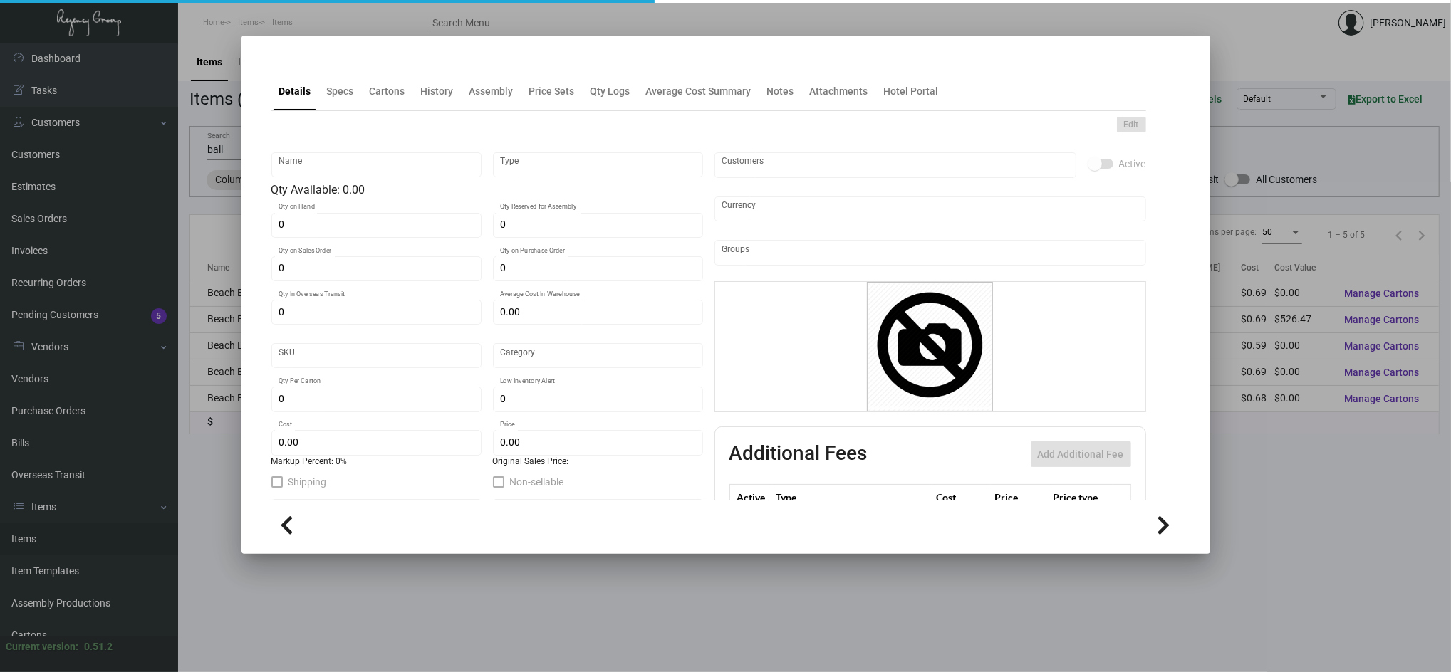
type input "Beach Ball"
type input "Inventory"
type input "$ 0.00"
type input "MRG-JKB-Ashtray-64"
type input "Standard"
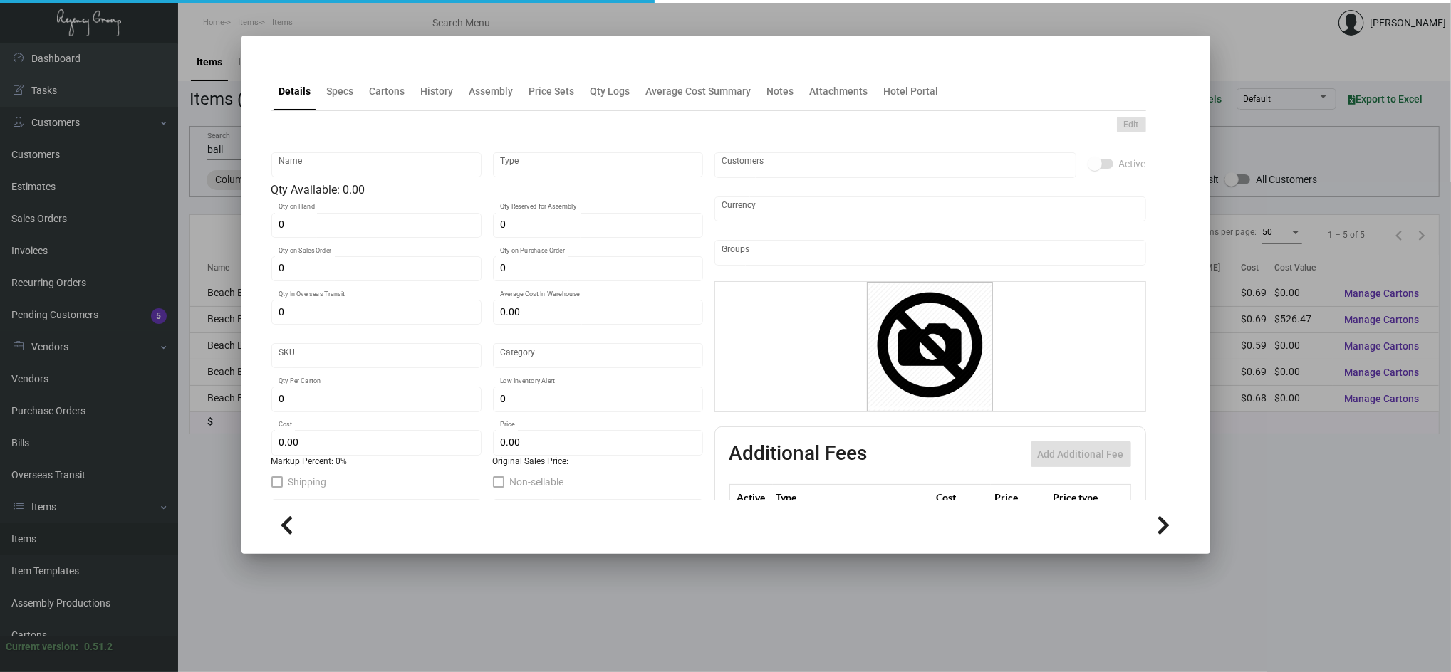
type input "$ 0.69"
type input "$ 1.26"
checkbox input "true"
type input "United States Dollar $"
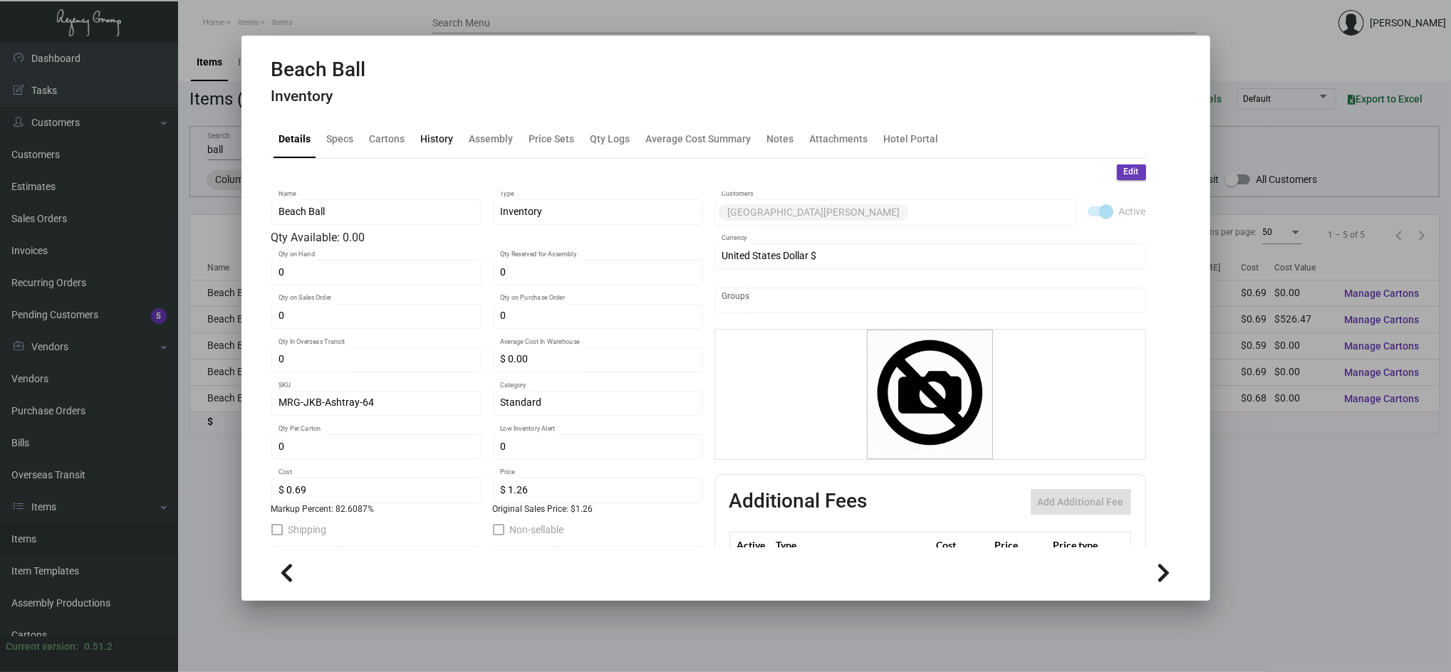
click at [421, 142] on div "History" at bounding box center [437, 138] width 33 height 15
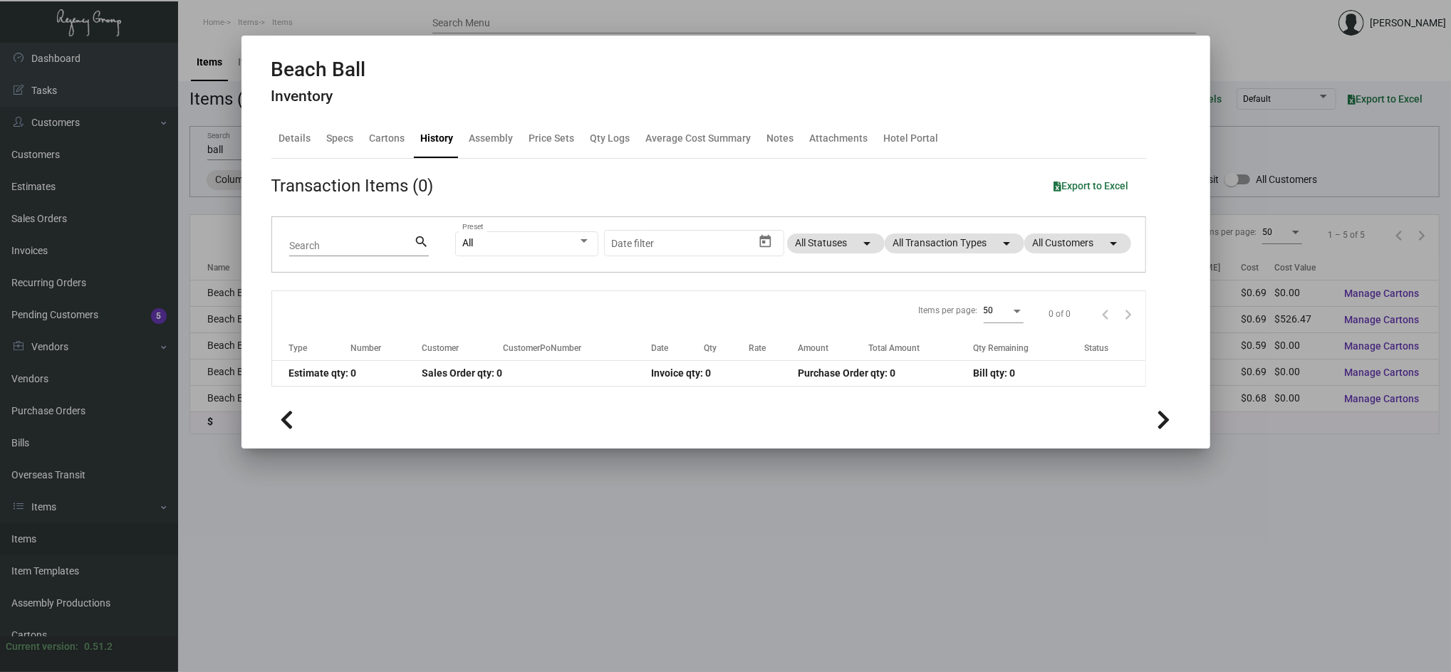
click at [339, 530] on div at bounding box center [725, 336] width 1451 height 672
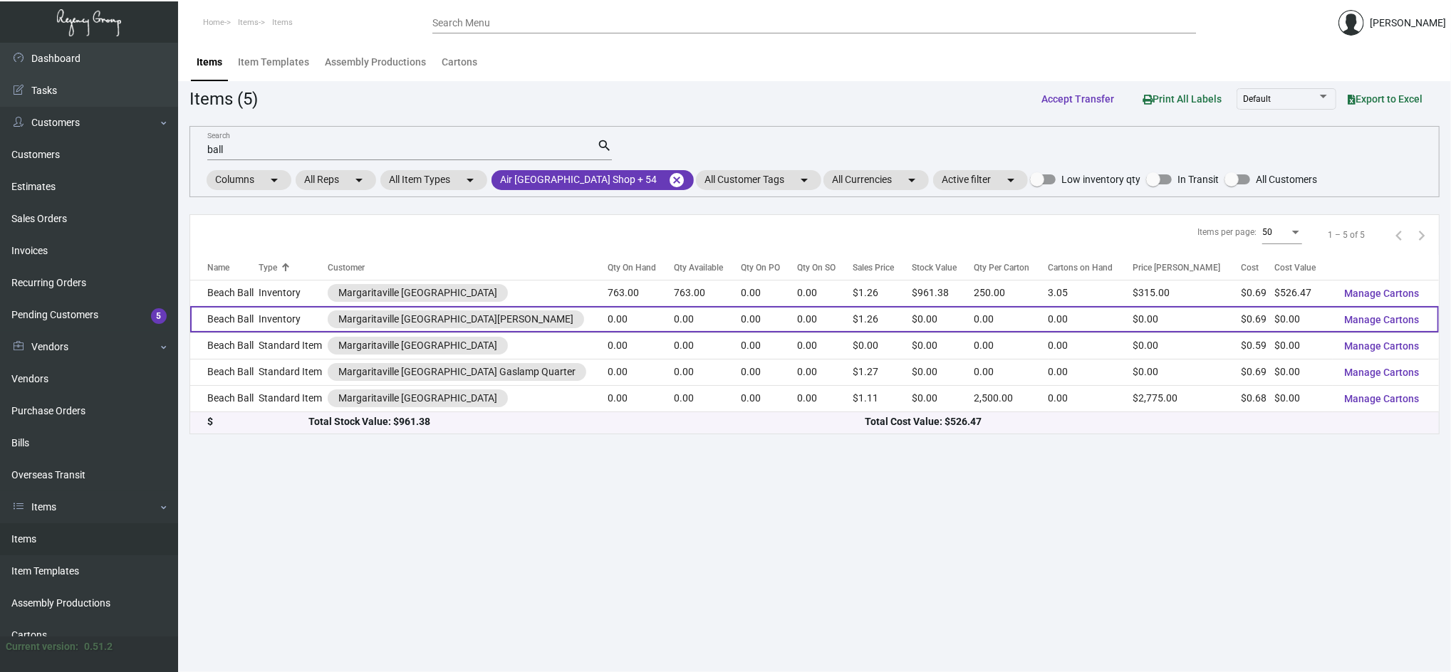
click at [309, 328] on td "Inventory" at bounding box center [293, 319] width 68 height 26
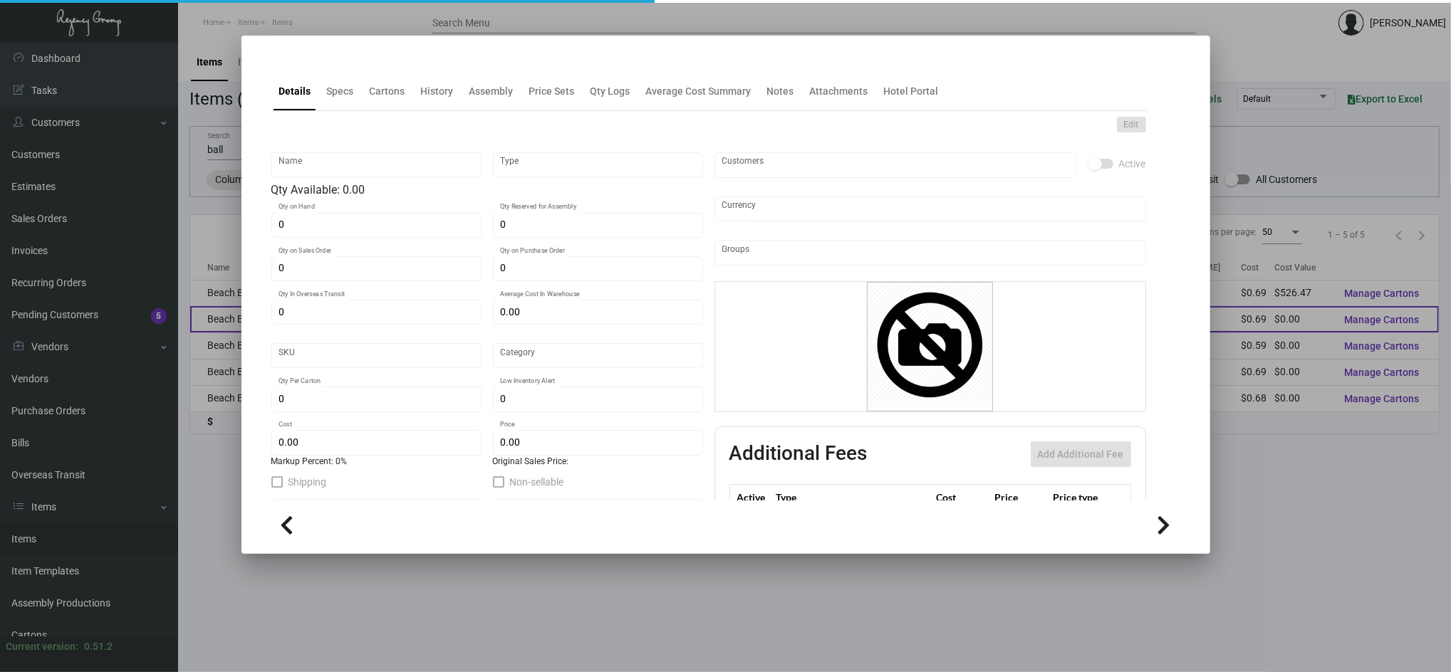
type input "Beach Ball"
type input "Inventory"
type input "$ 0.00"
type input "MRG-JKB-Ashtray-64"
type input "Standard"
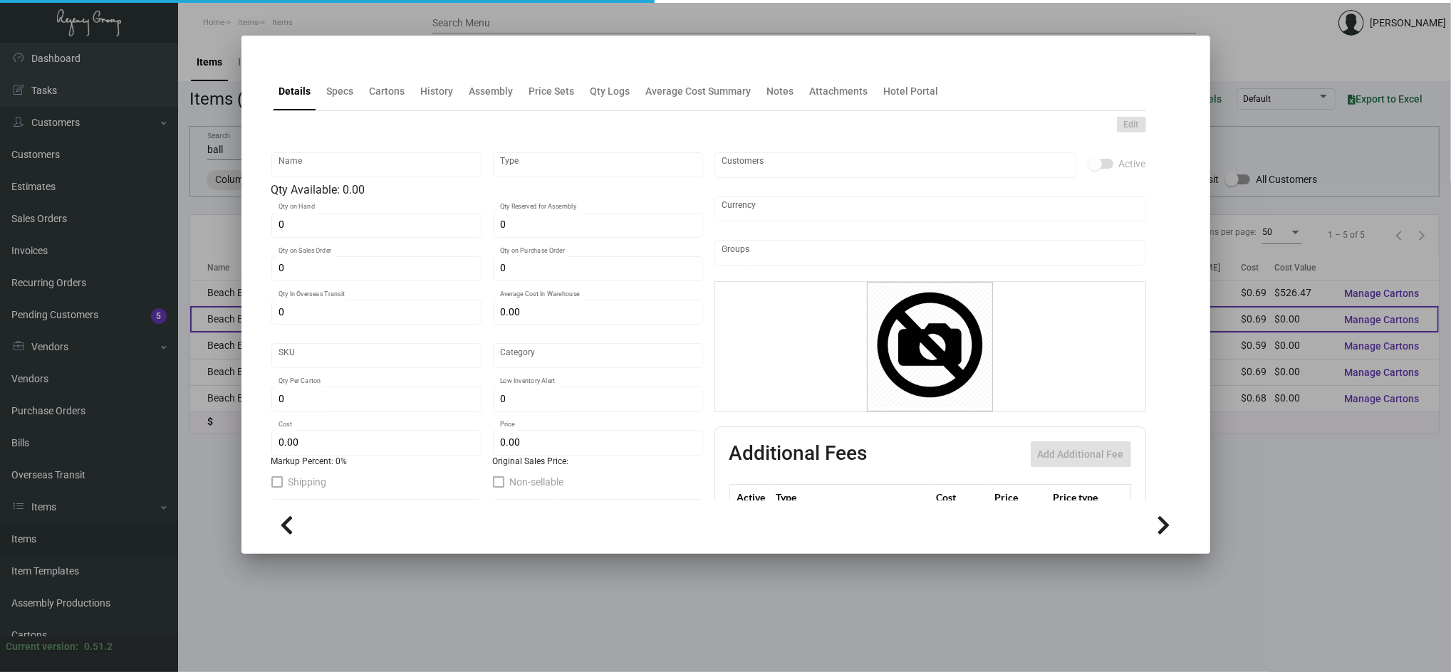
type input "$ 0.69"
type input "$ 1.26"
checkbox input "true"
type input "United States Dollar $"
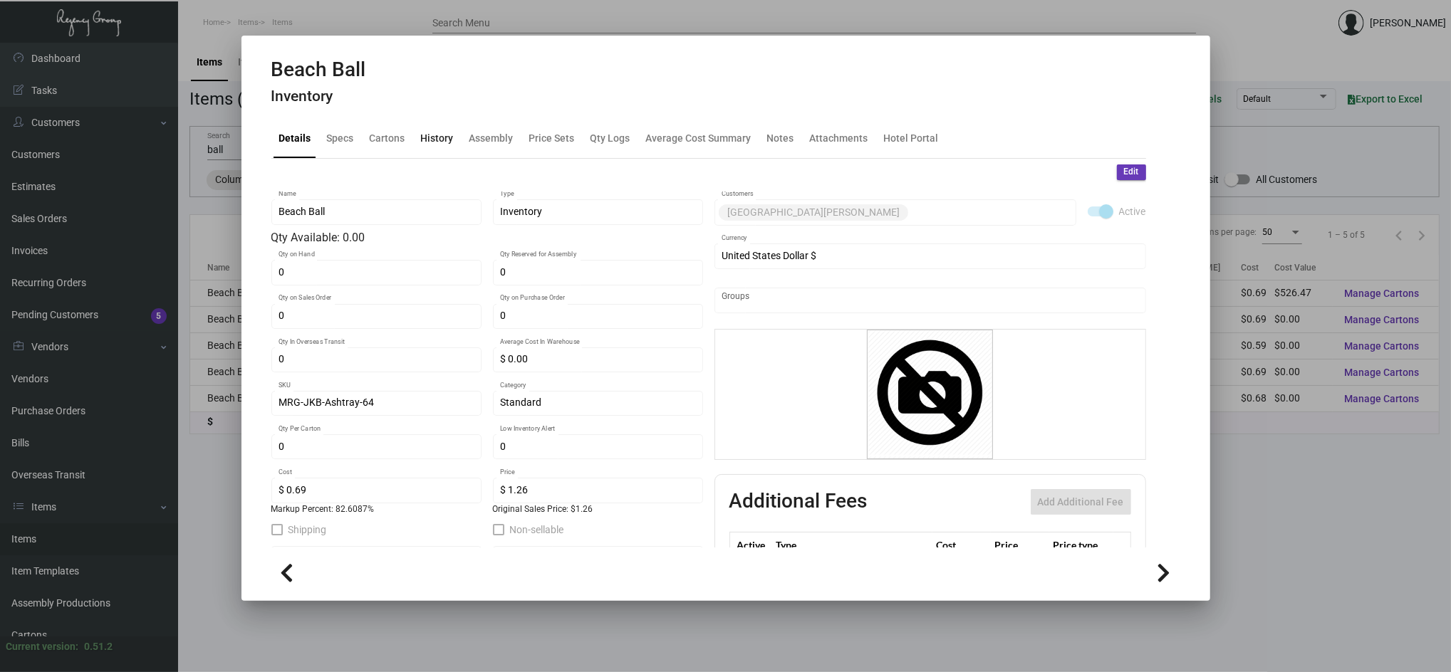
click at [427, 137] on div "History" at bounding box center [437, 138] width 33 height 15
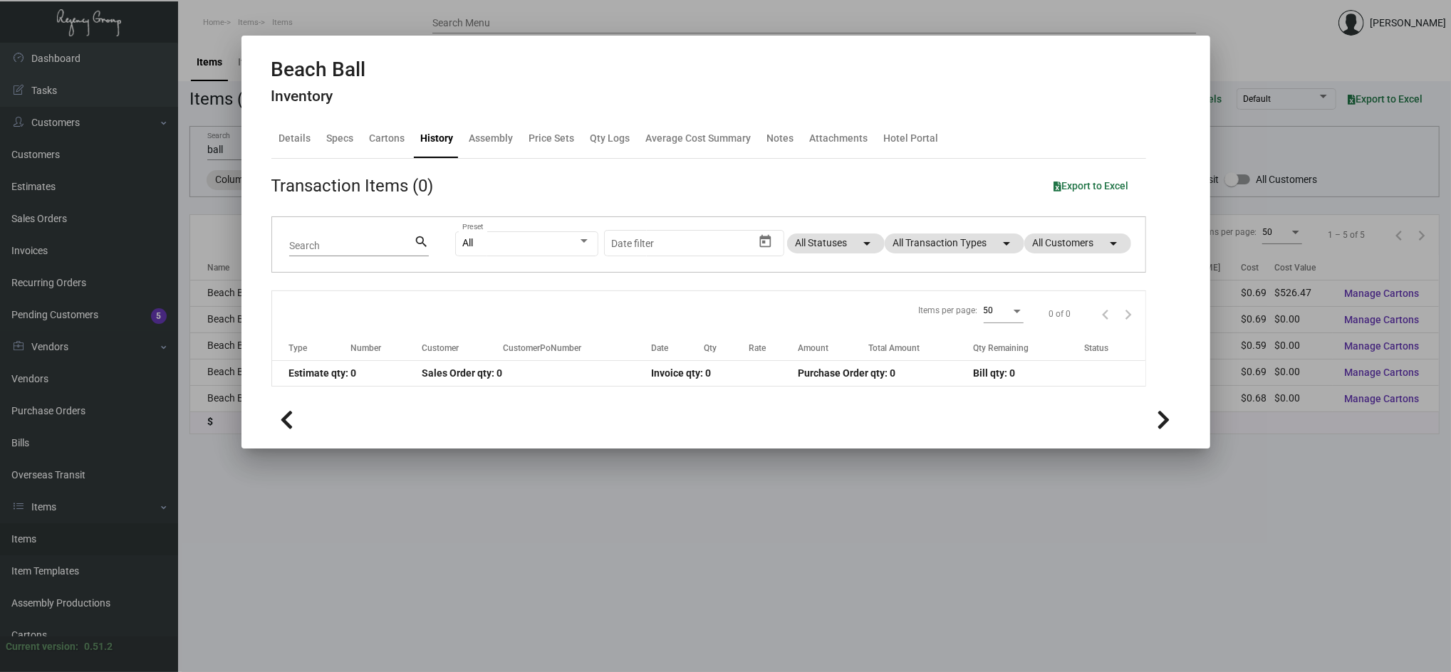
click at [363, 529] on div at bounding box center [725, 336] width 1451 height 672
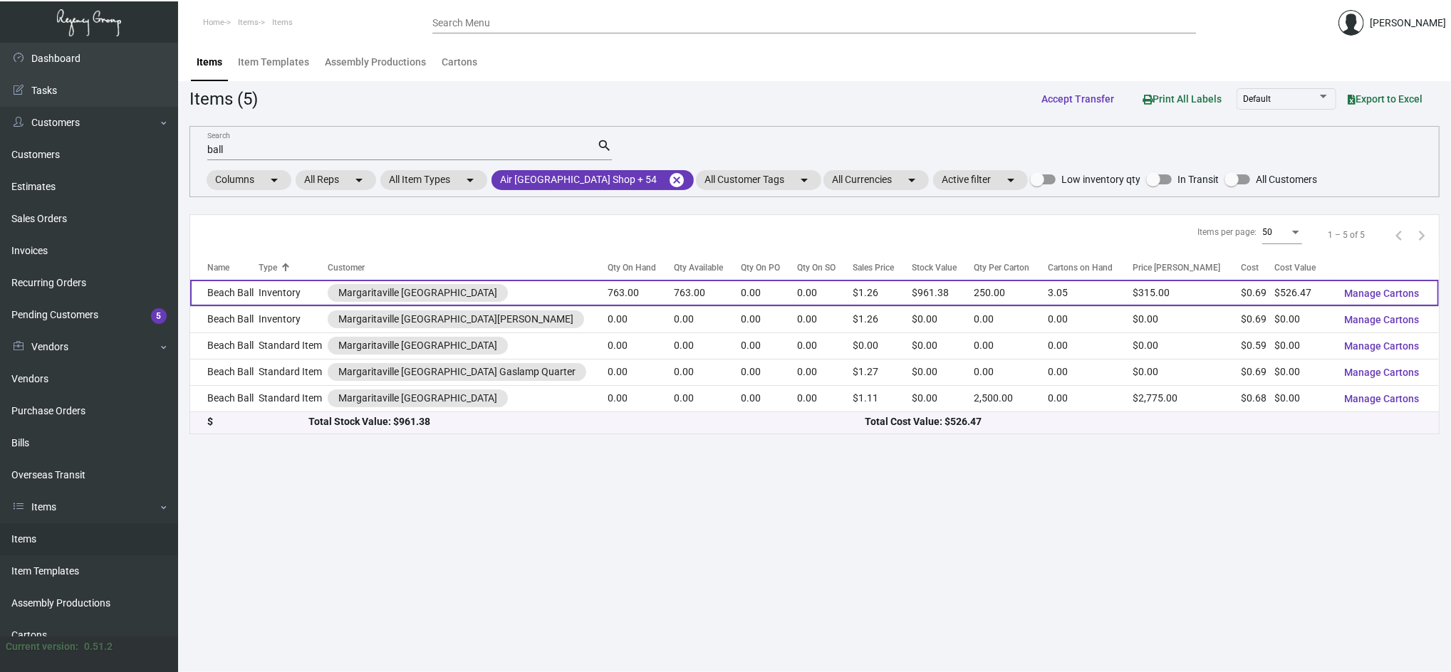
click at [308, 295] on td "Inventory" at bounding box center [293, 293] width 68 height 26
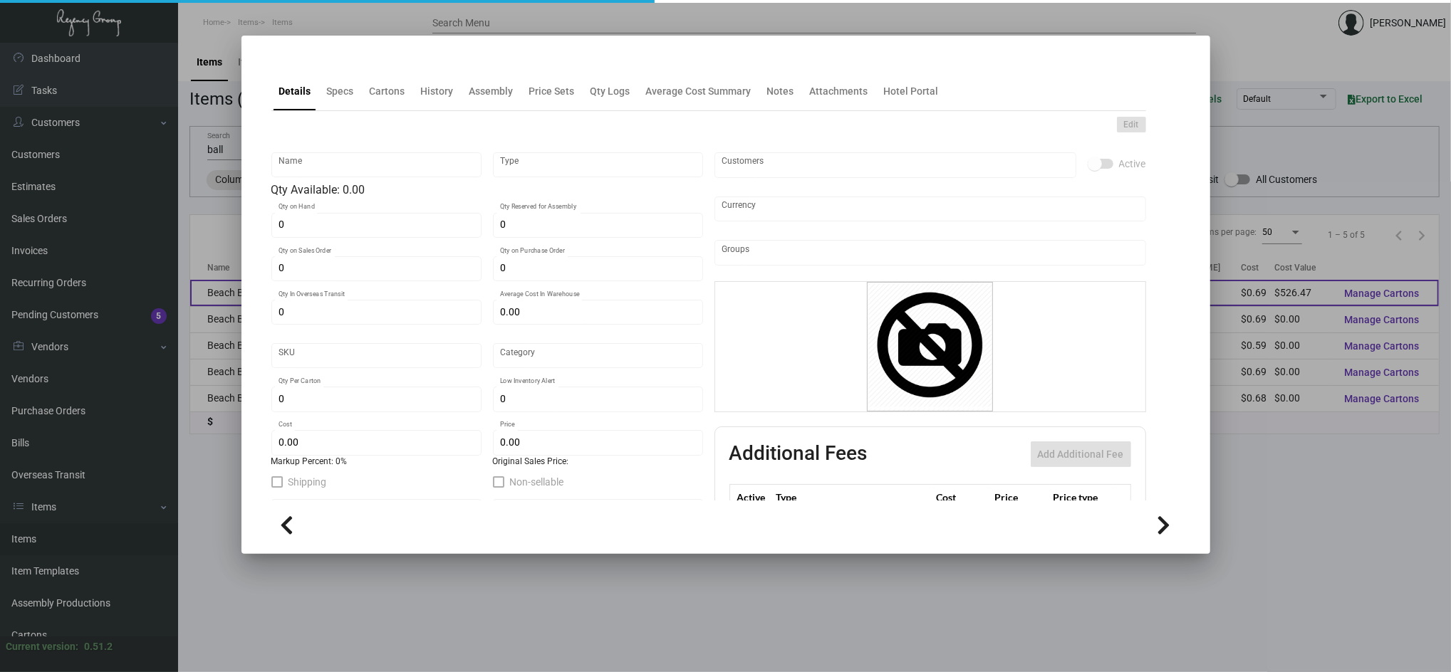
type input "Beach Ball"
type input "Inventory"
type input "763"
type input "$ 13.26923"
type input "MRG-JKB-Ashtray-64"
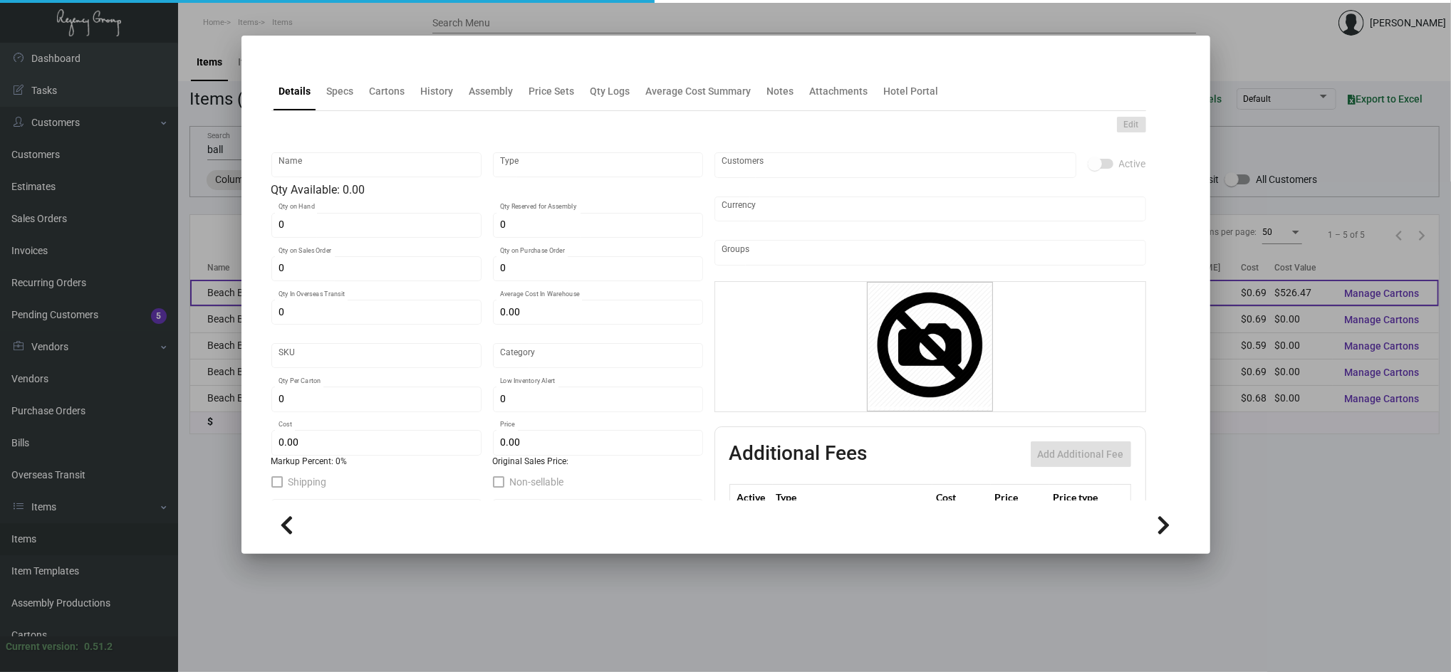
type input "Standard"
type input "250"
type input "$ 0.69"
type input "$ 1.26"
checkbox input "true"
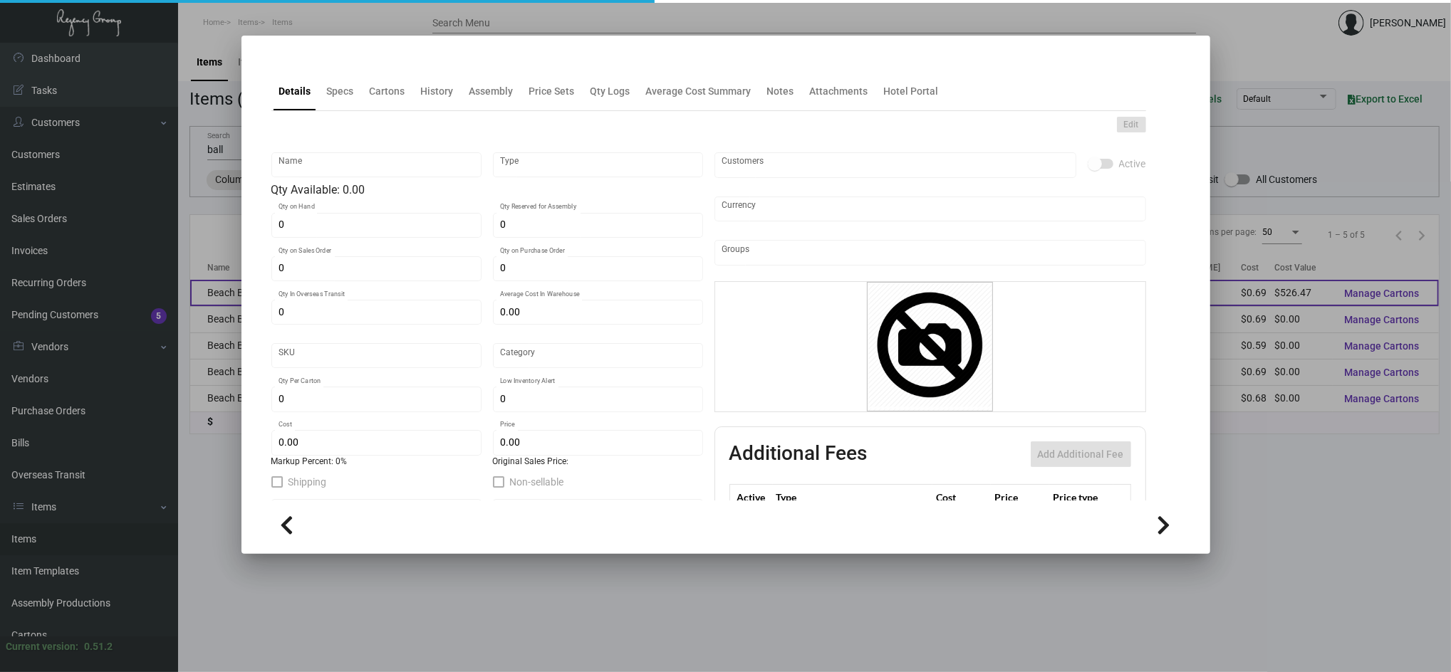
type input "United States Dollar $"
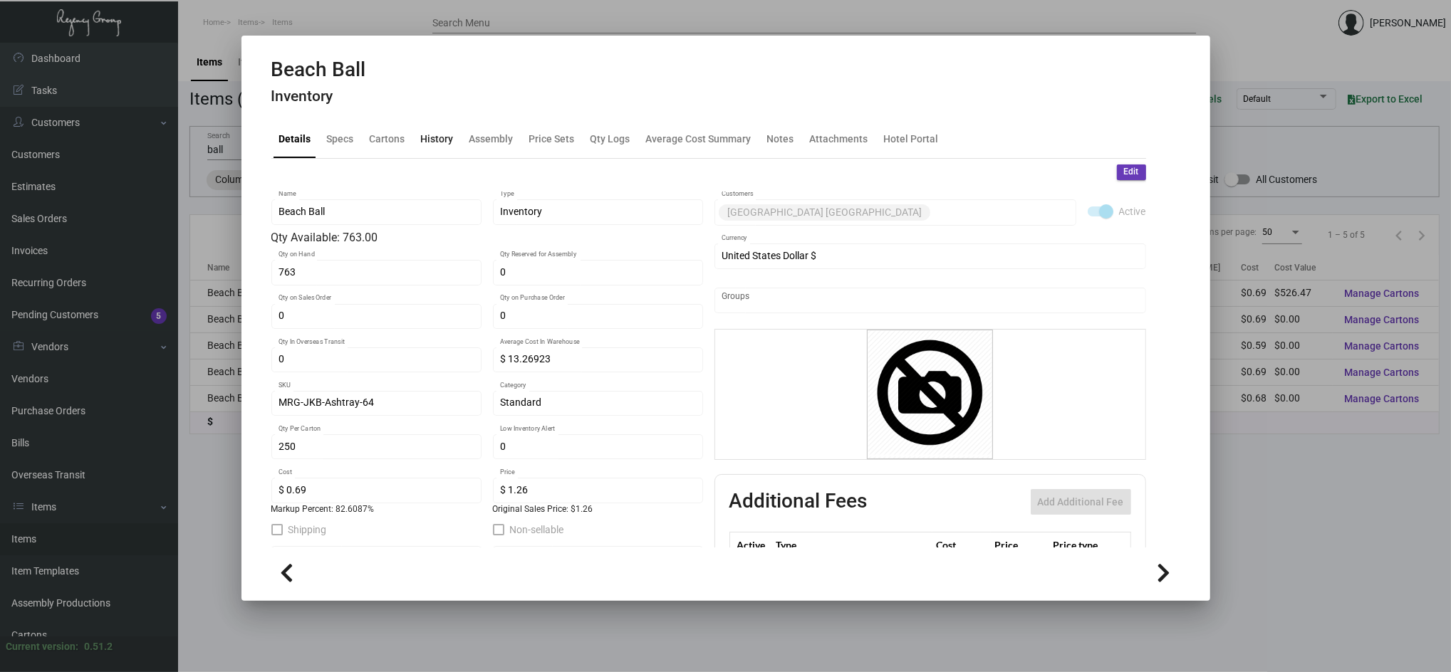
click at [437, 145] on div "History" at bounding box center [437, 138] width 33 height 15
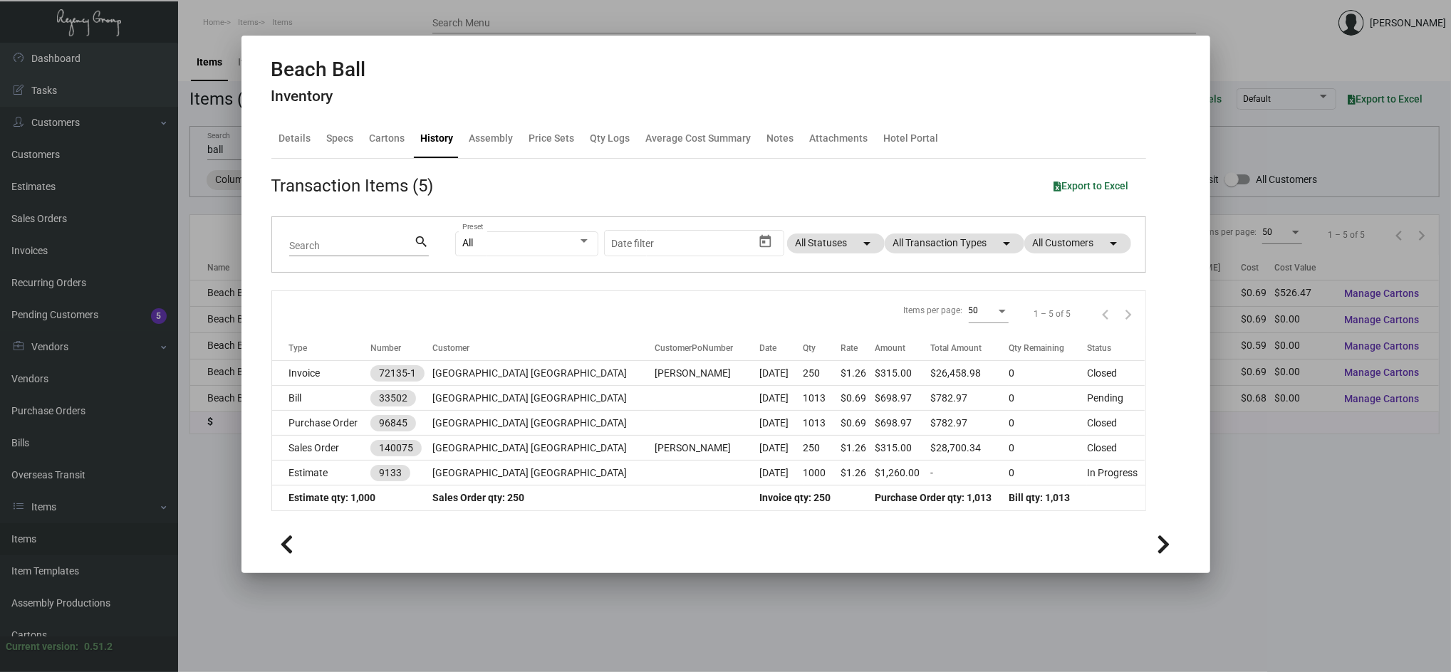
click at [396, 586] on div at bounding box center [725, 336] width 1451 height 672
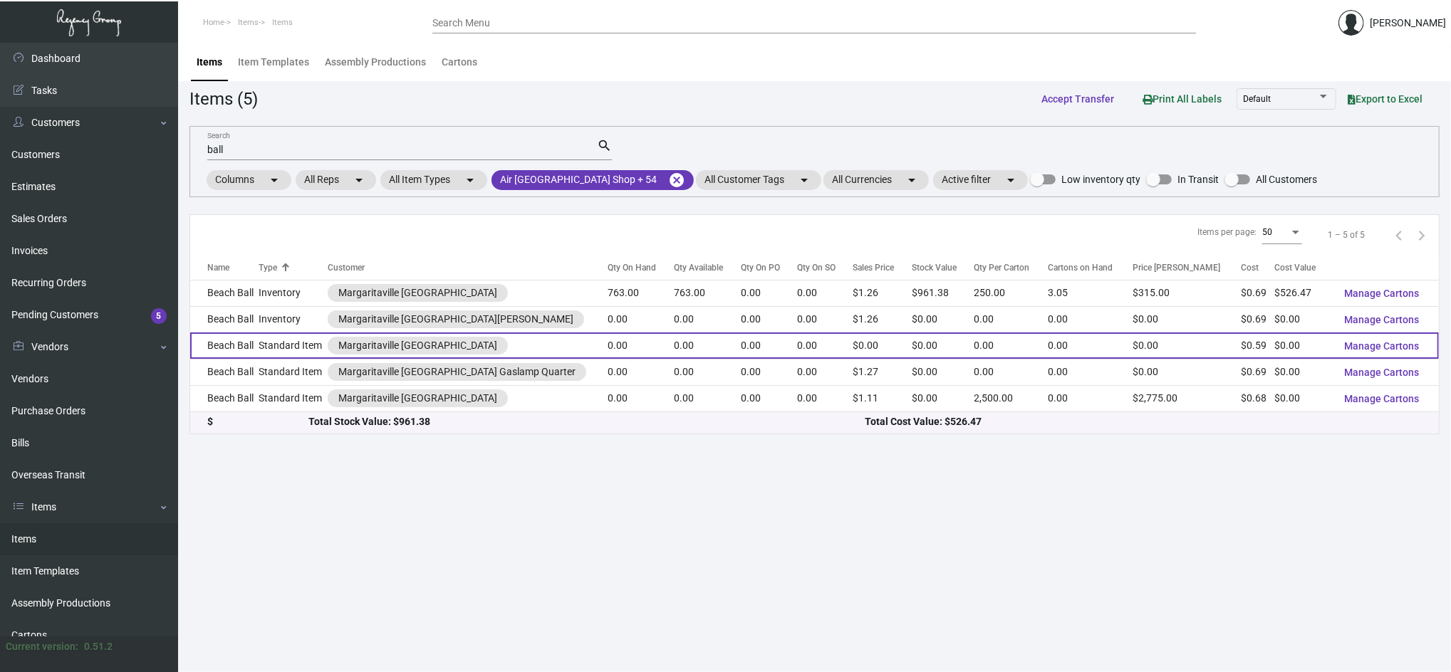
click at [311, 350] on td "Standard Item" at bounding box center [293, 346] width 68 height 26
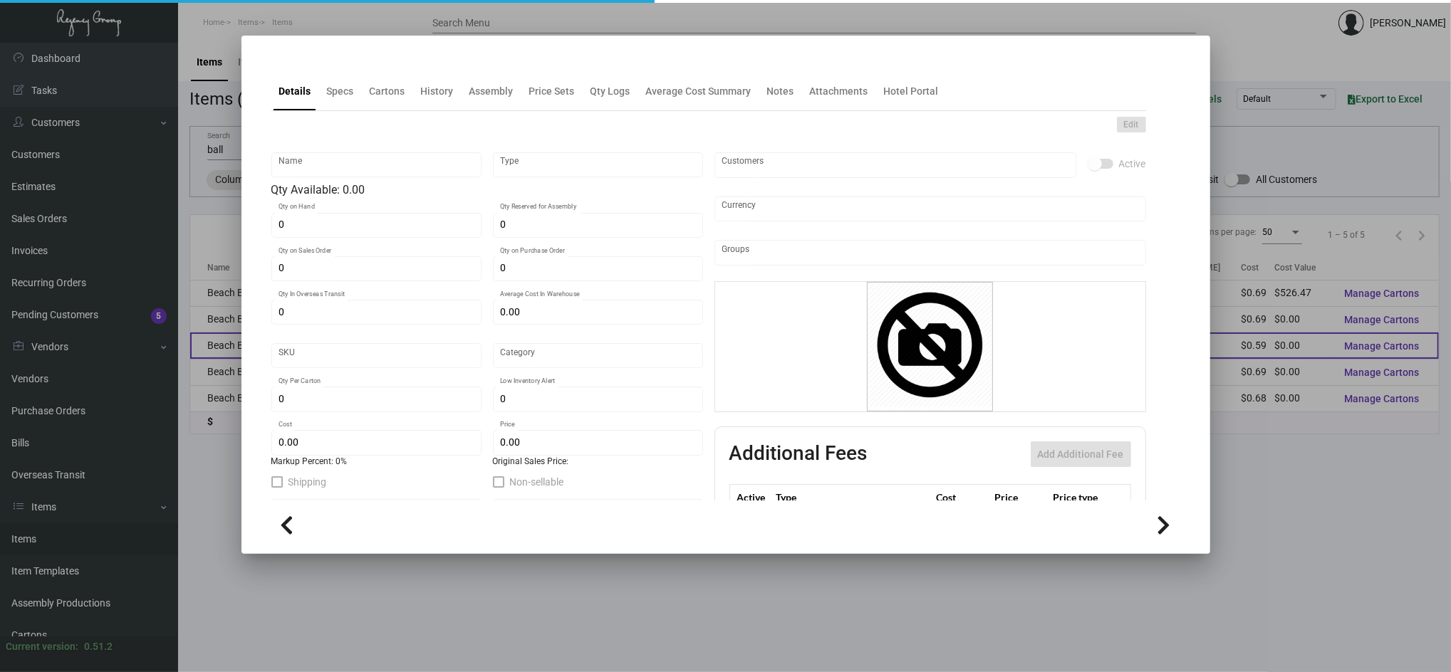
type input "Beach Ball"
type input "Standard Item"
type input "$ 0.00"
type input "829-Backpack-91"
type input "Standard"
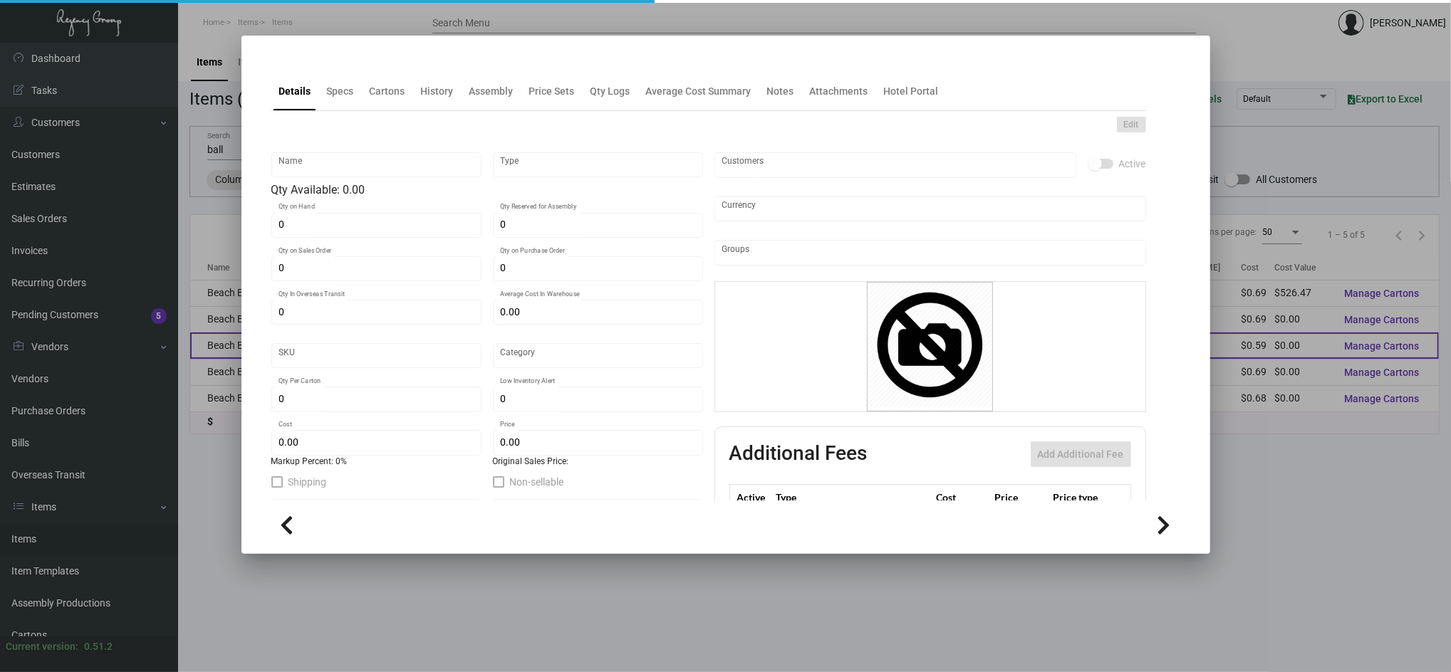
type input "$ 0.594"
type input "$ 0.00"
checkbox input "true"
type input "United States Dollar $"
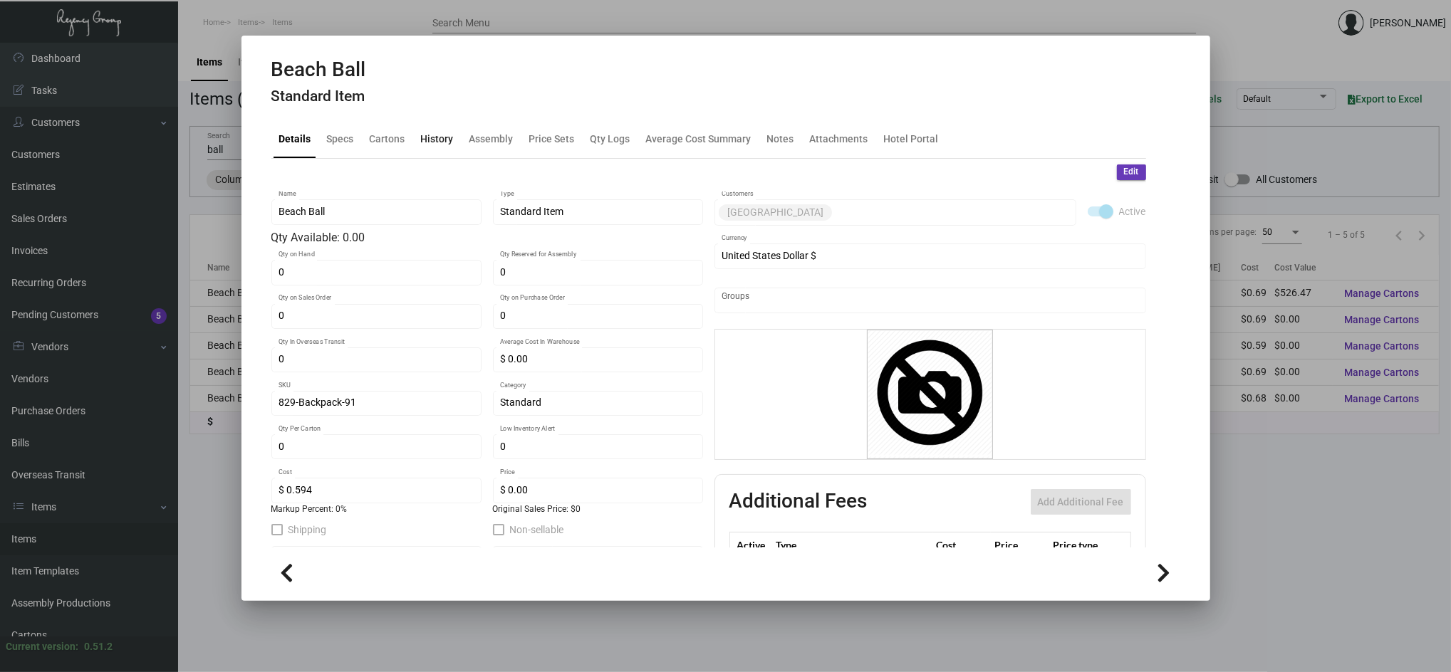
click at [442, 135] on div "History" at bounding box center [437, 138] width 33 height 15
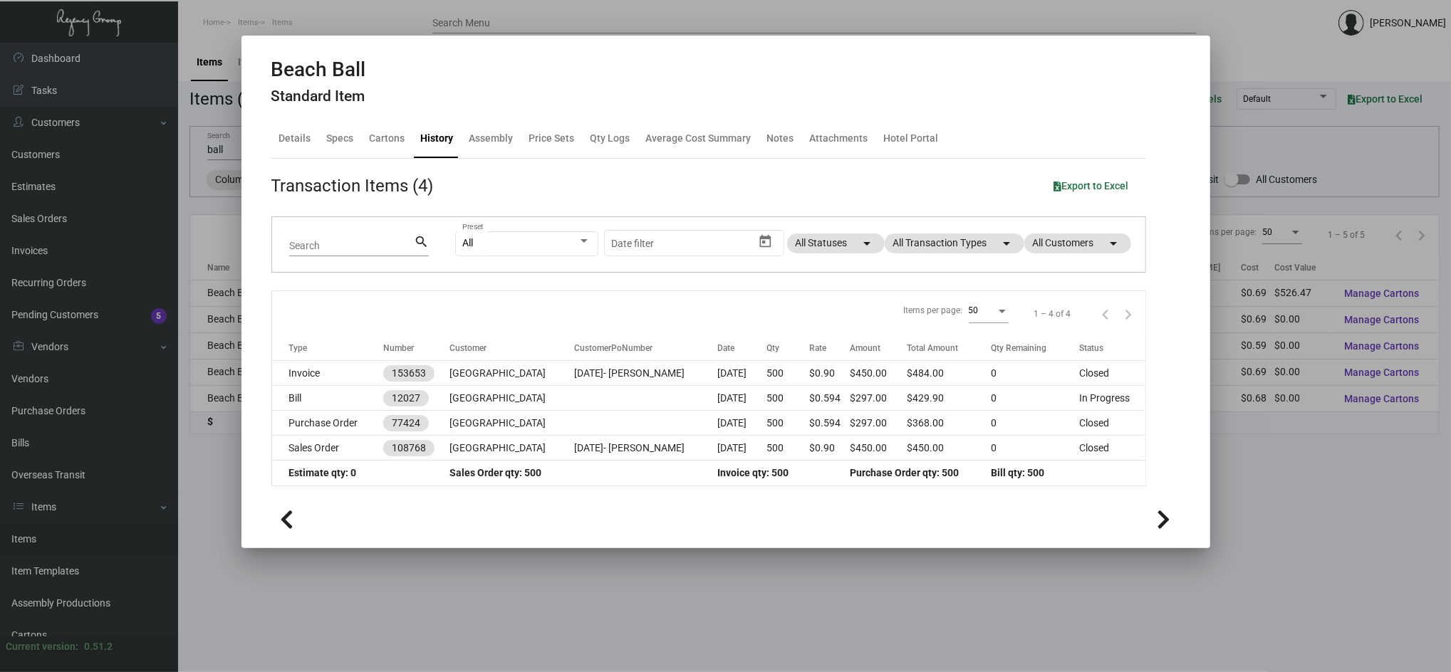
click at [372, 568] on div at bounding box center [725, 336] width 1451 height 672
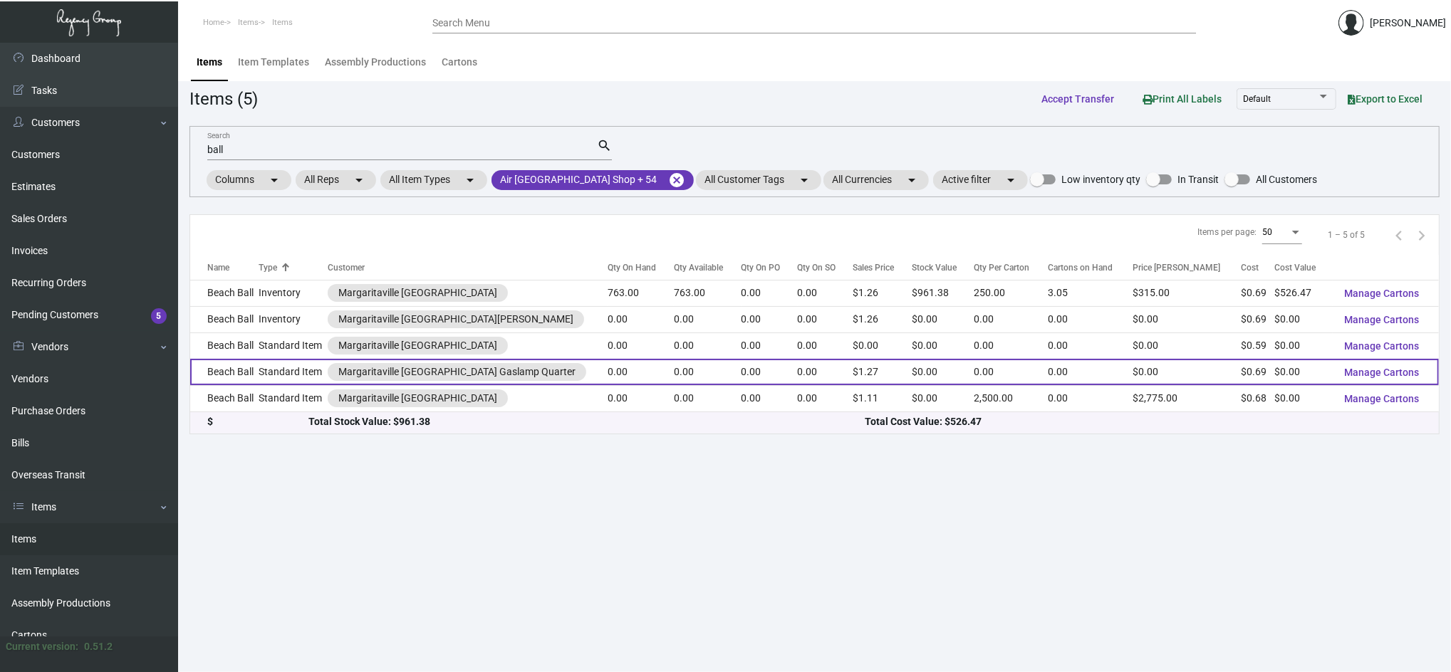
click at [319, 375] on td "Standard Item" at bounding box center [293, 372] width 68 height 26
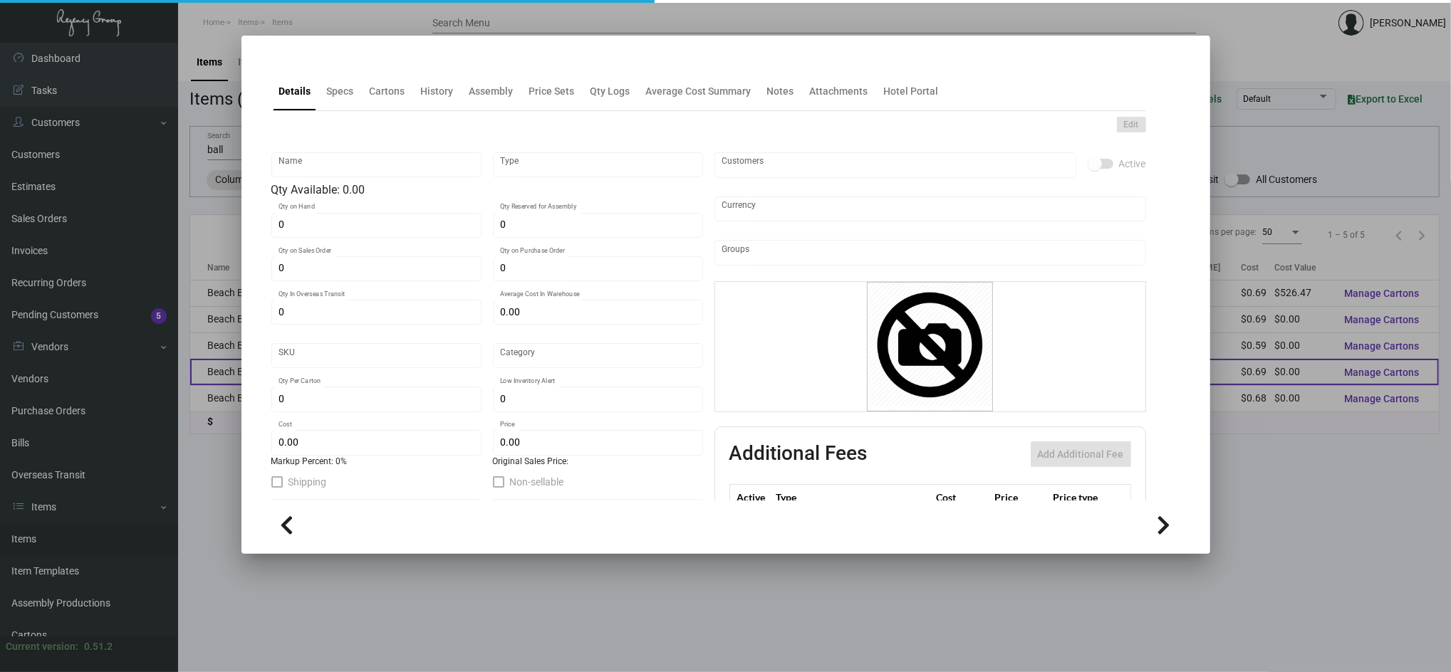
type input "Beach Ball"
type input "Standard Item"
type input "$ 0.00"
type input "Standard"
type input "$ 0.69"
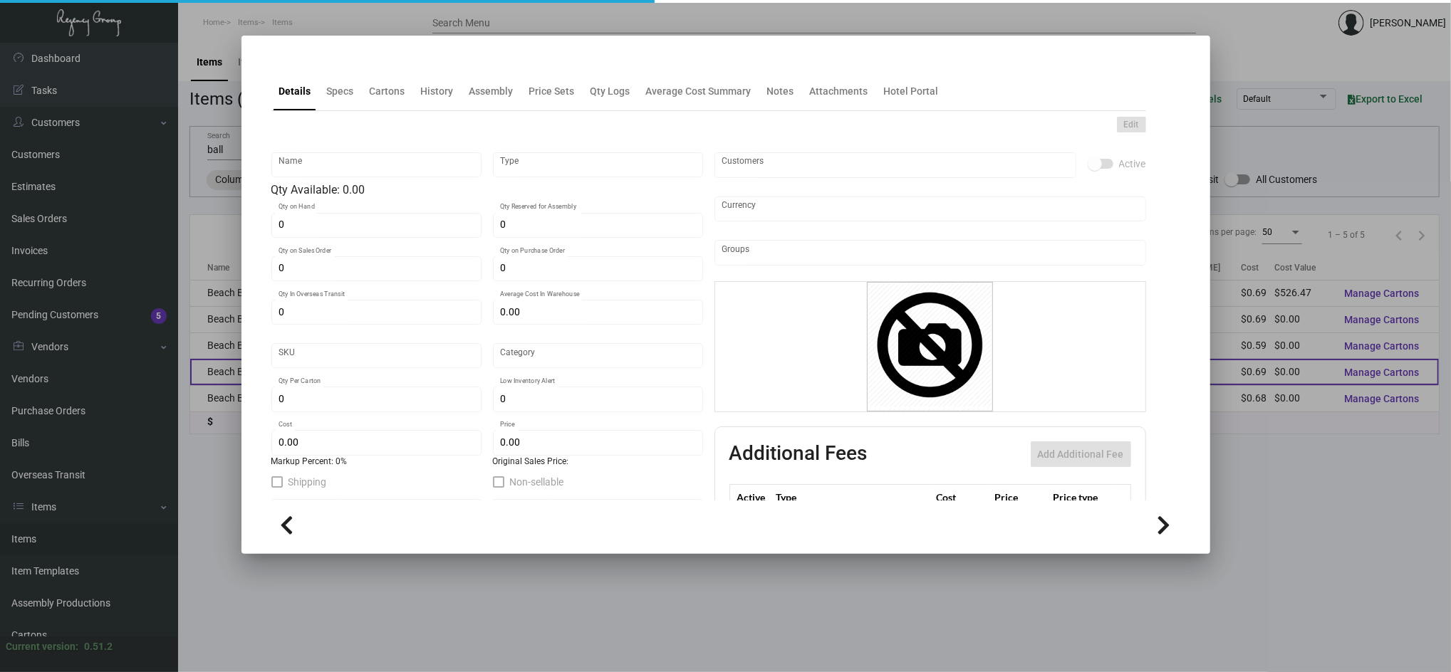
type input "$ 1.27"
checkbox input "true"
type input "United States Dollar $"
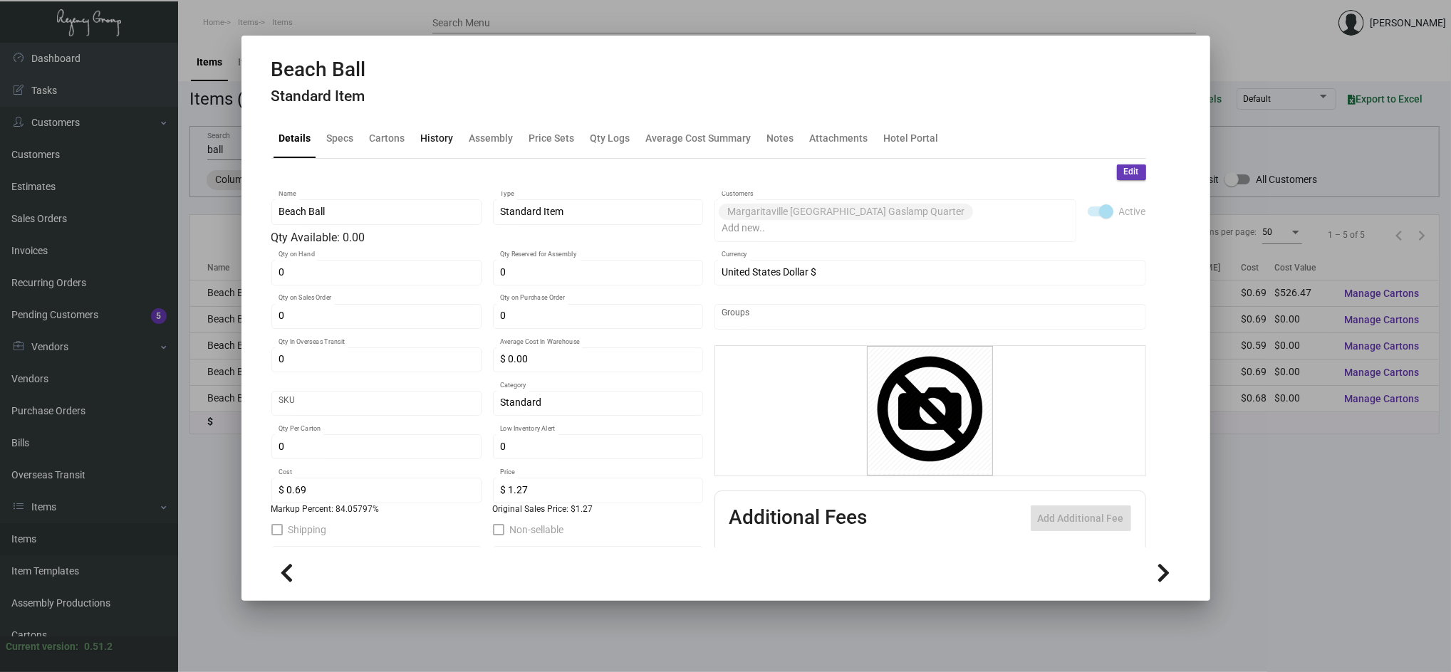
click at [445, 140] on div "History" at bounding box center [437, 138] width 33 height 15
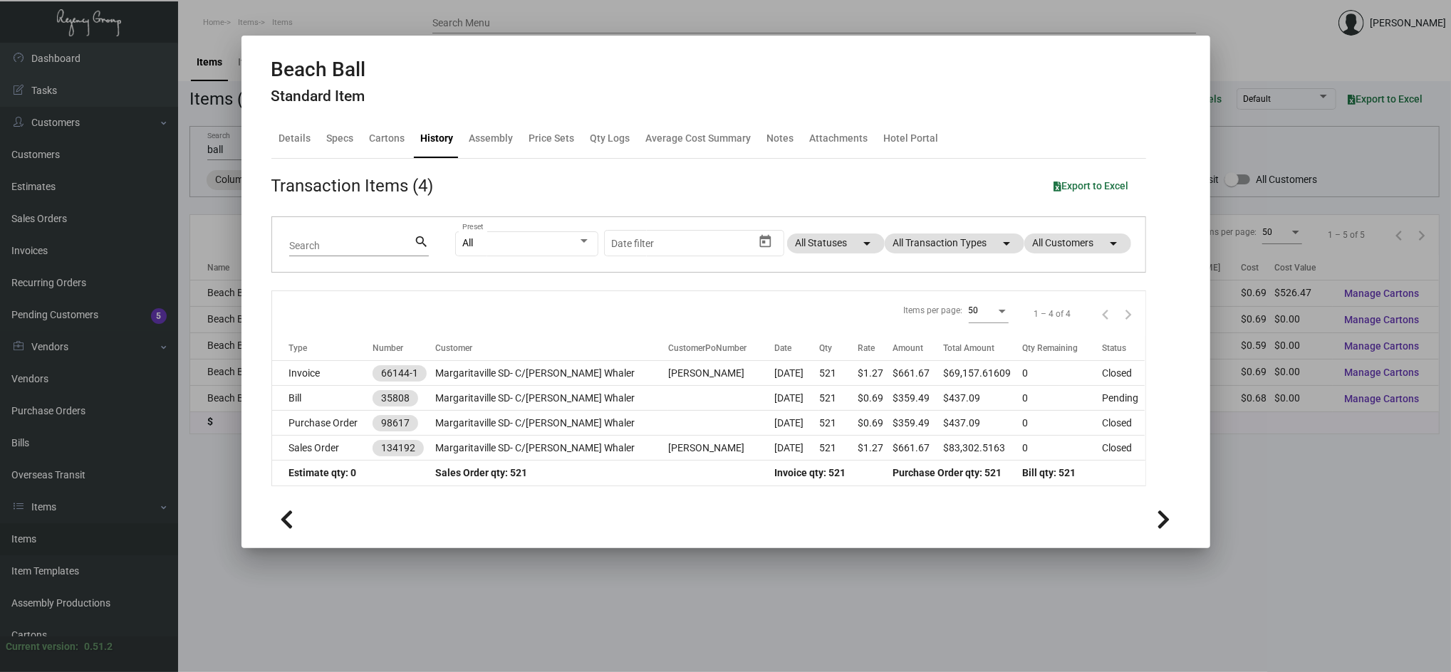
click at [360, 578] on div at bounding box center [725, 336] width 1451 height 672
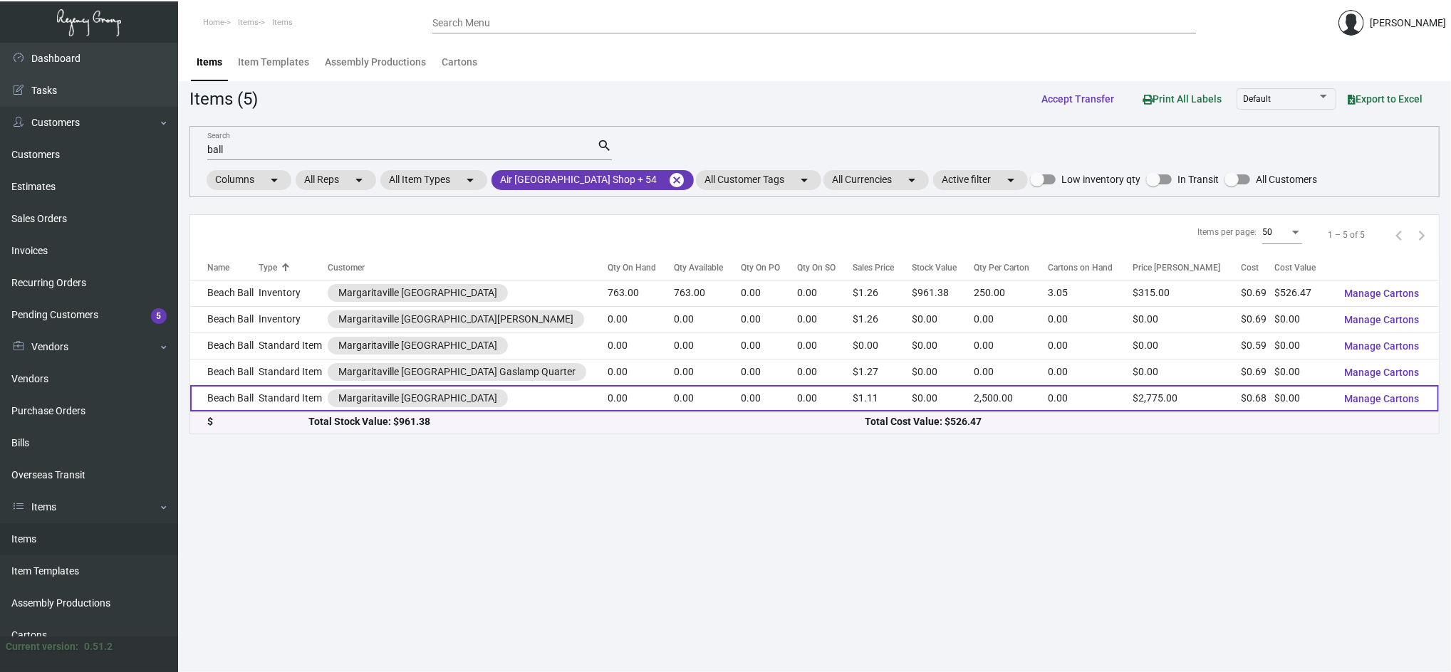
click at [292, 403] on td "Standard Item" at bounding box center [293, 398] width 68 height 26
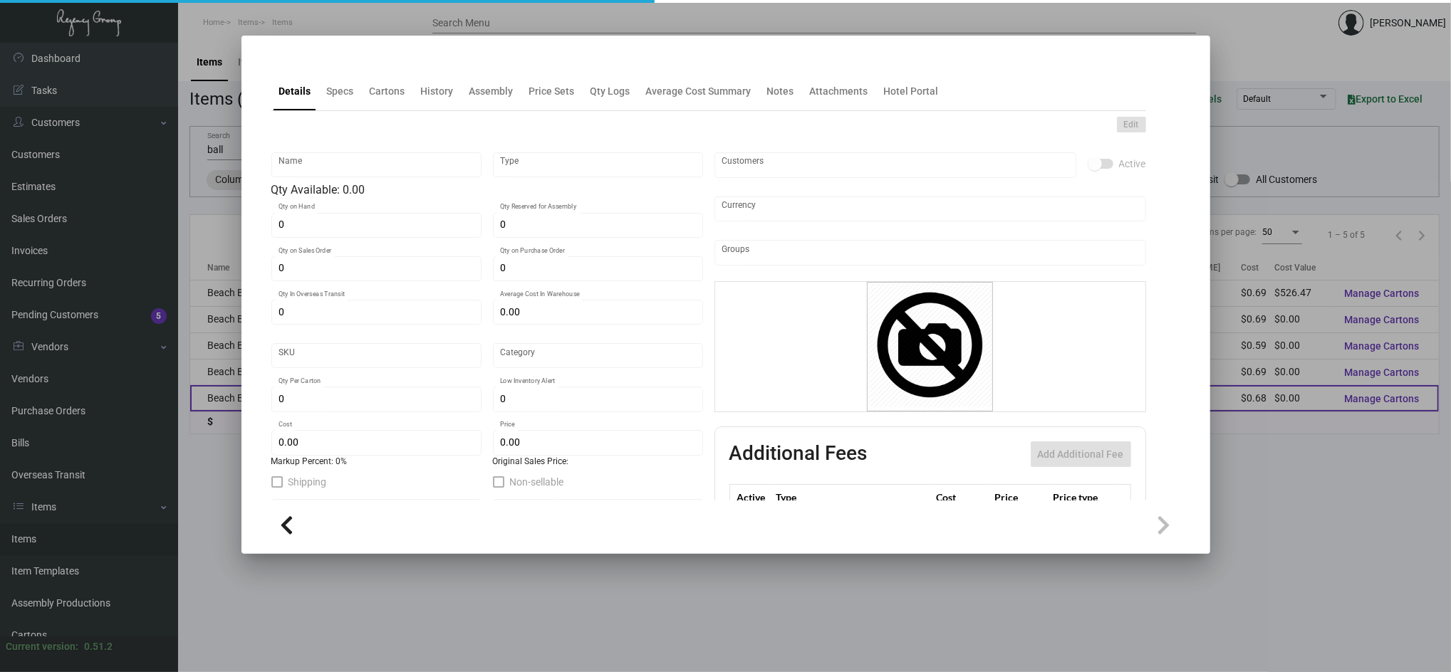
type input "Beach Ball"
type input "Standard Item"
type input "$ 0.00"
type input "MRG-JKB-Ashtray-64"
type input "Standard"
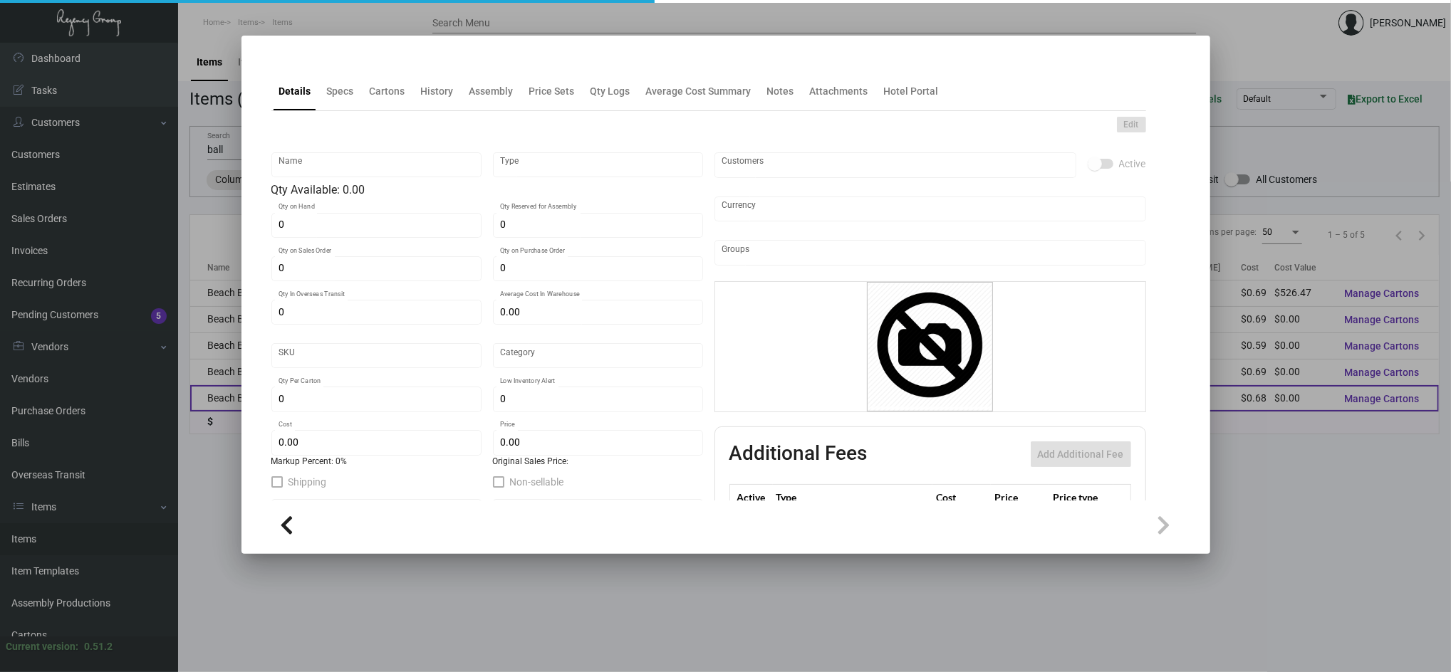
type input "2,500"
type input "$ 0.677"
type input "$ 1.11"
checkbox input "true"
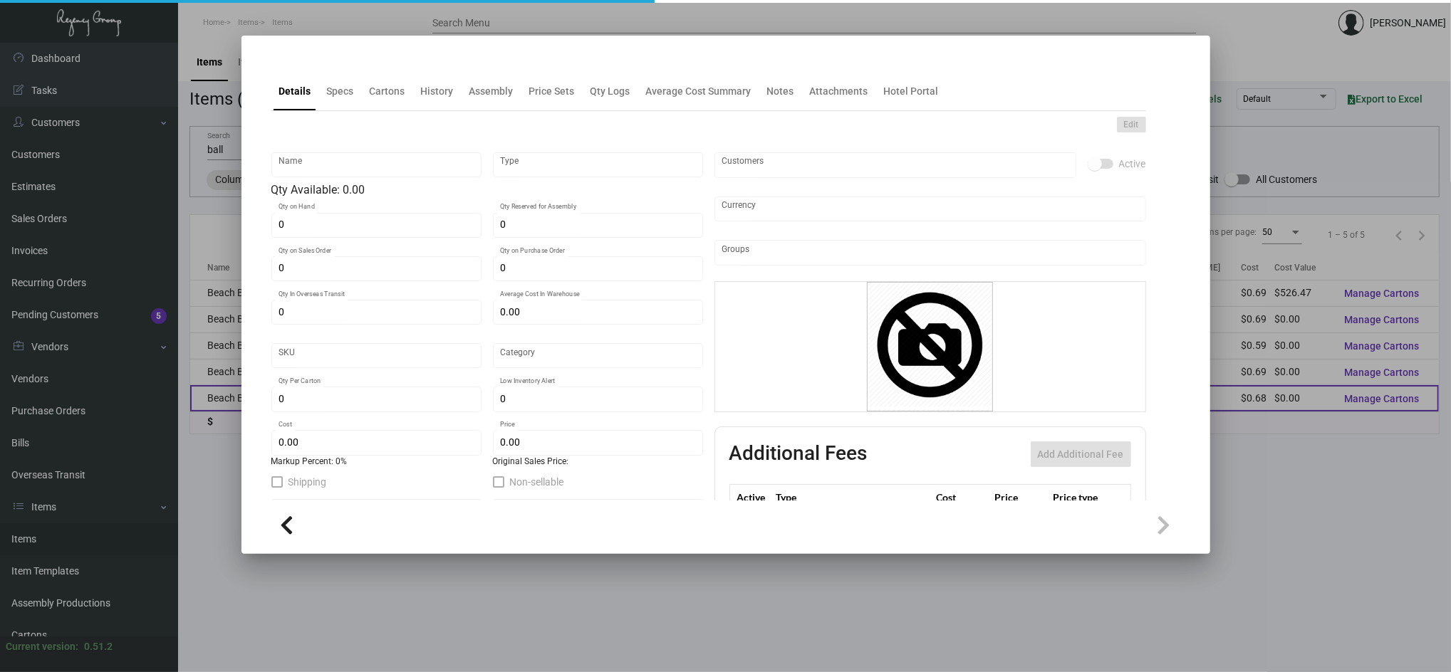
type input "United States Dollar $"
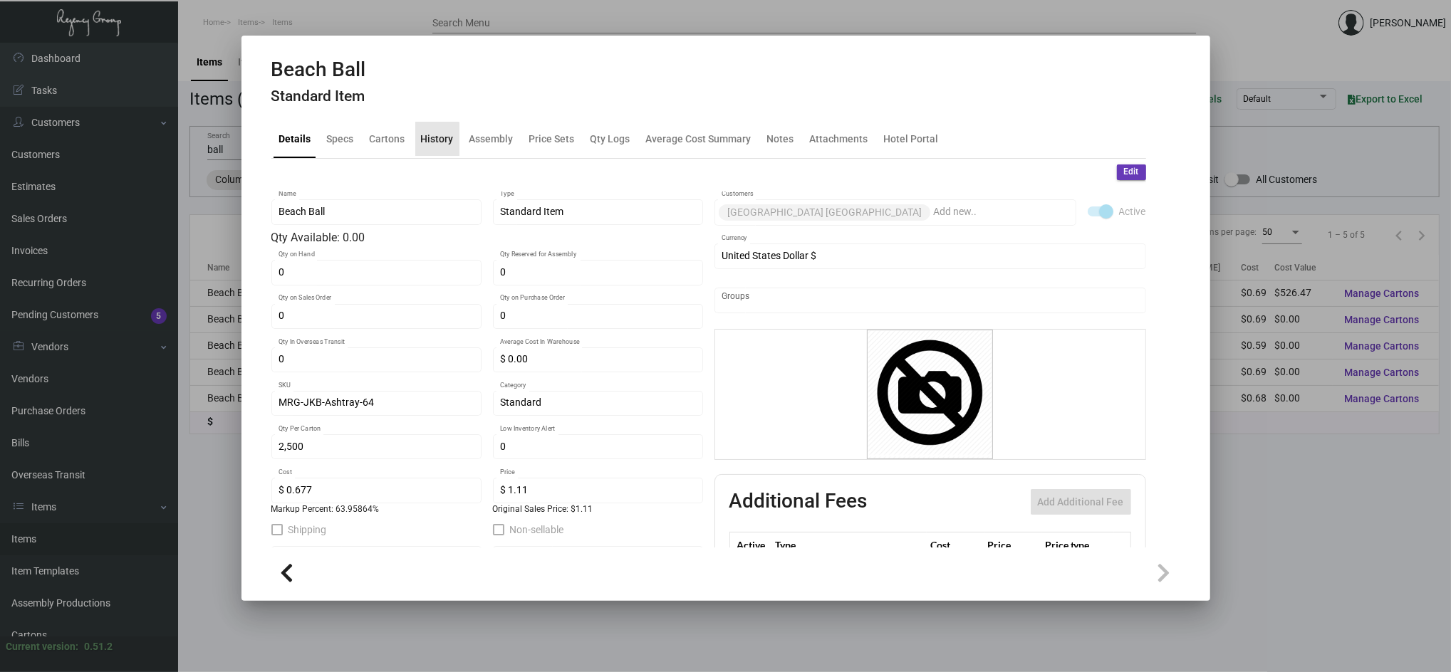
click at [435, 151] on div "History" at bounding box center [437, 139] width 44 height 34
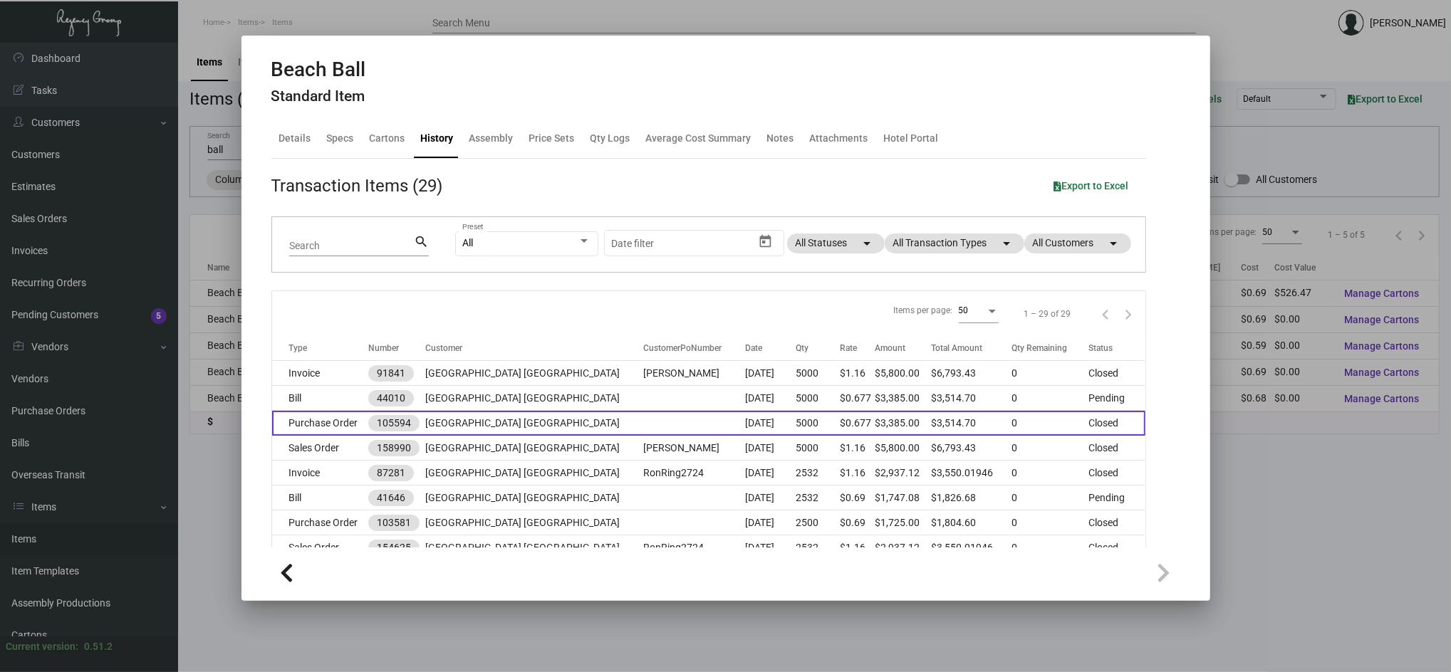
click at [326, 426] on td "Purchase Order" at bounding box center [320, 423] width 96 height 25
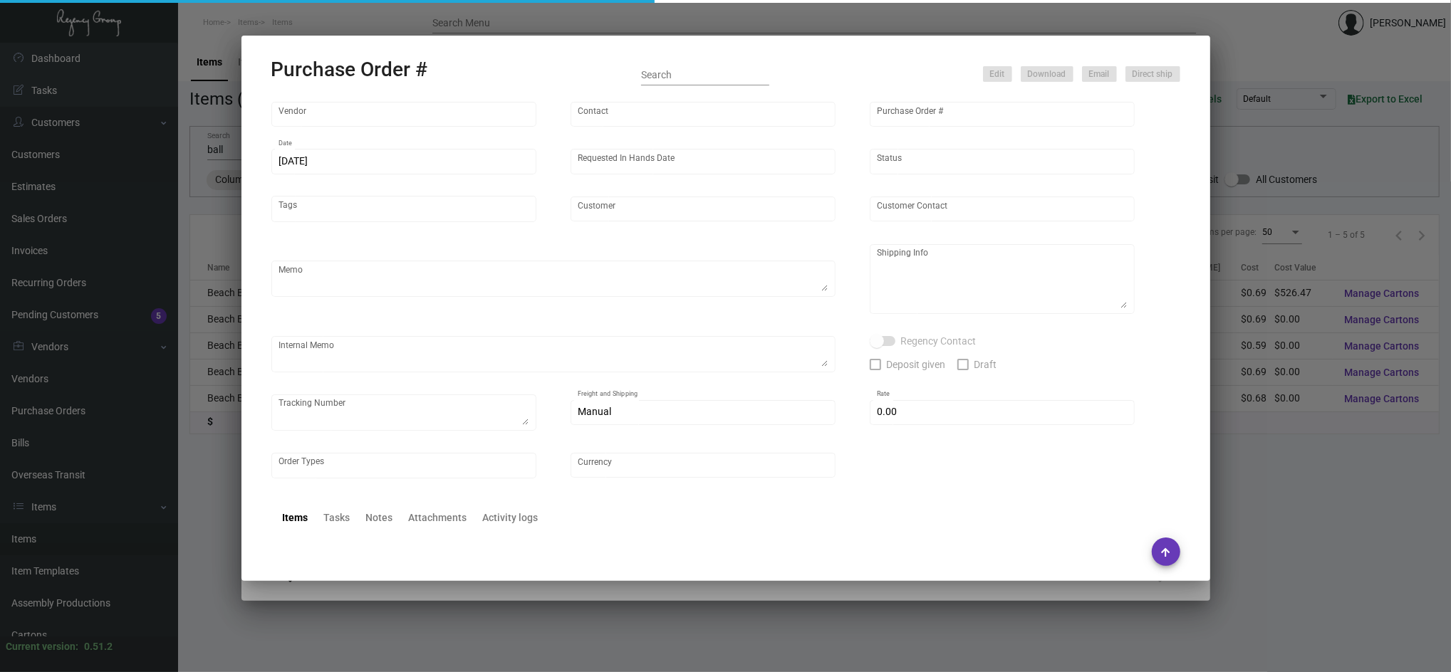
type input "JORNIK"
type input "[PERSON_NAME]"
type input "105594"
type input "[DATE]"
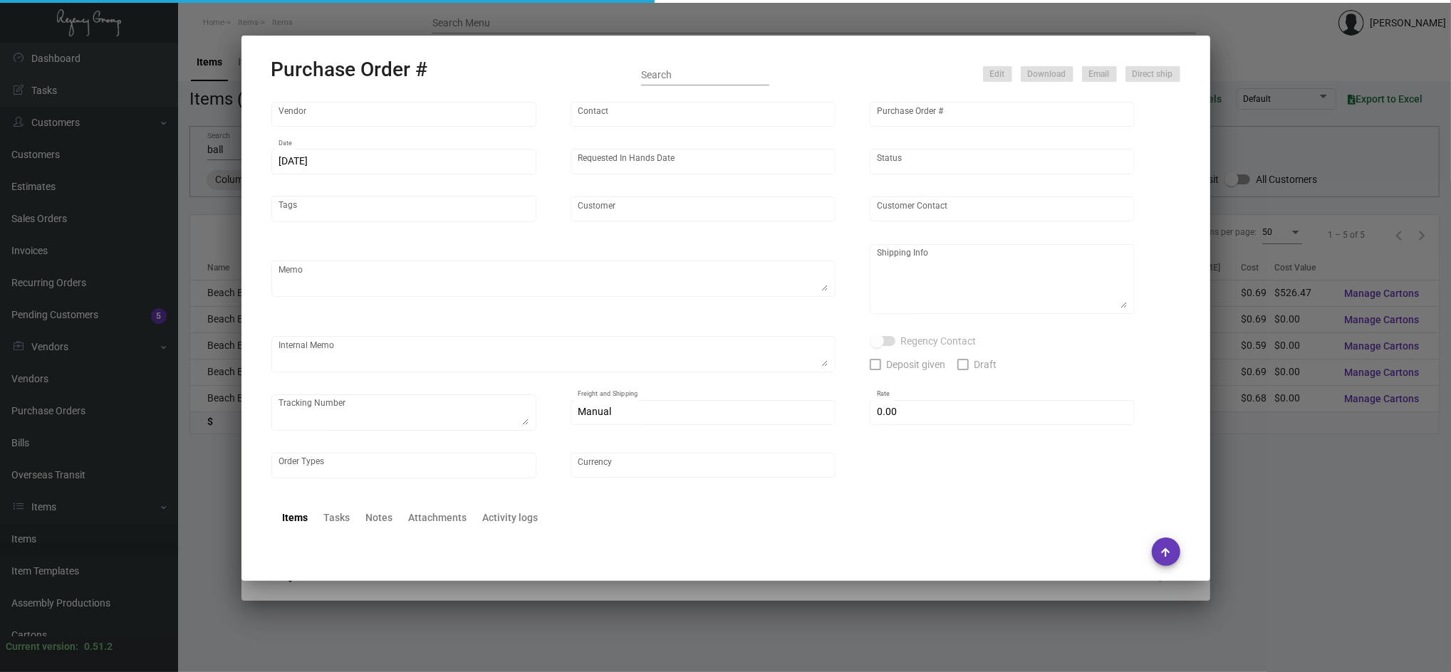
type input "[GEOGRAPHIC_DATA] [GEOGRAPHIC_DATA]"
type input "[PERSON_NAME]"
type textarea "Repeat Previous Artwork PO 10358. When ready to ship, contact: [EMAIL_ADDRESS][…"
type textarea "[PERSON_NAME] [GEOGRAPHIC_DATA] [GEOGRAPHIC_DATA] [STREET_ADDRESS]"
type textarea "****RD ACH [DATE] (Cancelled). RD ACH [DATE] (Reissued).*****"
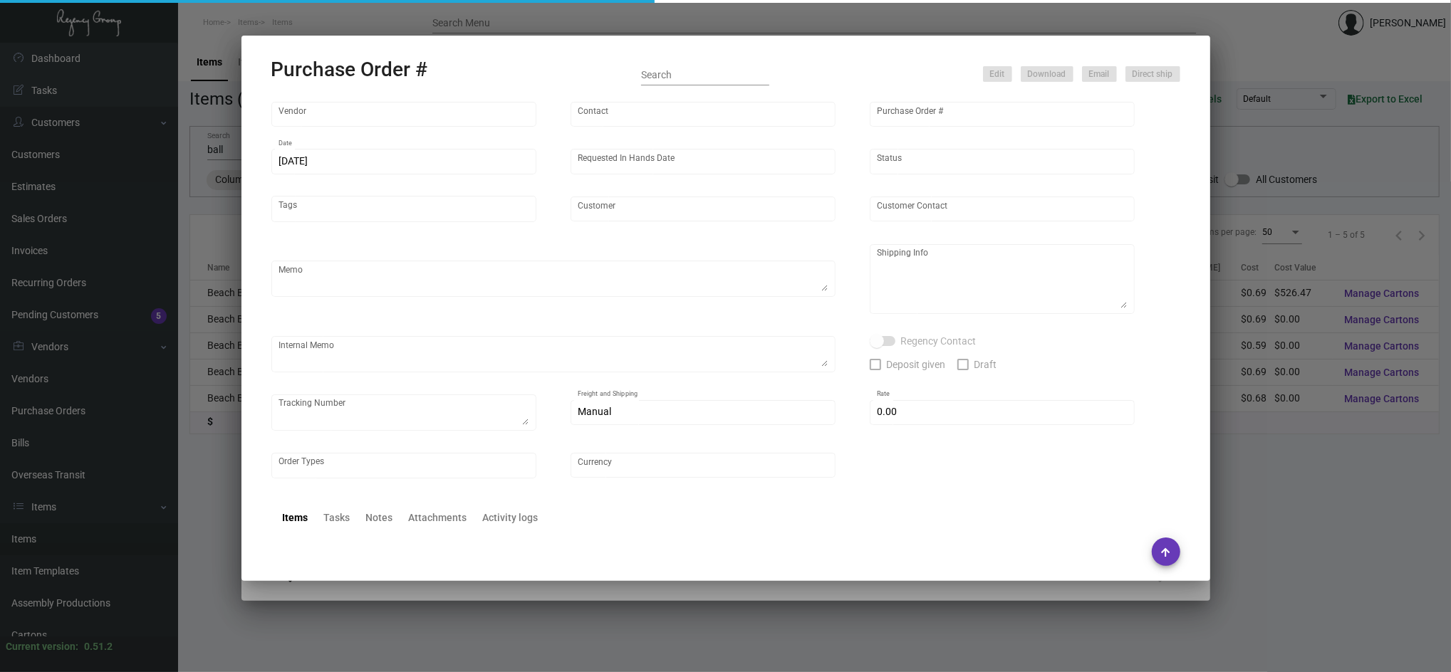
checkbox input "true"
type input "$ 82.10"
type input "United States Dollar $"
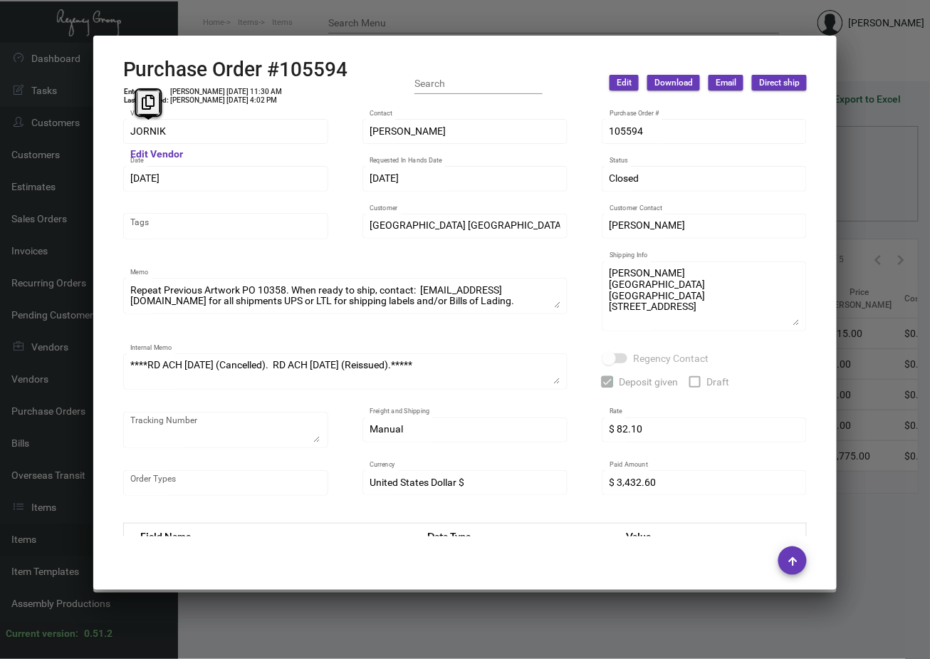
click at [311, 72] on h2 "Purchase Order #105594" at bounding box center [235, 70] width 225 height 24
copy h2 "105594"
click at [224, 88] on td "[PERSON_NAME] [DATE] 11:30 AM" at bounding box center [226, 92] width 113 height 9
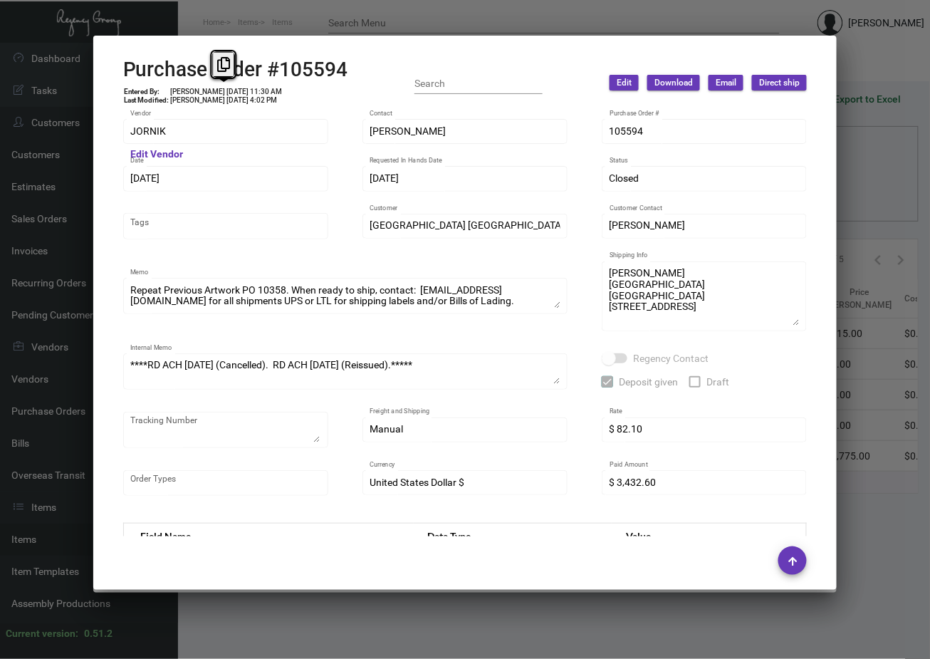
click at [224, 88] on td "[PERSON_NAME] [DATE] 11:30 AM" at bounding box center [226, 92] width 113 height 9
copy td "[PERSON_NAME] [DATE] 11:30 AM"
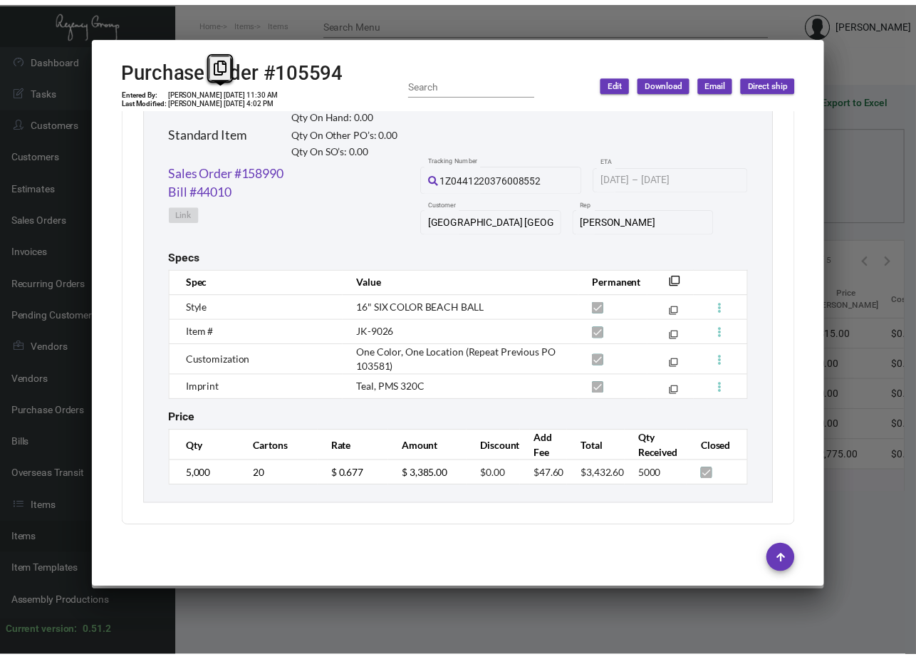
scroll to position [722, 0]
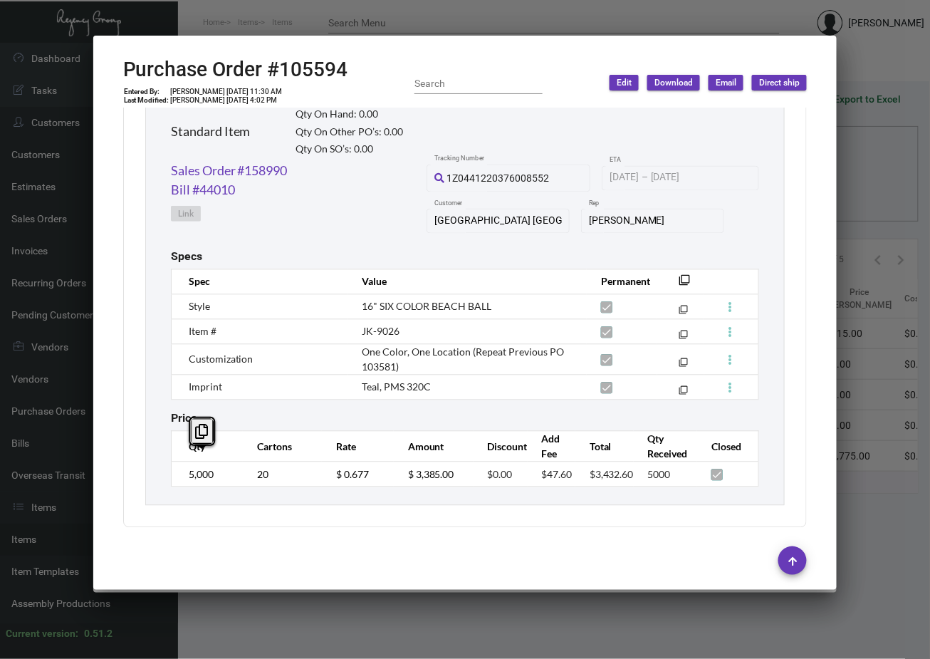
click at [425, 462] on td "$ 3,385.00" at bounding box center [434, 474] width 80 height 25
click at [376, 250] on div "Specs" at bounding box center [465, 257] width 589 height 14
click at [679, 279] on mat-icon "filter_none" at bounding box center [684, 284] width 11 height 11
click at [257, 11] on div at bounding box center [465, 329] width 930 height 659
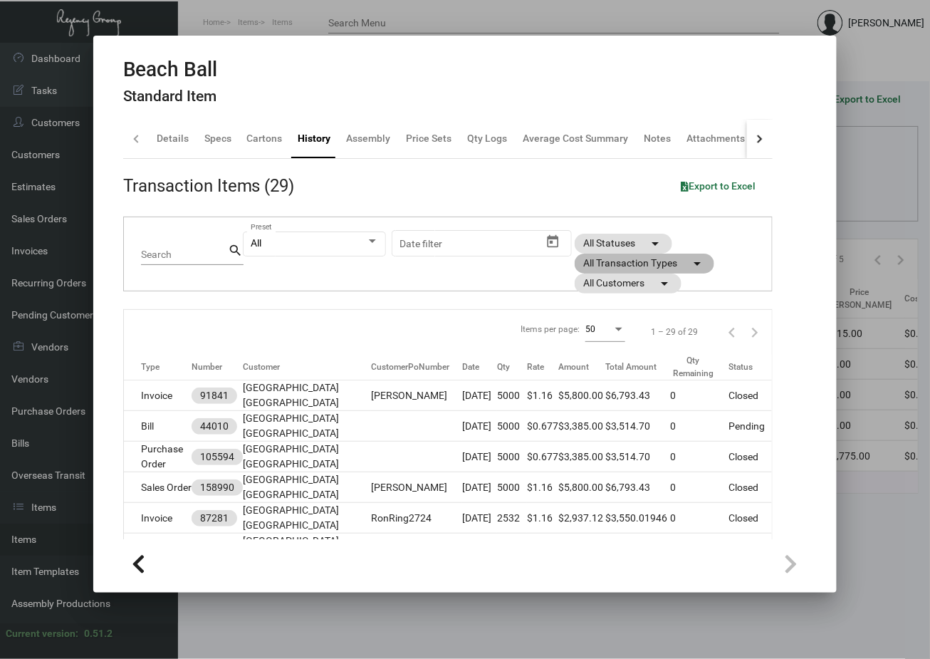
click at [613, 264] on mat-chip "All Transaction Types arrow_drop_down" at bounding box center [645, 264] width 140 height 20
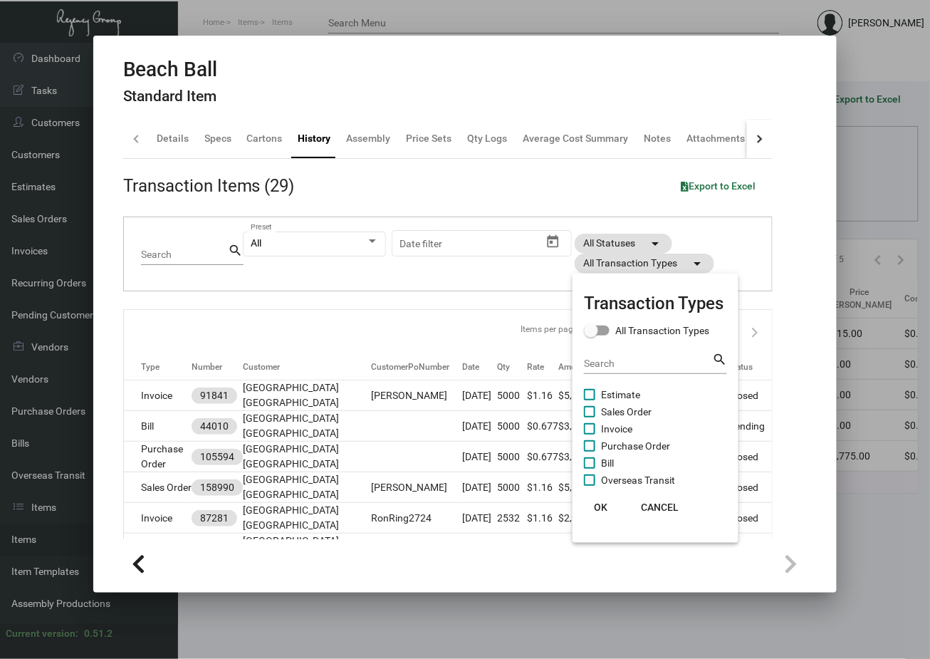
click at [622, 411] on span "Sales Order" at bounding box center [626, 411] width 51 height 17
click at [590, 417] on input "Sales Order" at bounding box center [589, 417] width 1 height 1
checkbox input "true"
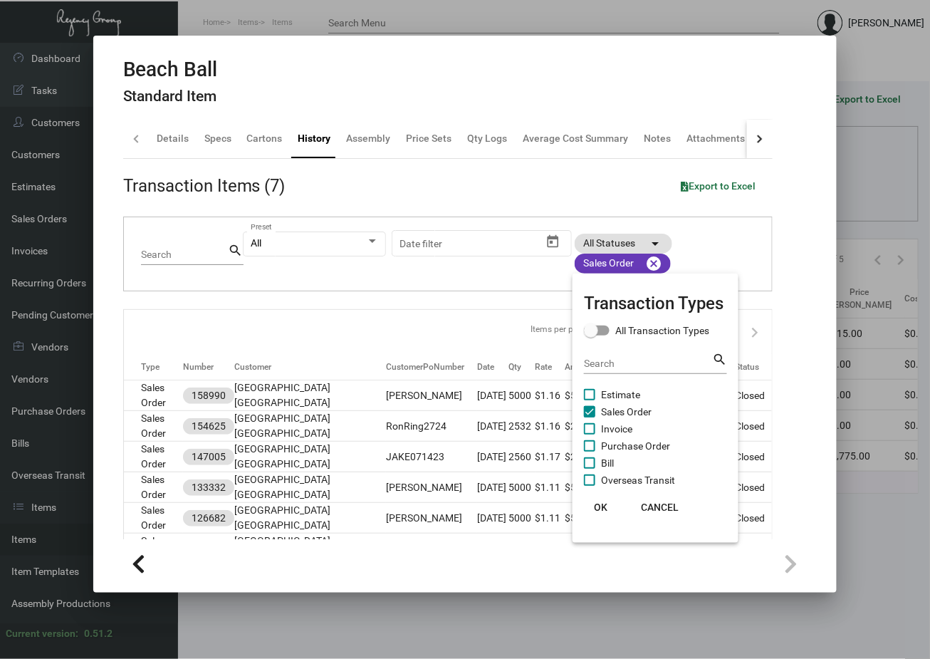
click at [153, 389] on div at bounding box center [465, 329] width 930 height 659
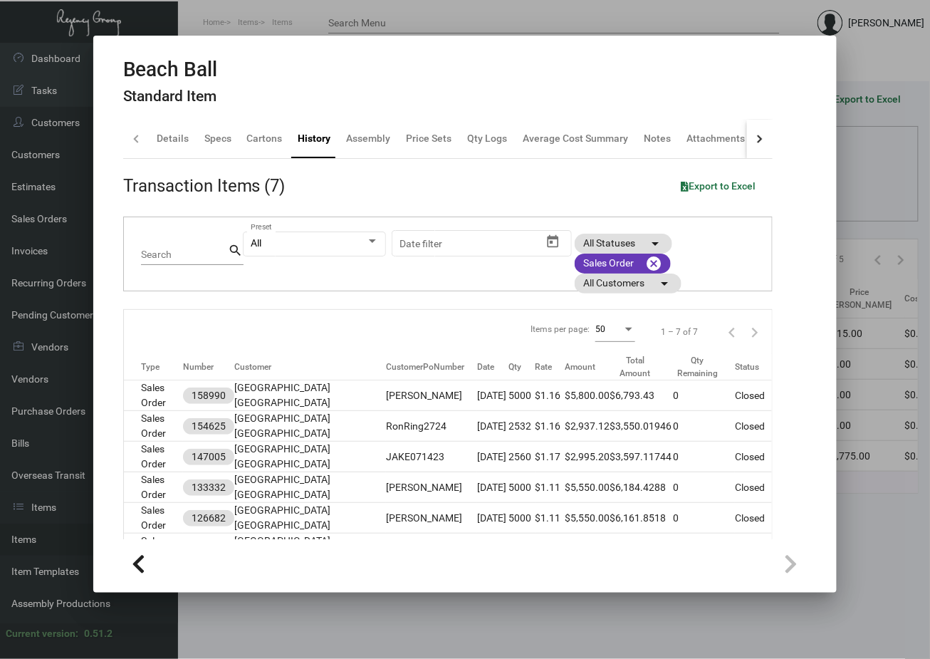
click at [153, 389] on td "Sales Order" at bounding box center [153, 395] width 59 height 31
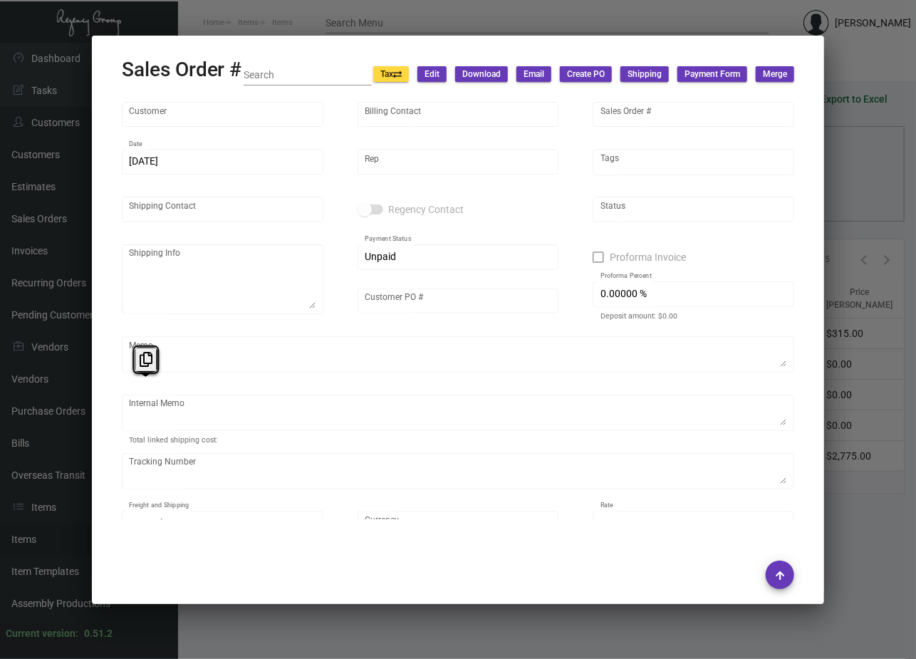
type input "[GEOGRAPHIC_DATA] [GEOGRAPHIC_DATA]"
type input "[PERSON_NAME]"
type input "158990"
type input "[DATE]"
type input "[PERSON_NAME]"
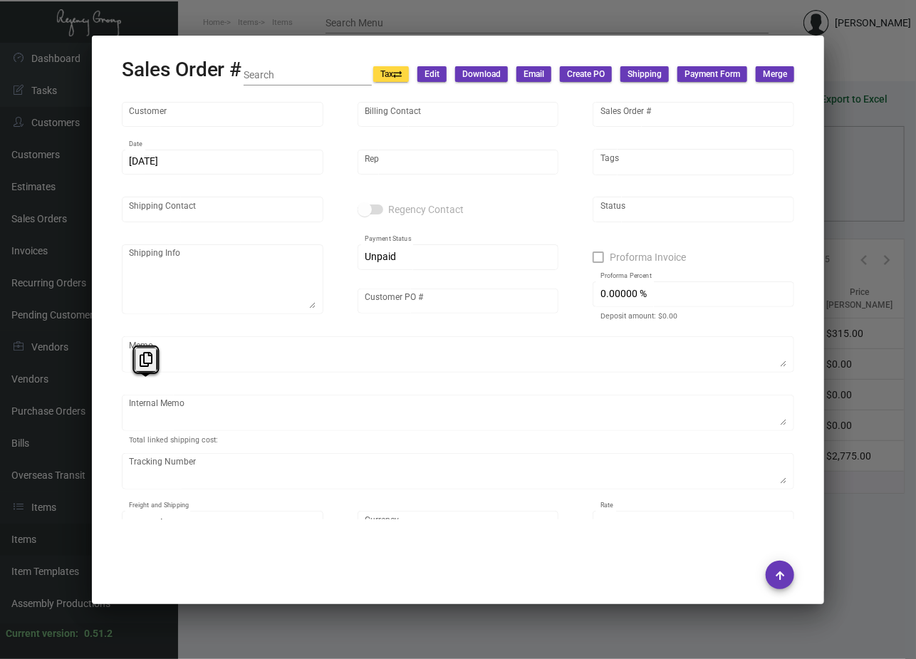
type input "[PERSON_NAME]"
type textarea "[PERSON_NAME] [GEOGRAPHIC_DATA] [GEOGRAPHIC_DATA] [STREET_ADDRESS]"
type input "[PERSON_NAME]"
type input "United States Dollar $"
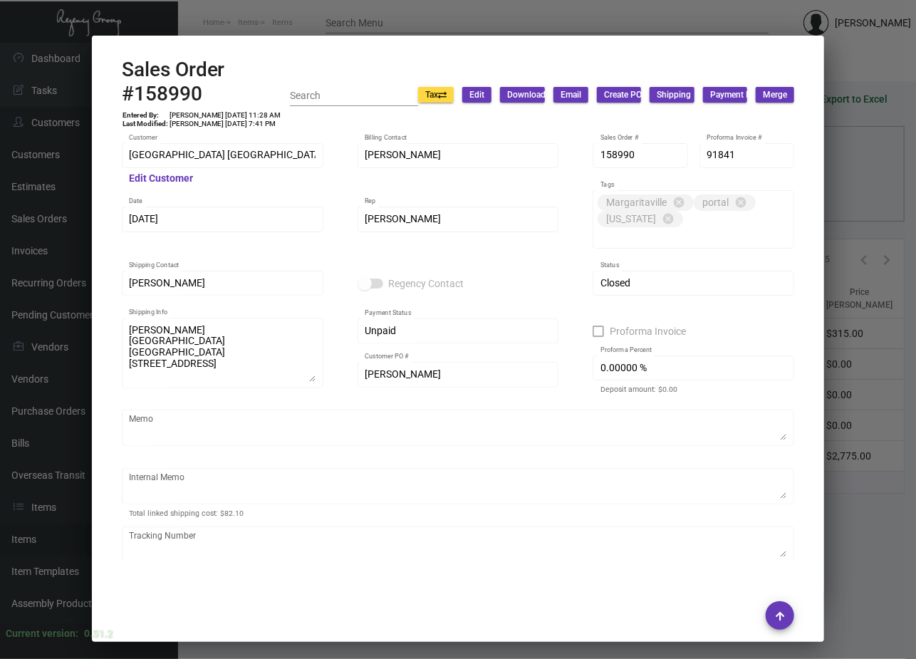
drag, startPoint x: 153, startPoint y: 389, endPoint x: 152, endPoint y: 91, distance: 297.8
click at [152, 91] on h2 "Sales Order #158990" at bounding box center [206, 82] width 169 height 48
copy h2 "158990"
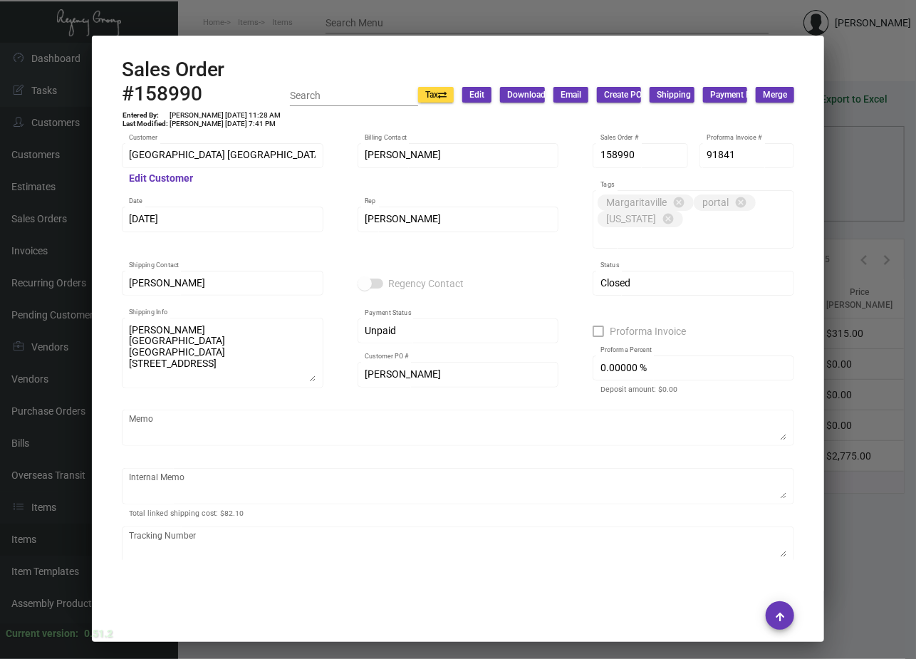
click at [244, 120] on td "[PERSON_NAME] [DATE] 7:41 PM" at bounding box center [225, 124] width 113 height 9
click at [240, 114] on td "[PERSON_NAME] [DATE] 11:28 AM" at bounding box center [225, 115] width 113 height 9
copy td "[PERSON_NAME] [DATE] 11:28 AM"
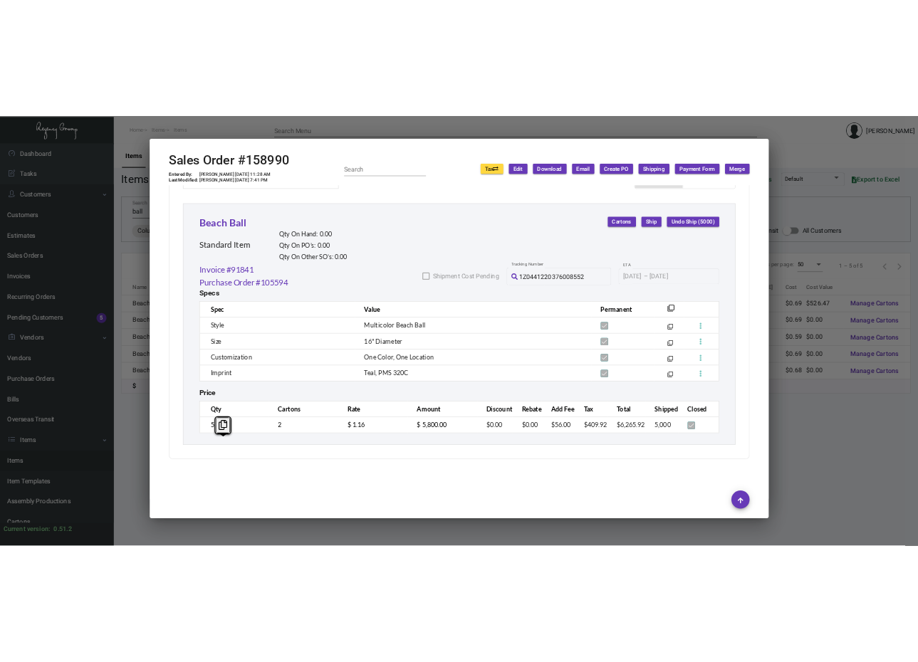
scroll to position [771, 0]
